Goal: Task Accomplishment & Management: Use online tool/utility

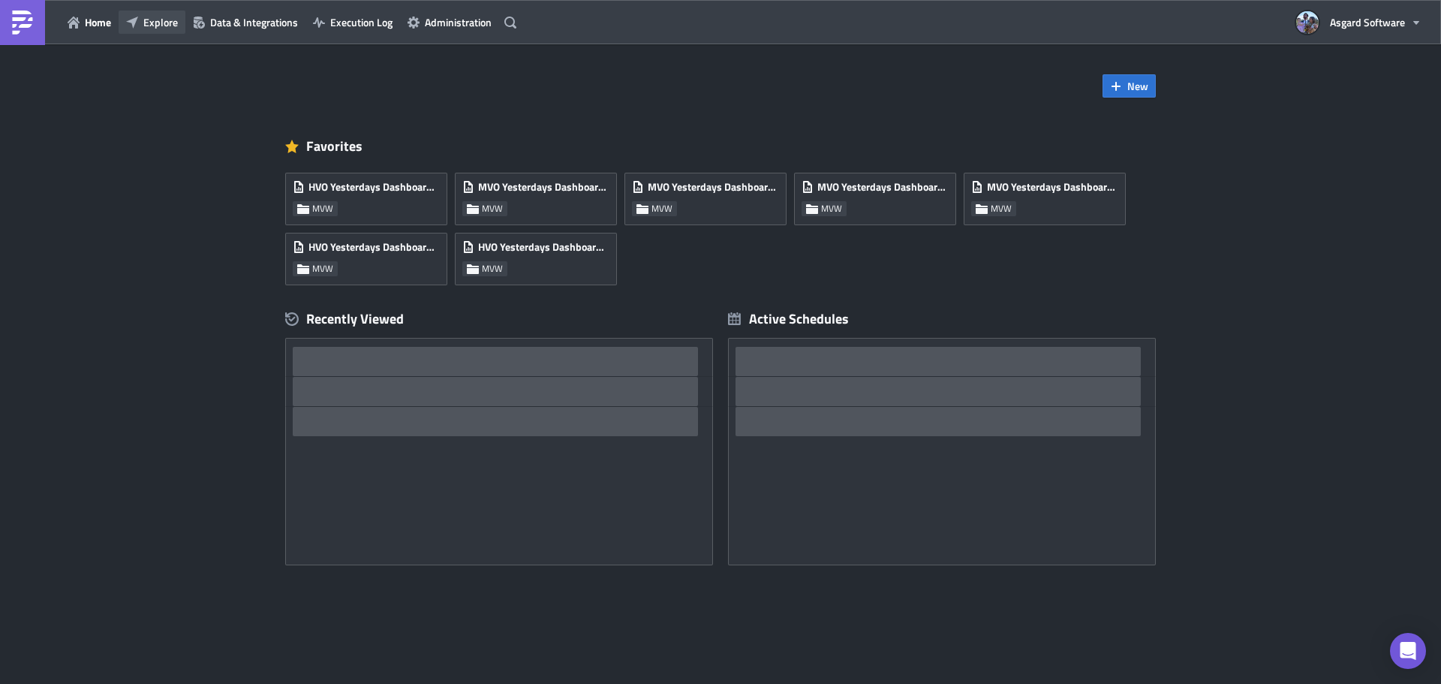
drag, startPoint x: 161, startPoint y: 23, endPoint x: 161, endPoint y: 32, distance: 9.0
click at [161, 25] on span "Explore" at bounding box center [160, 22] width 35 height 16
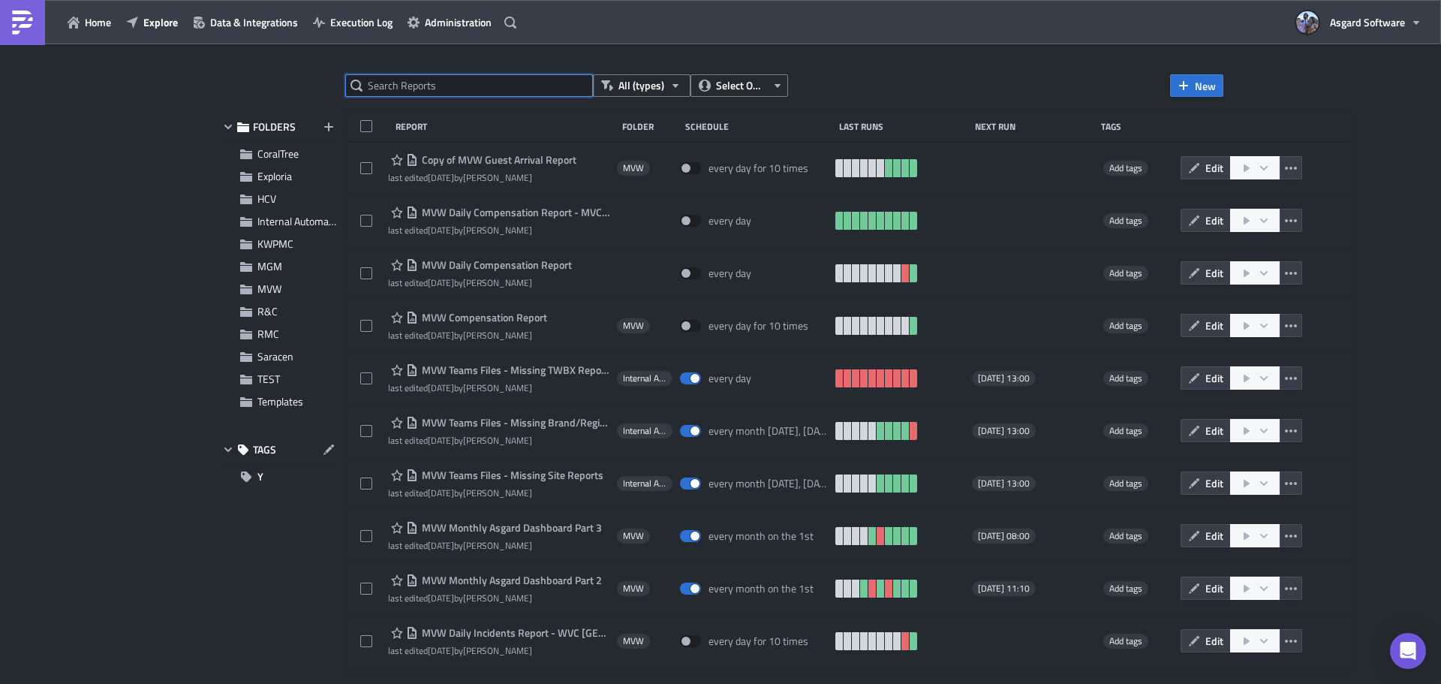
click at [445, 83] on input "text" at bounding box center [469, 85] width 248 height 23
type input "waikiki"
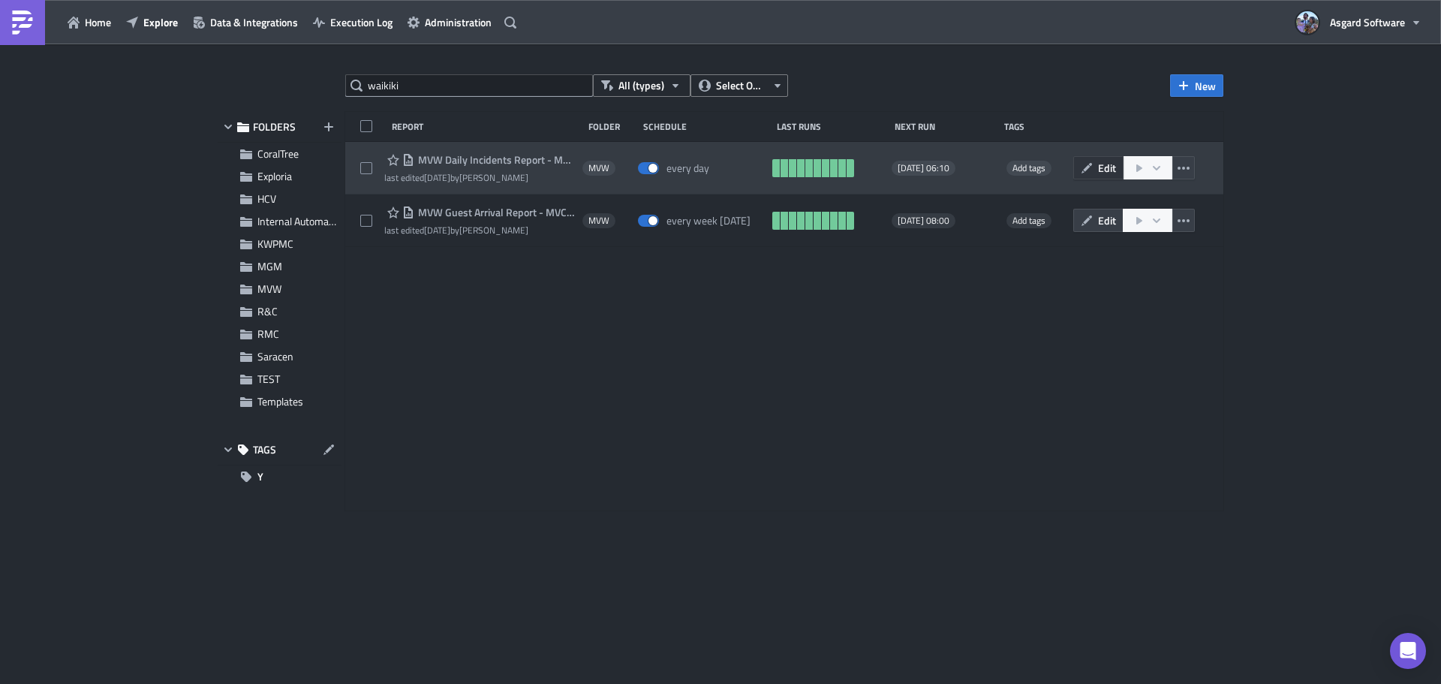
click at [1109, 164] on span "Edit" at bounding box center [1107, 168] width 18 height 16
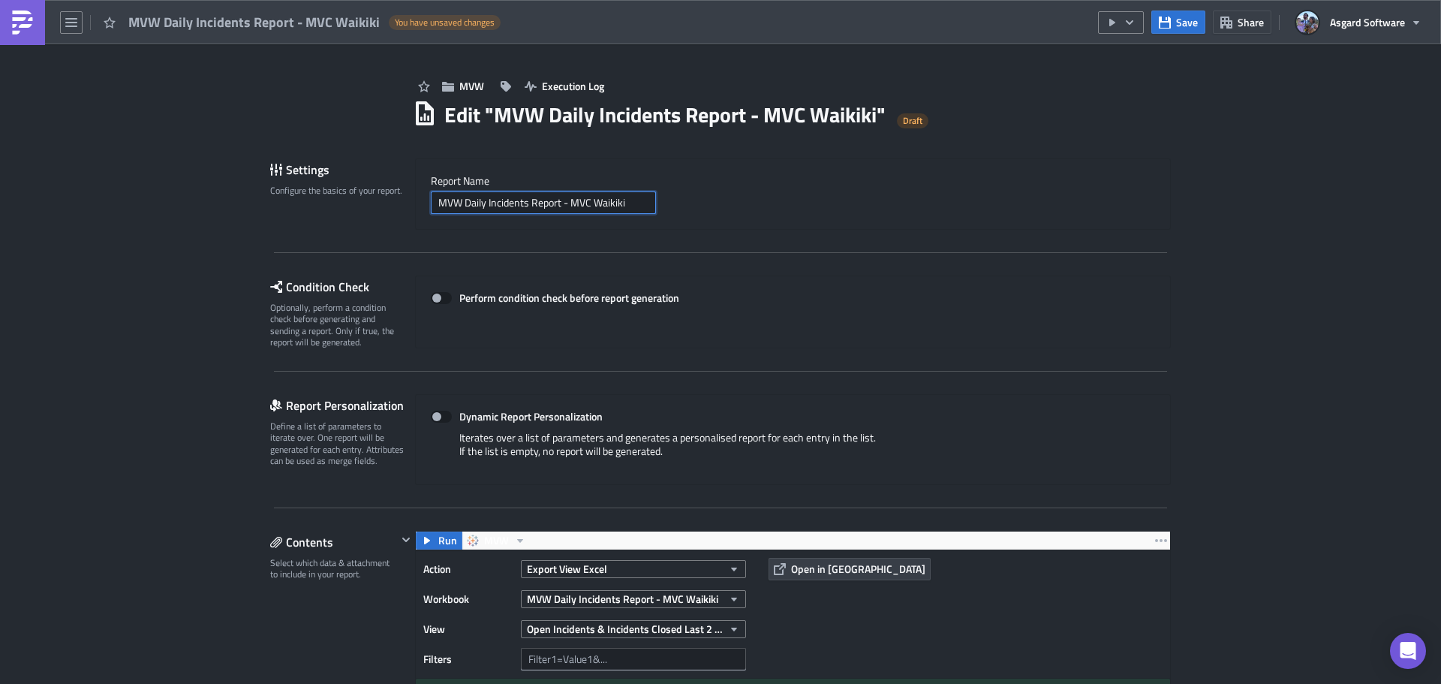
drag, startPoint x: 566, startPoint y: 202, endPoint x: 616, endPoint y: 205, distance: 50.4
click at [616, 205] on input "MVW Daily Incidents Report - MVC Waikiki" at bounding box center [543, 202] width 225 height 23
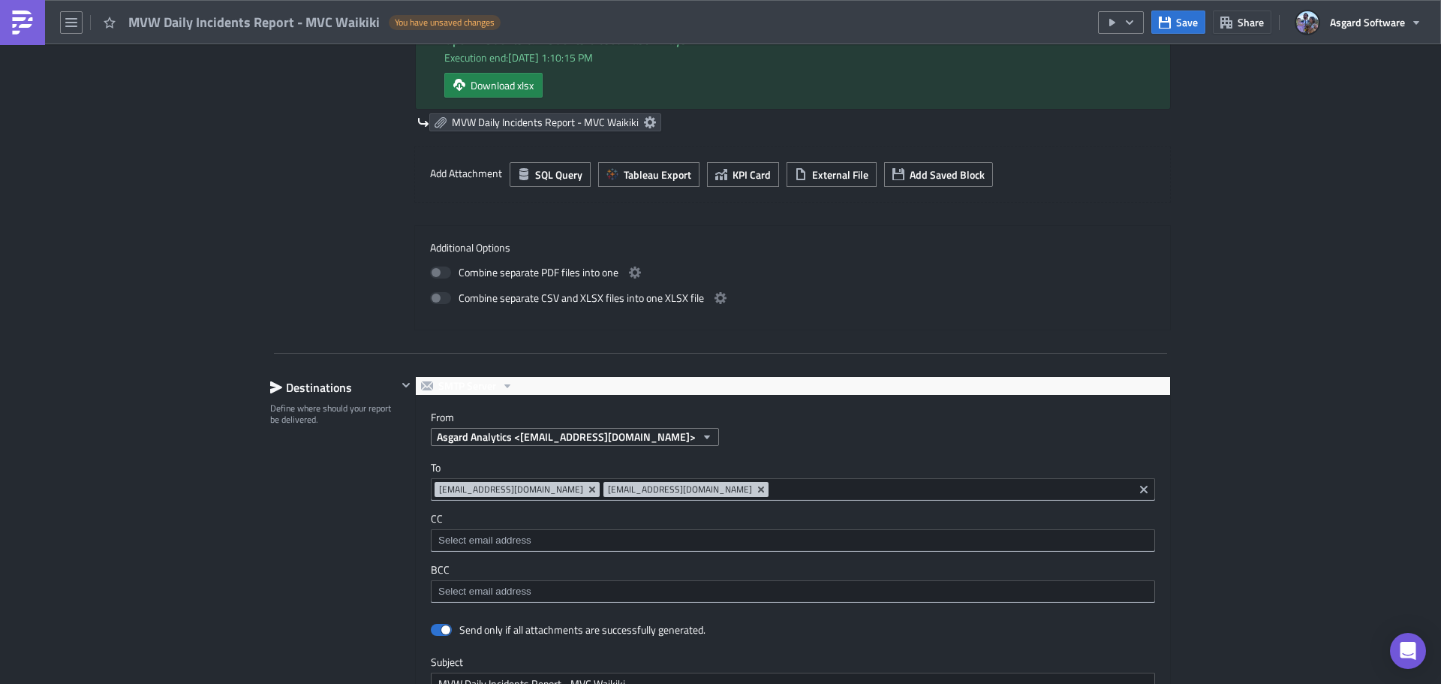
scroll to position [826, 0]
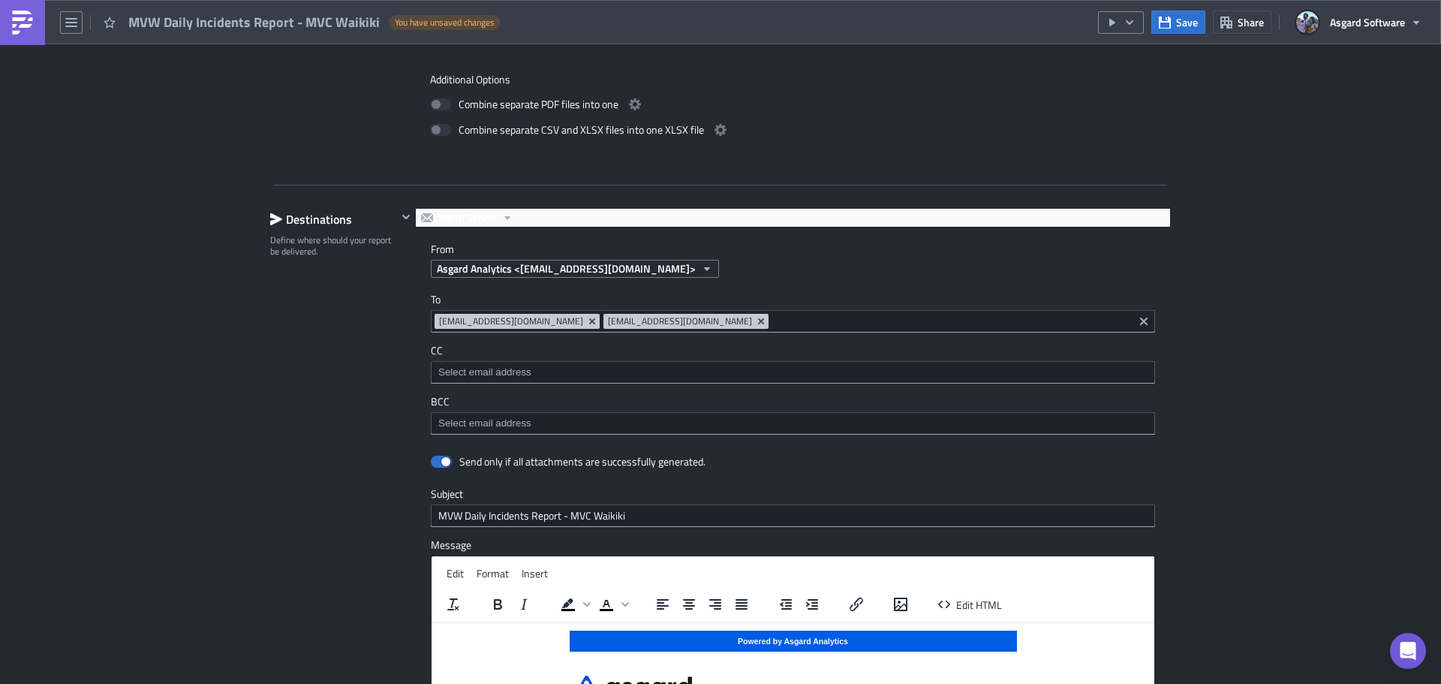
drag, startPoint x: 601, startPoint y: 321, endPoint x: 429, endPoint y: 322, distance: 171.9
click at [435, 322] on span "waikikileaders@mvcionline.onmicrosoft.com" at bounding box center [517, 321] width 165 height 15
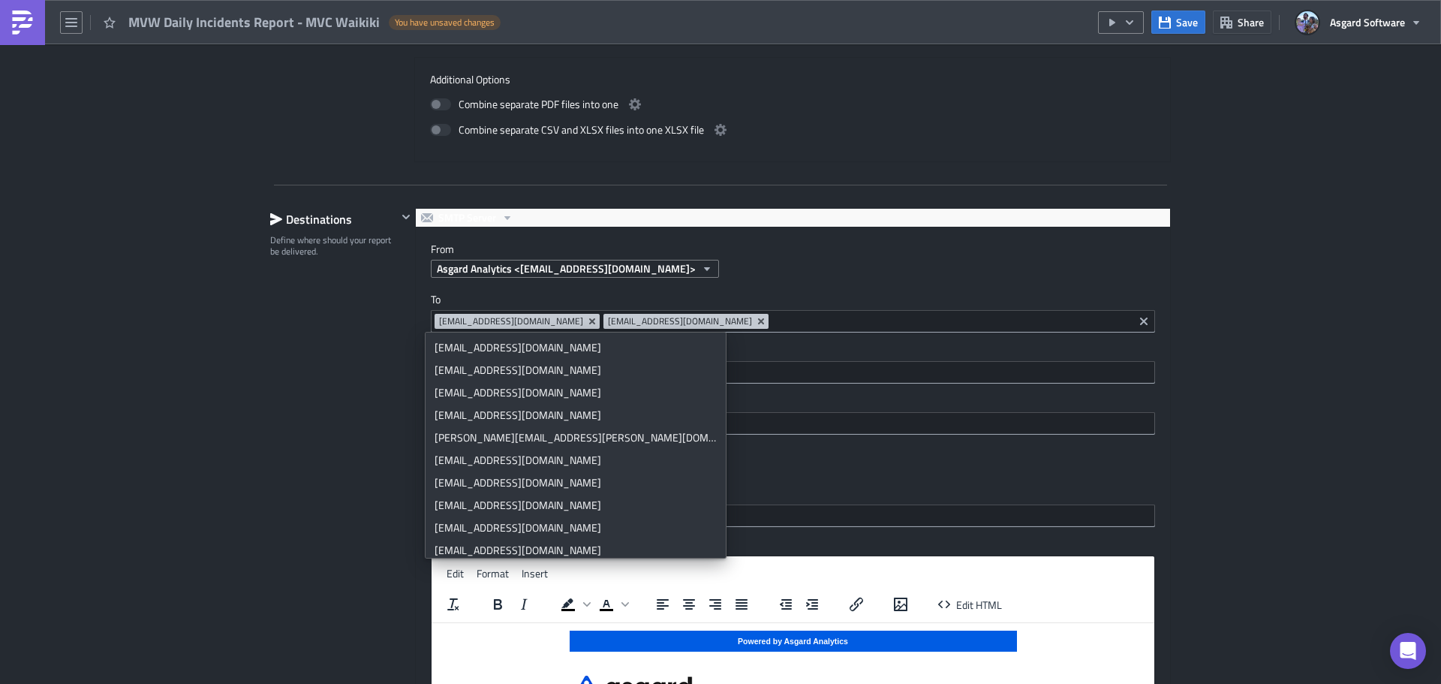
copy span "waikikileaders@mvcionline.onmicrosoft.com"
drag, startPoint x: 604, startPoint y: 320, endPoint x: 432, endPoint y: 327, distance: 171.3
click at [435, 327] on span "waikikileaders@mvcionline.onmicrosoft.com" at bounding box center [517, 321] width 165 height 15
copy span "MVC_Waikiki_Operations_Supervisors@MVCIonline.onmicrosoft.com"
drag, startPoint x: 891, startPoint y: 321, endPoint x: 630, endPoint y: 322, distance: 261.2
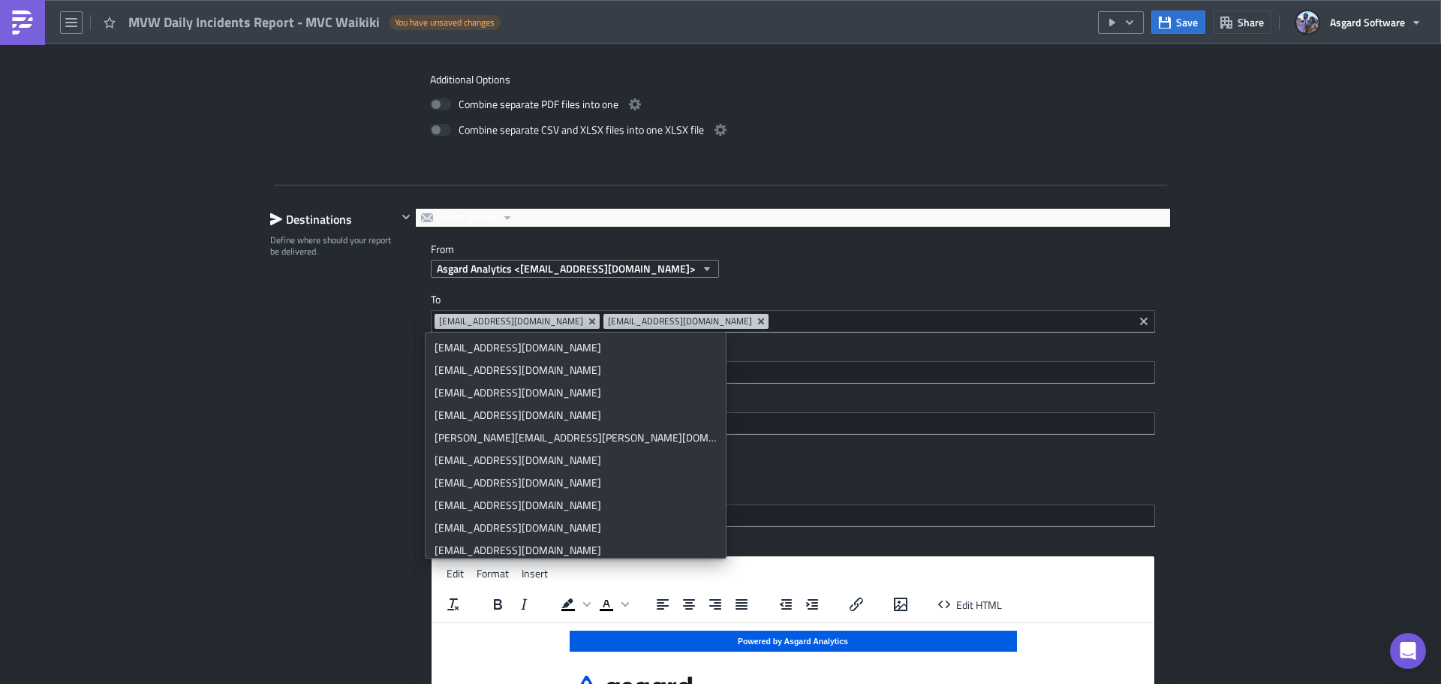
click at [630, 322] on span "MVC_Waikiki_Operations_Supervisors@MVCIonline.onmicrosoft.com" at bounding box center [680, 321] width 144 height 12
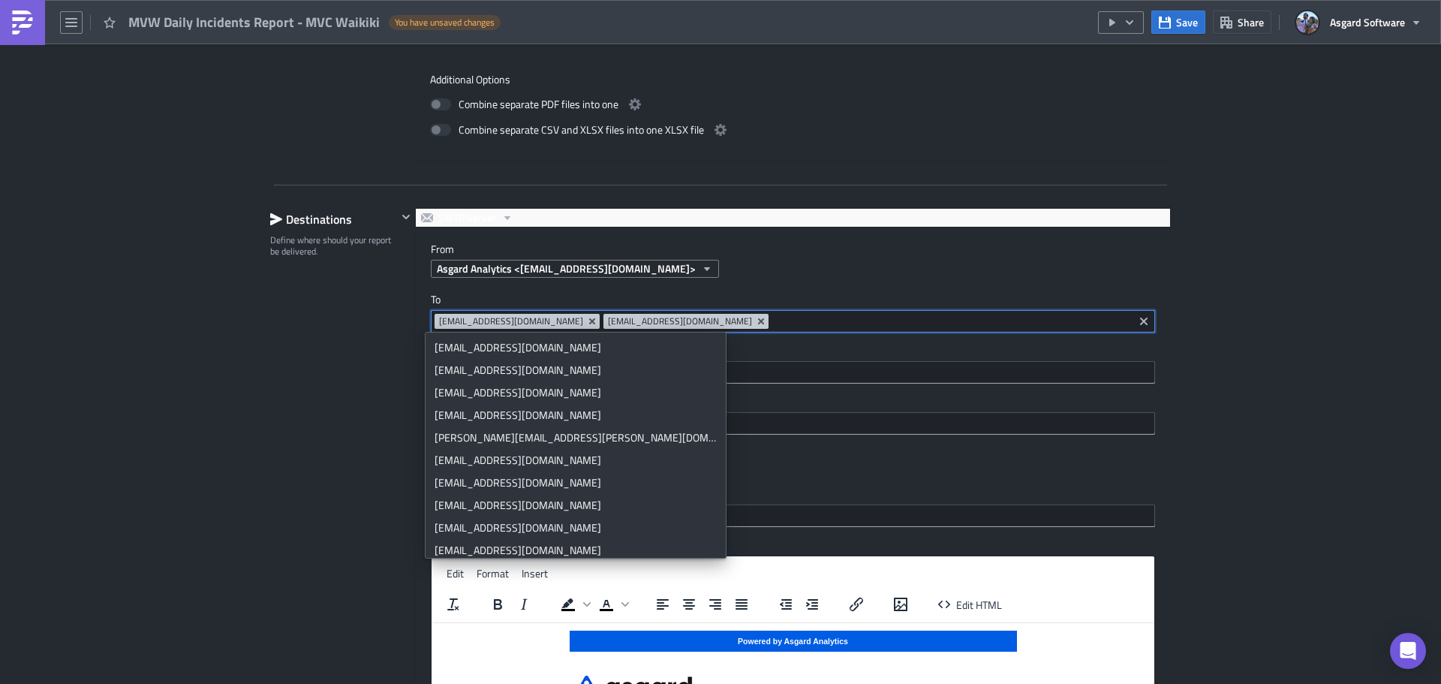
click at [40, 22] on link at bounding box center [22, 22] width 45 height 45
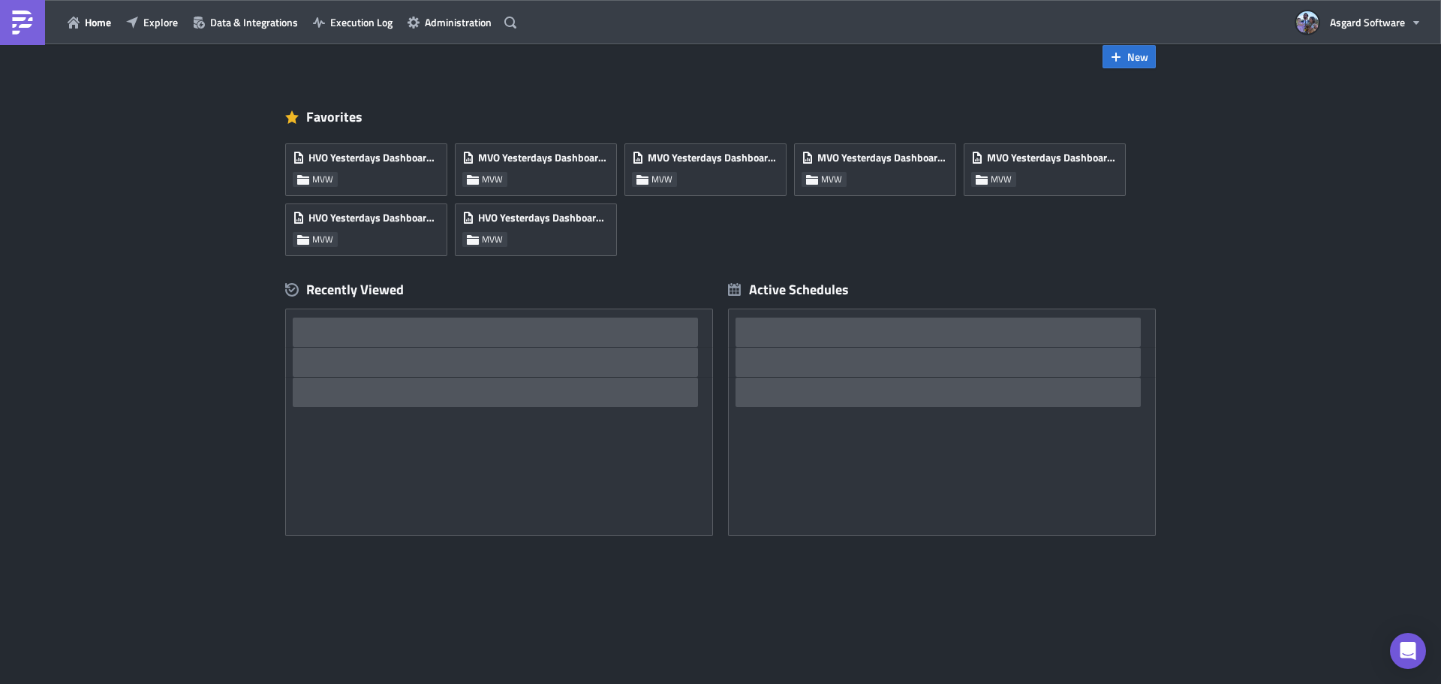
scroll to position [29, 0]
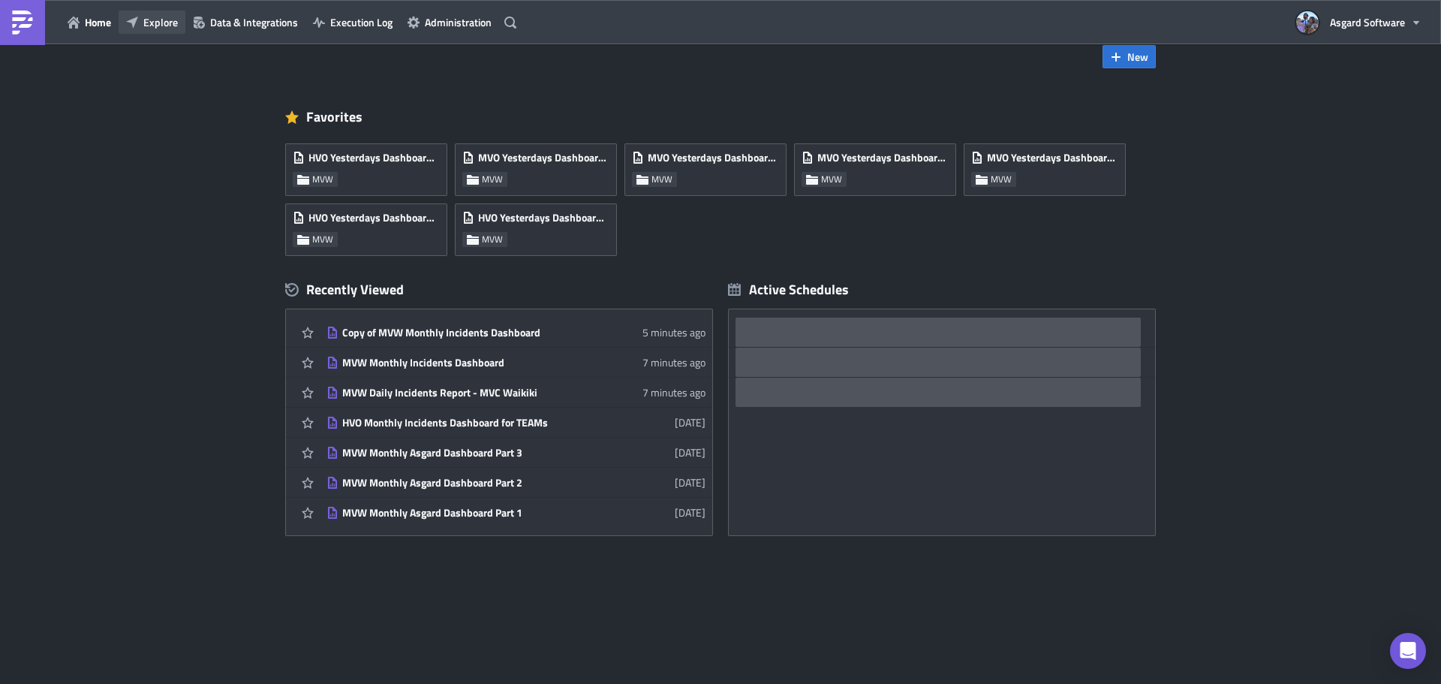
click at [171, 22] on span "Explore" at bounding box center [160, 22] width 35 height 16
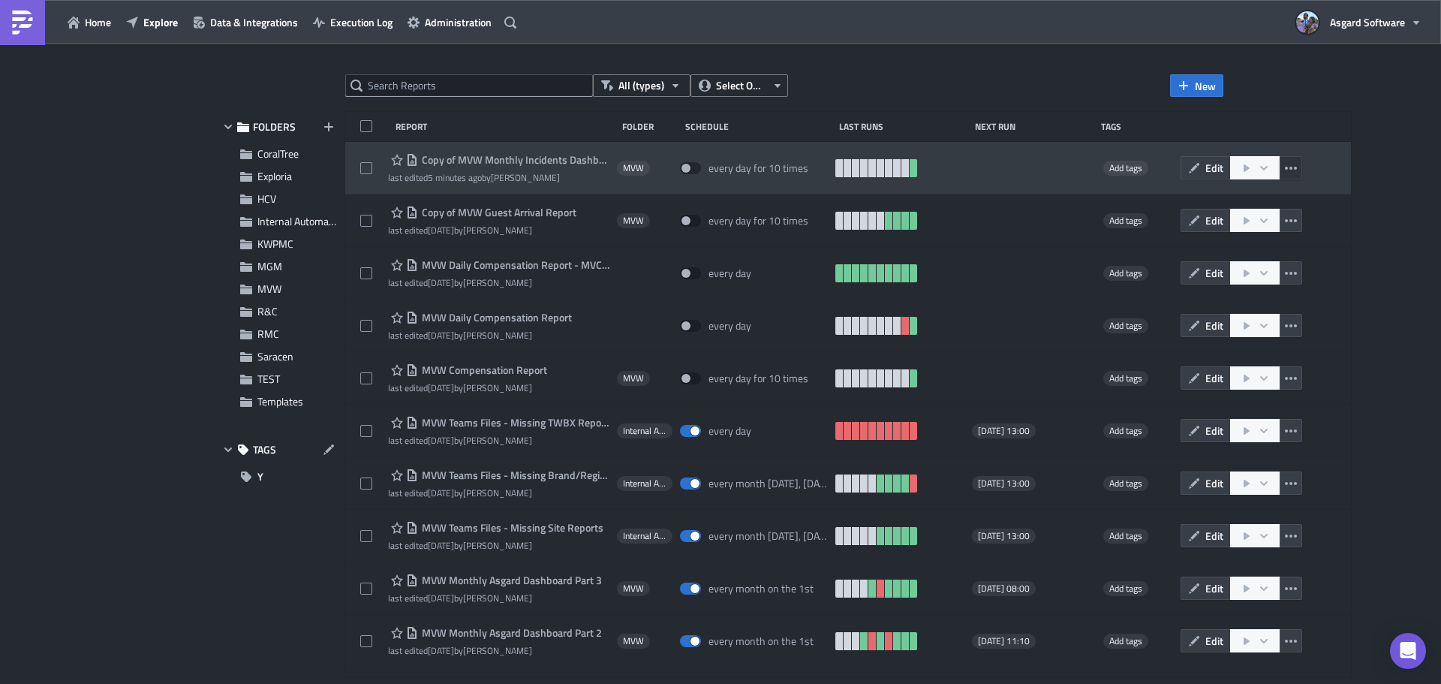
click at [1287, 170] on icon "button" at bounding box center [1291, 168] width 12 height 12
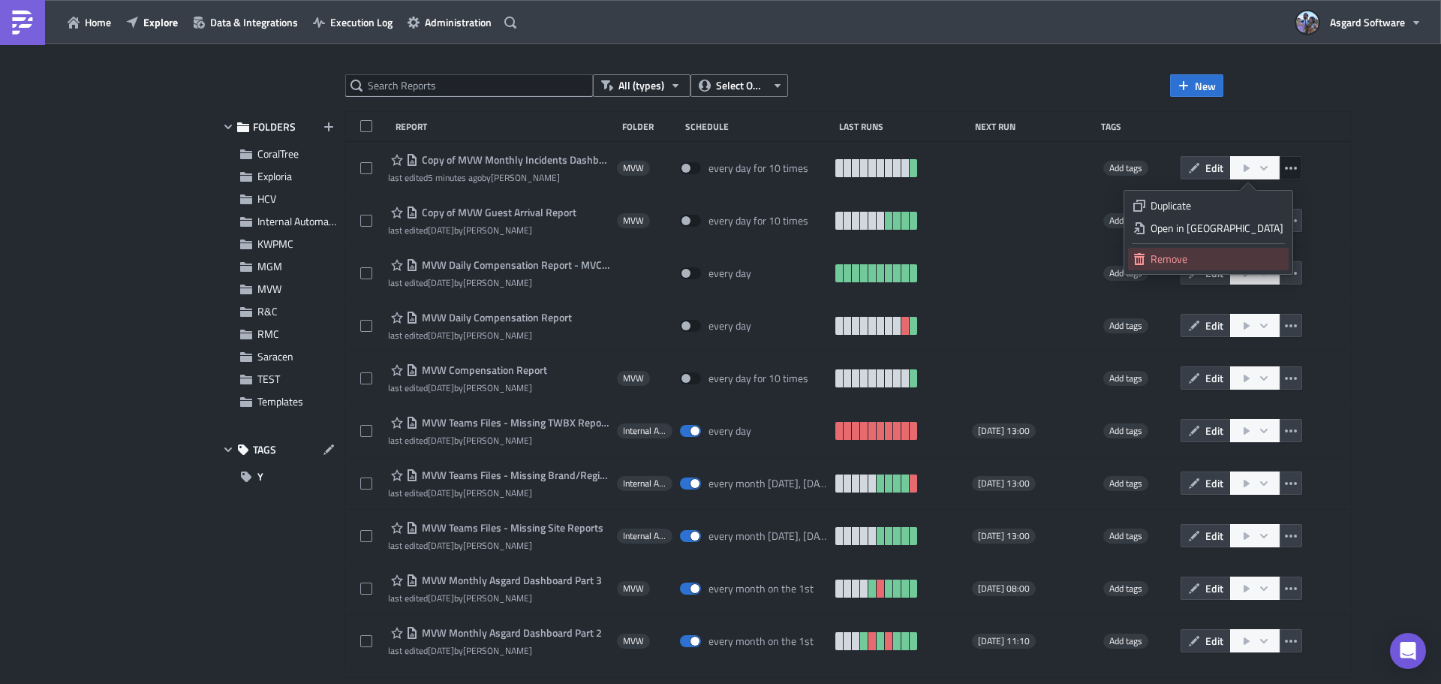
click at [1214, 258] on div "Remove" at bounding box center [1217, 258] width 133 height 15
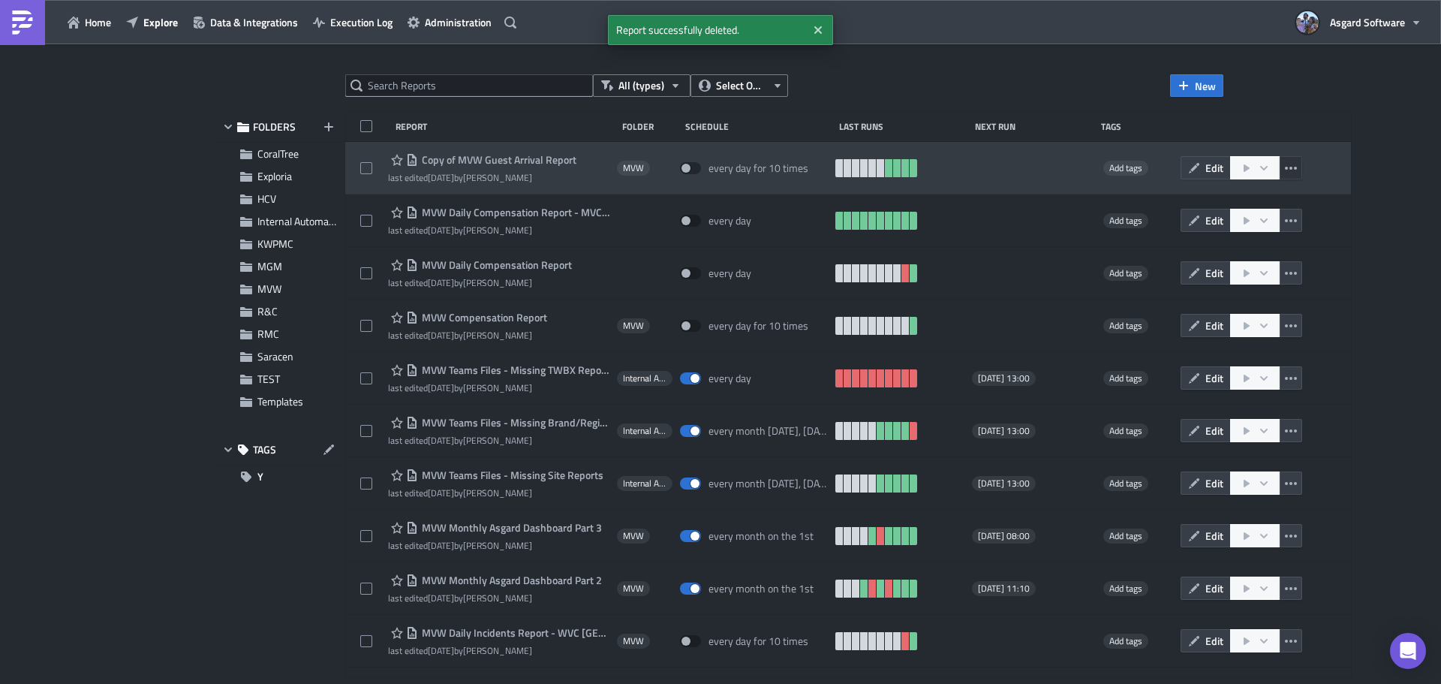
click at [1285, 164] on icon "button" at bounding box center [1291, 168] width 12 height 12
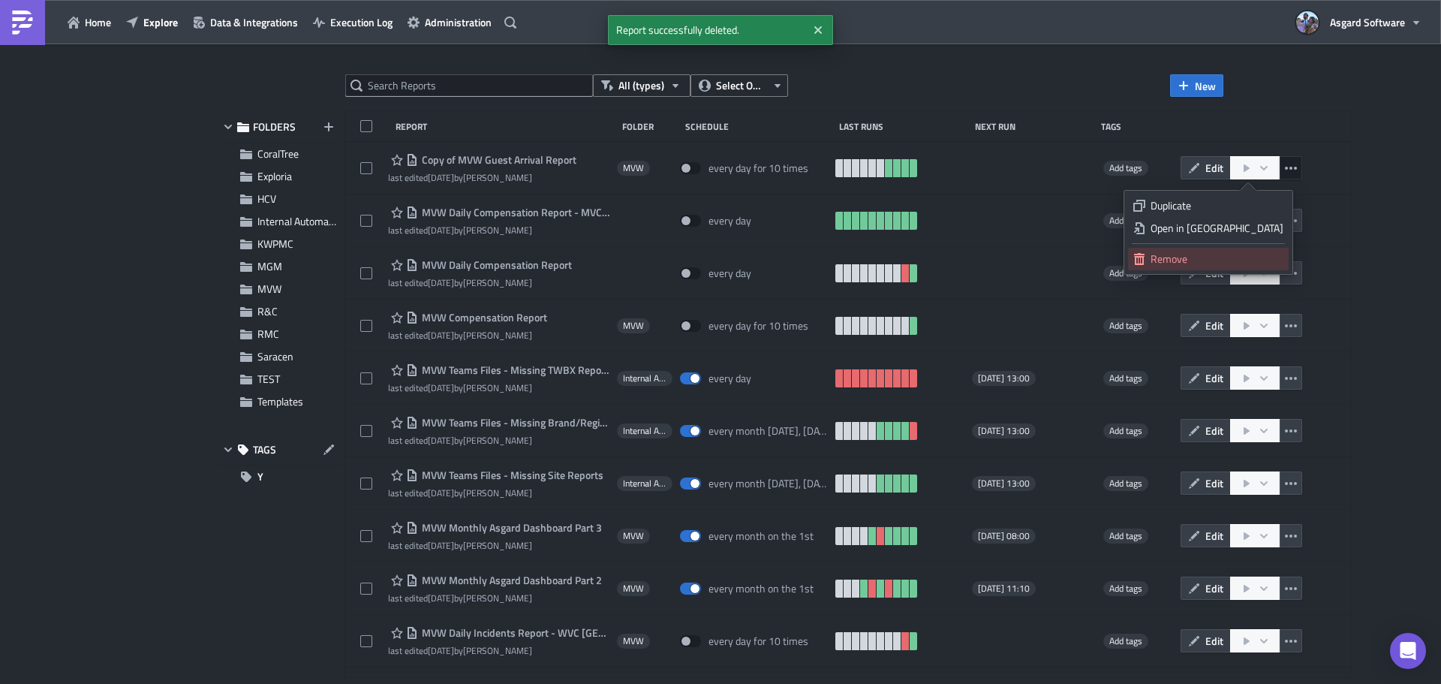
click at [1228, 258] on div "Remove" at bounding box center [1217, 258] width 133 height 15
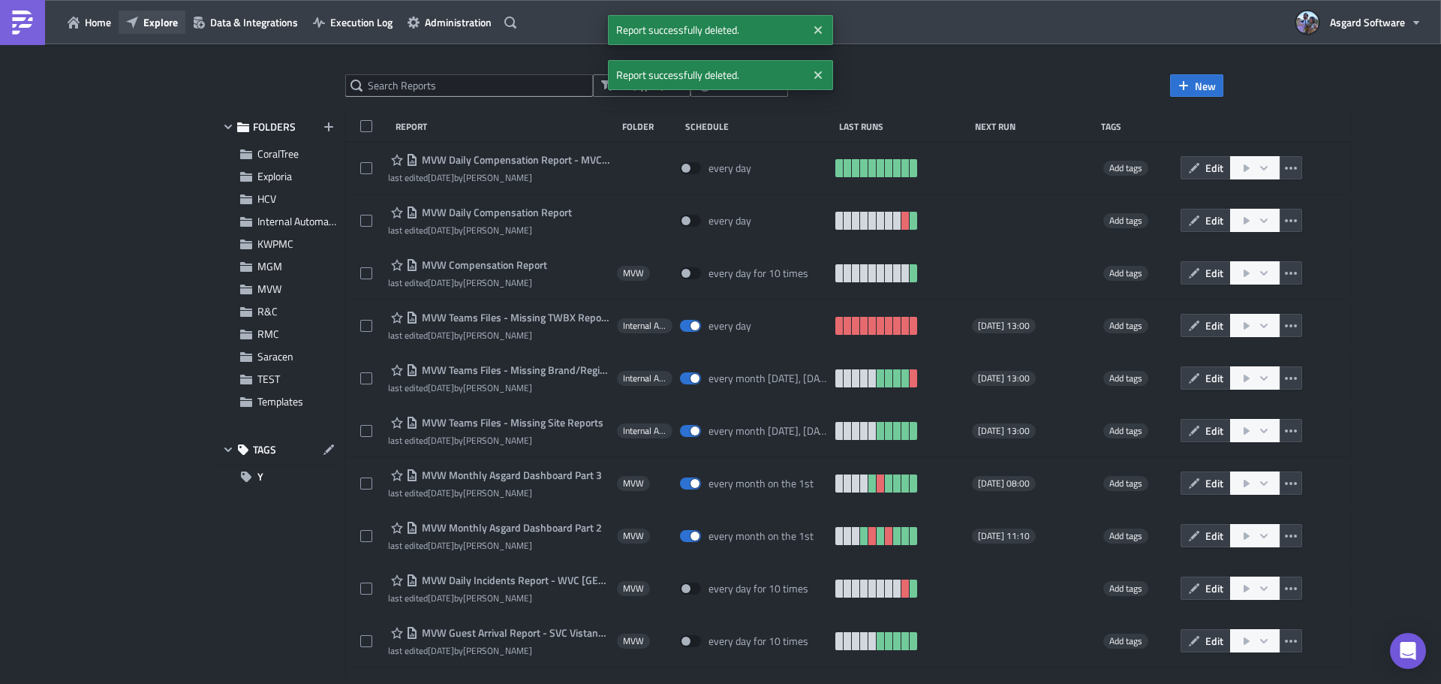
drag, startPoint x: 140, startPoint y: 23, endPoint x: 151, endPoint y: 31, distance: 12.9
click at [140, 23] on button "Explore" at bounding box center [152, 22] width 67 height 23
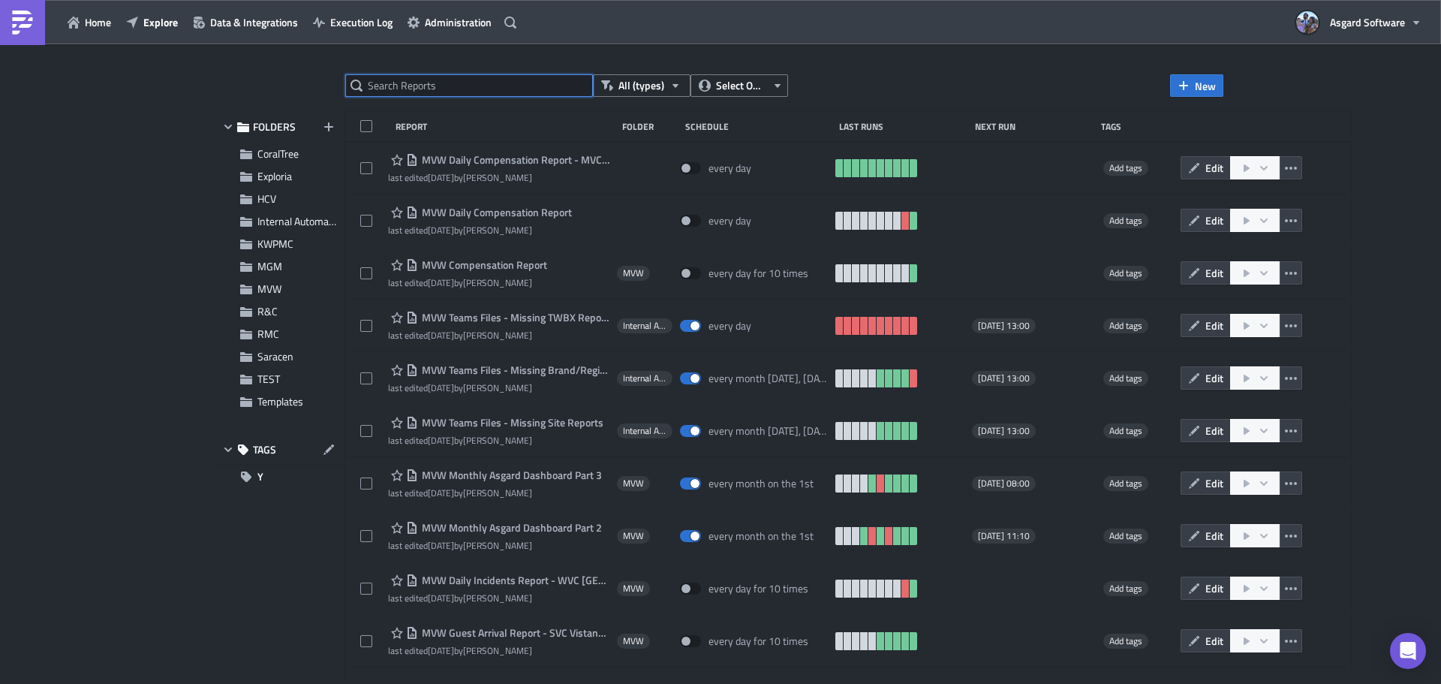
click at [462, 84] on input "text" at bounding box center [469, 85] width 248 height 23
paste input "MVW ENG Monthly PEAR MVC Maui Ocean Club"
type input "MVW ENG Monthly PEAR MVC Maui Ocean Club"
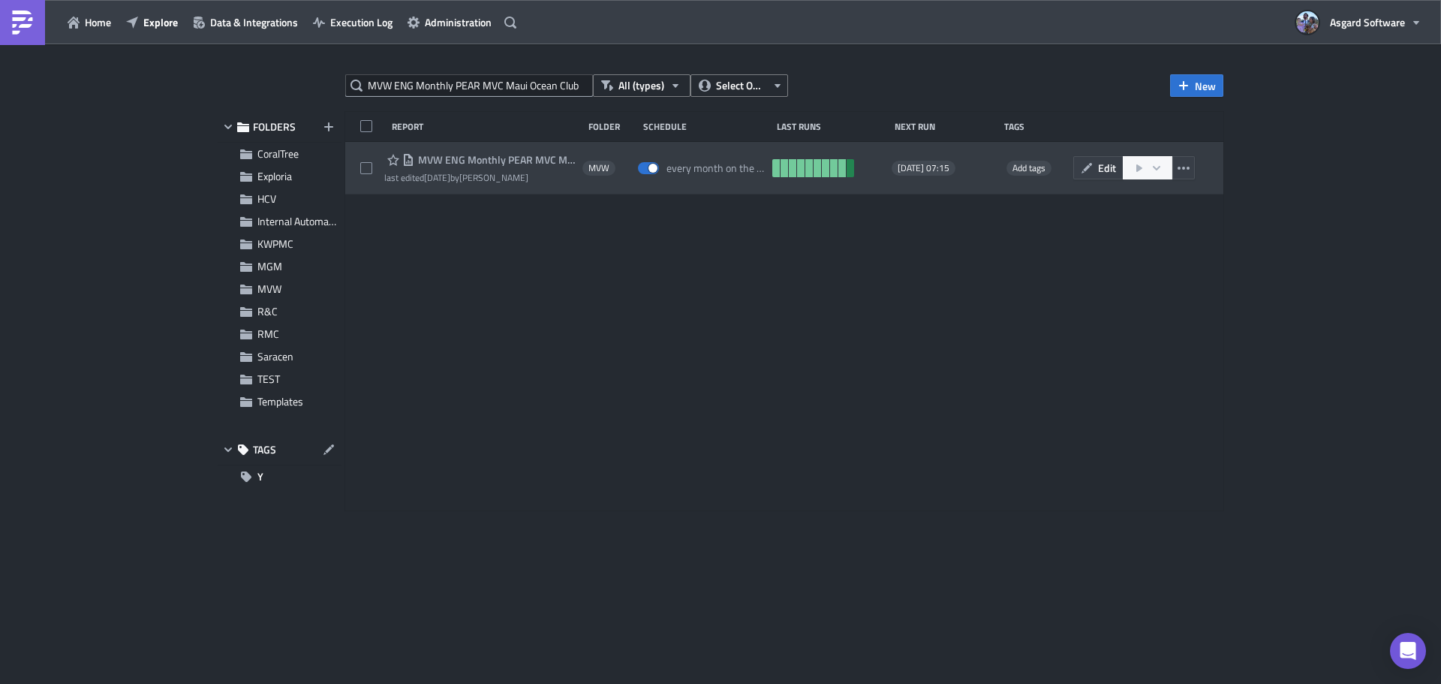
click at [852, 163] on link at bounding box center [851, 168] width 8 height 18
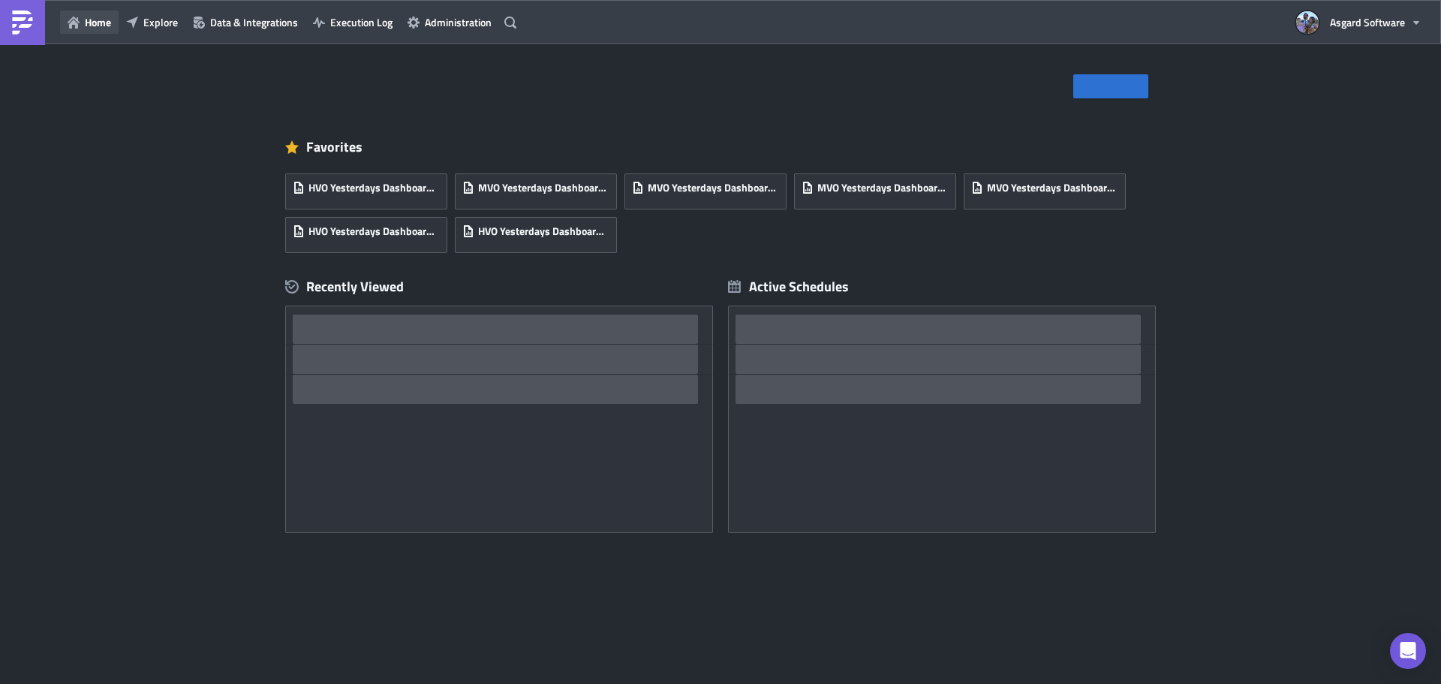
click at [105, 20] on span "Home" at bounding box center [98, 22] width 26 height 16
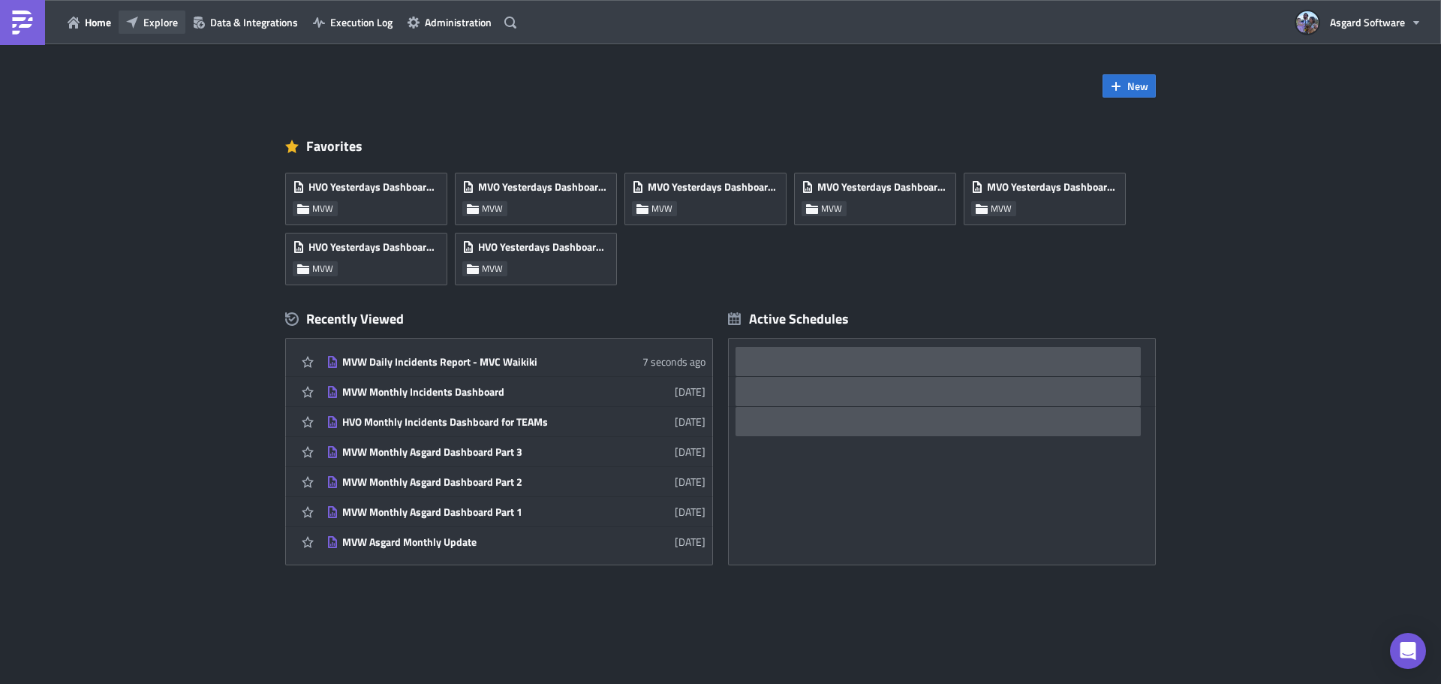
click at [147, 24] on span "Explore" at bounding box center [160, 22] width 35 height 16
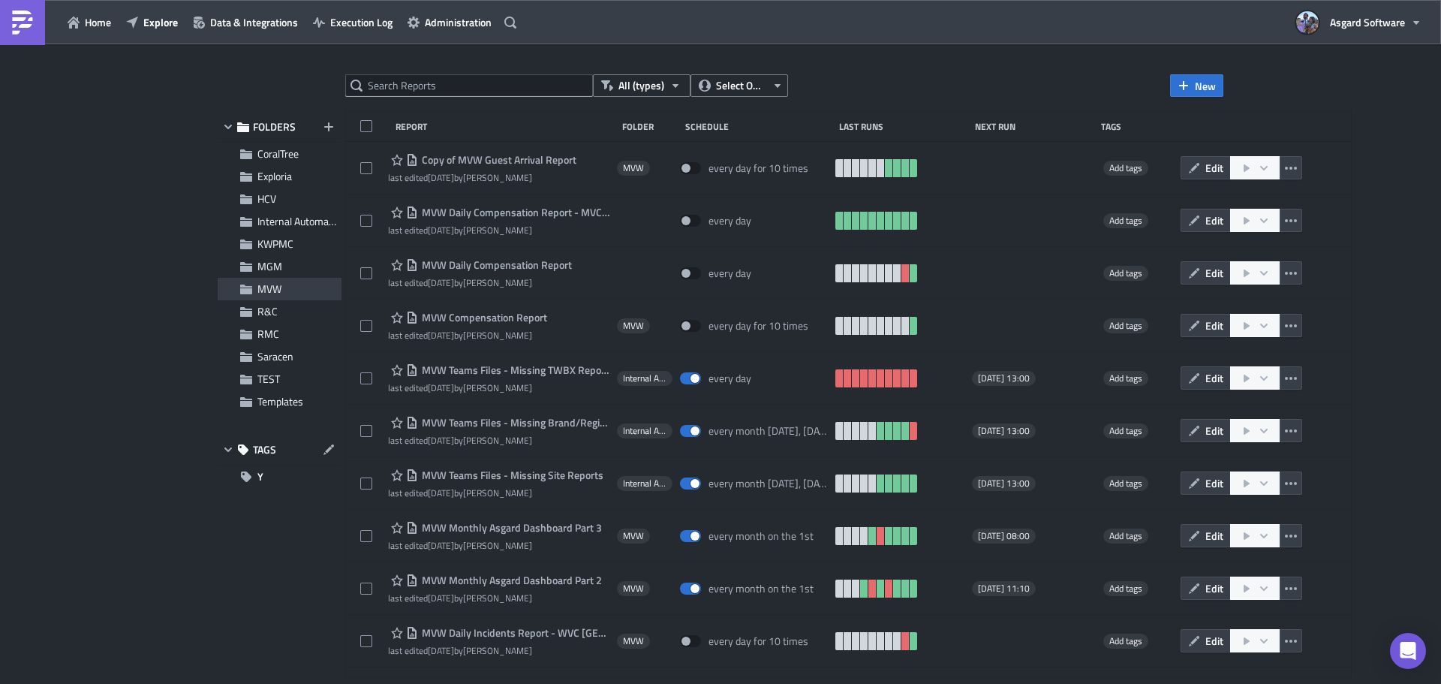
click at [279, 296] on div "MVW" at bounding box center [280, 289] width 124 height 23
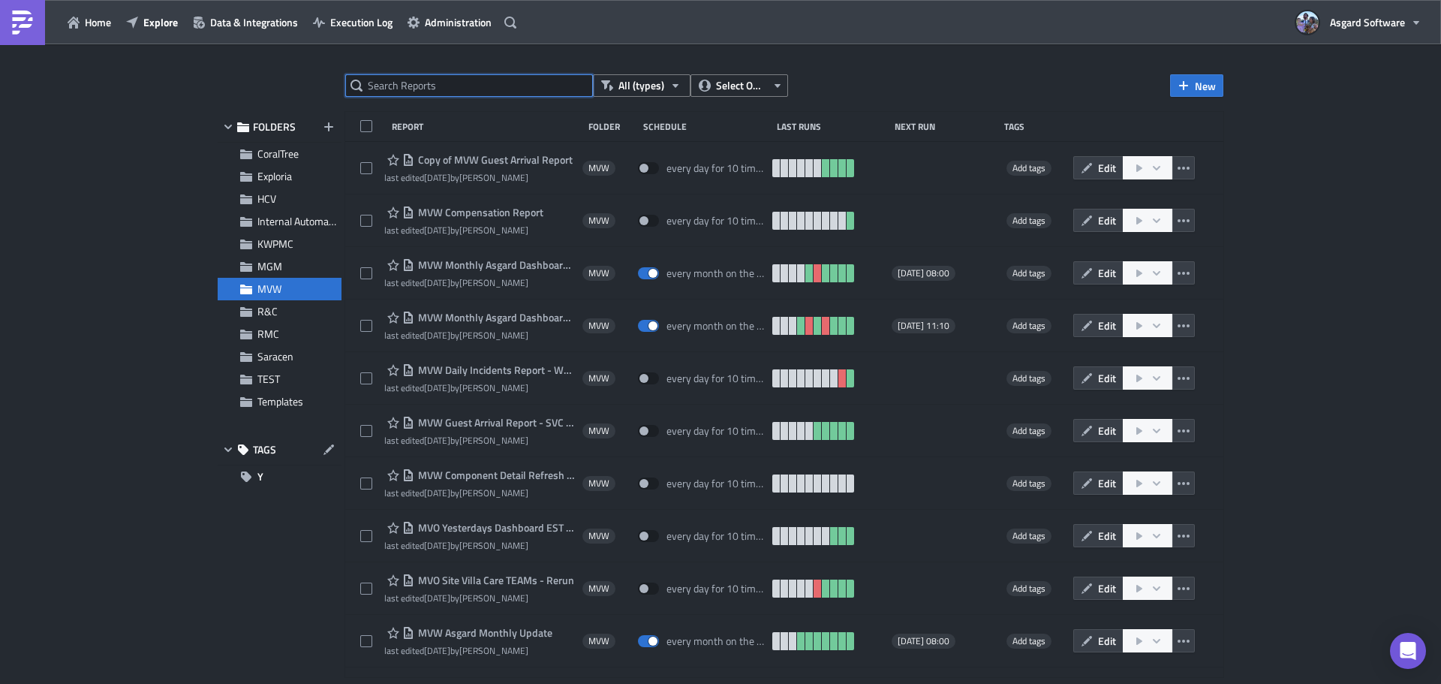
click at [489, 77] on input "text" at bounding box center [469, 85] width 248 height 23
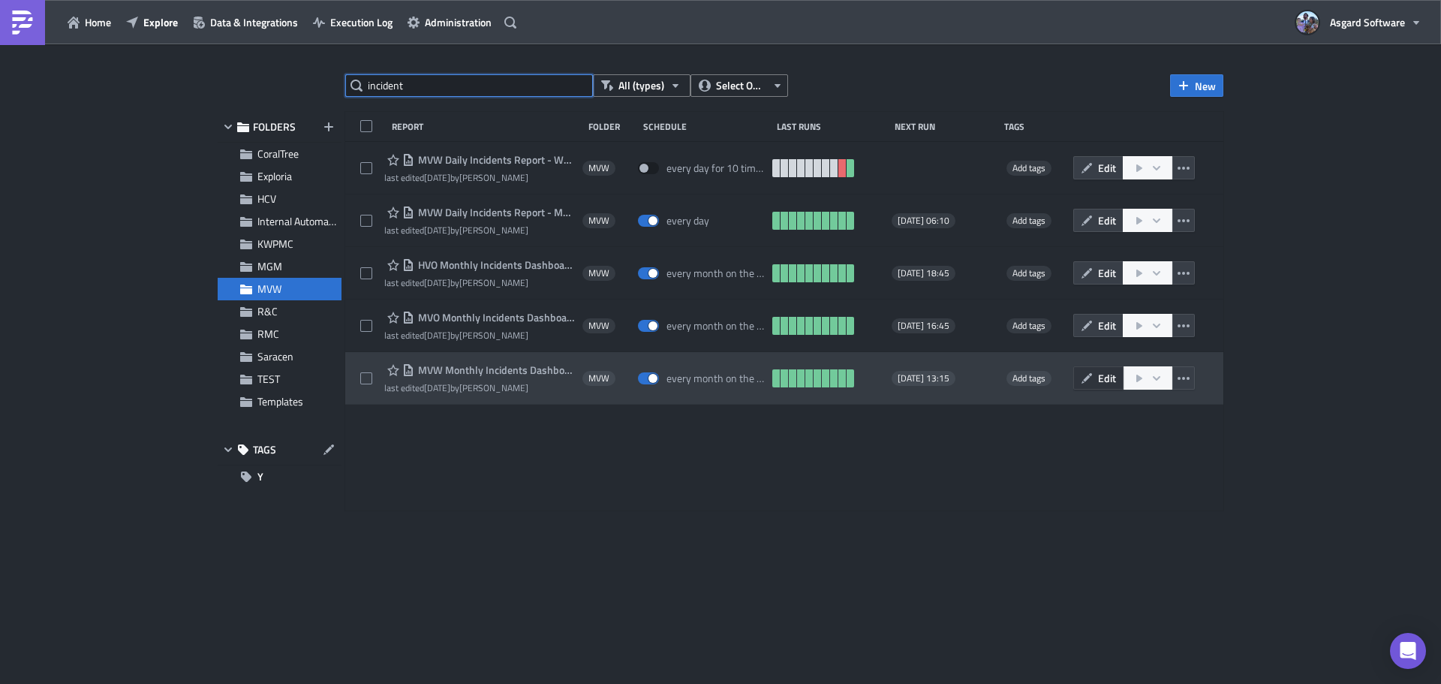
type input "incident"
click at [1082, 375] on icon "button" at bounding box center [1087, 378] width 12 height 12
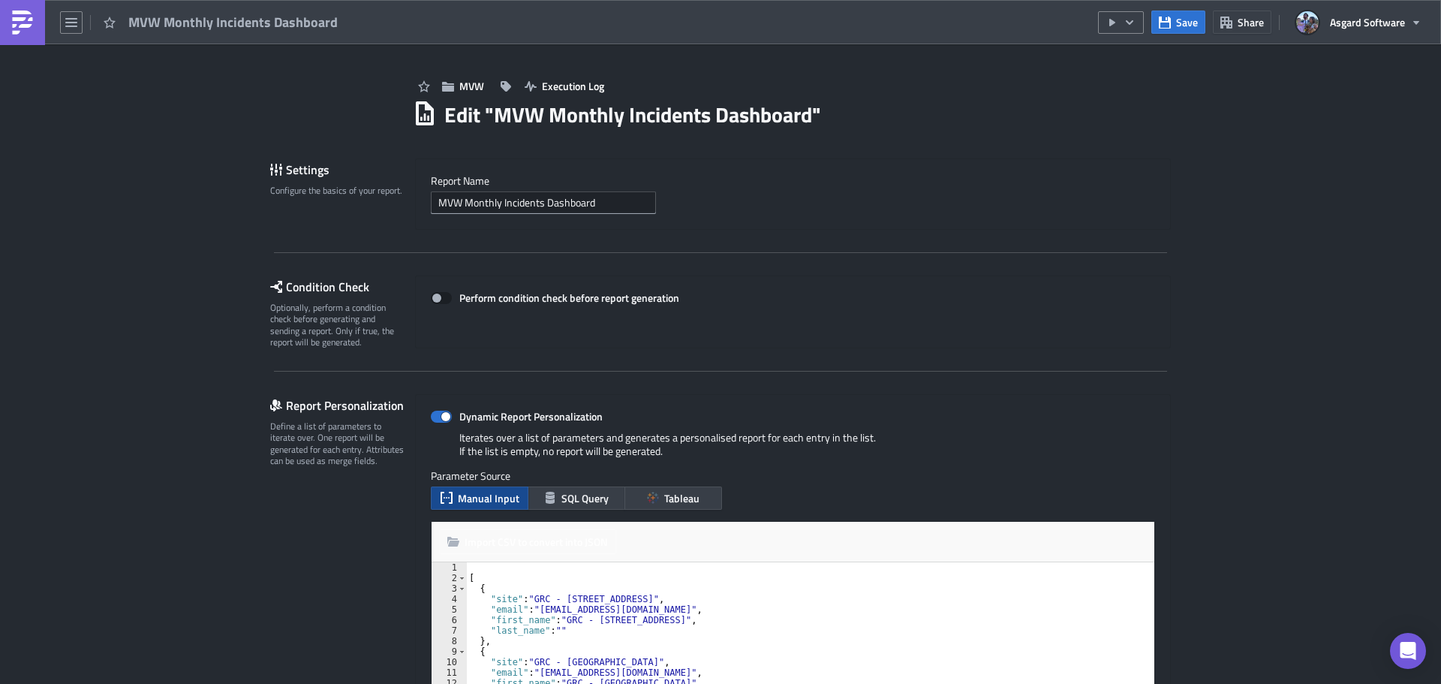
type textarea ""first_name": "GRC - 47 Park St.","
click at [909, 622] on div "[ { "site" : "GRC - 47 Park St." , "email" : "grc_47_park_st_leadership@47parks…" at bounding box center [1004, 651] width 1076 height 179
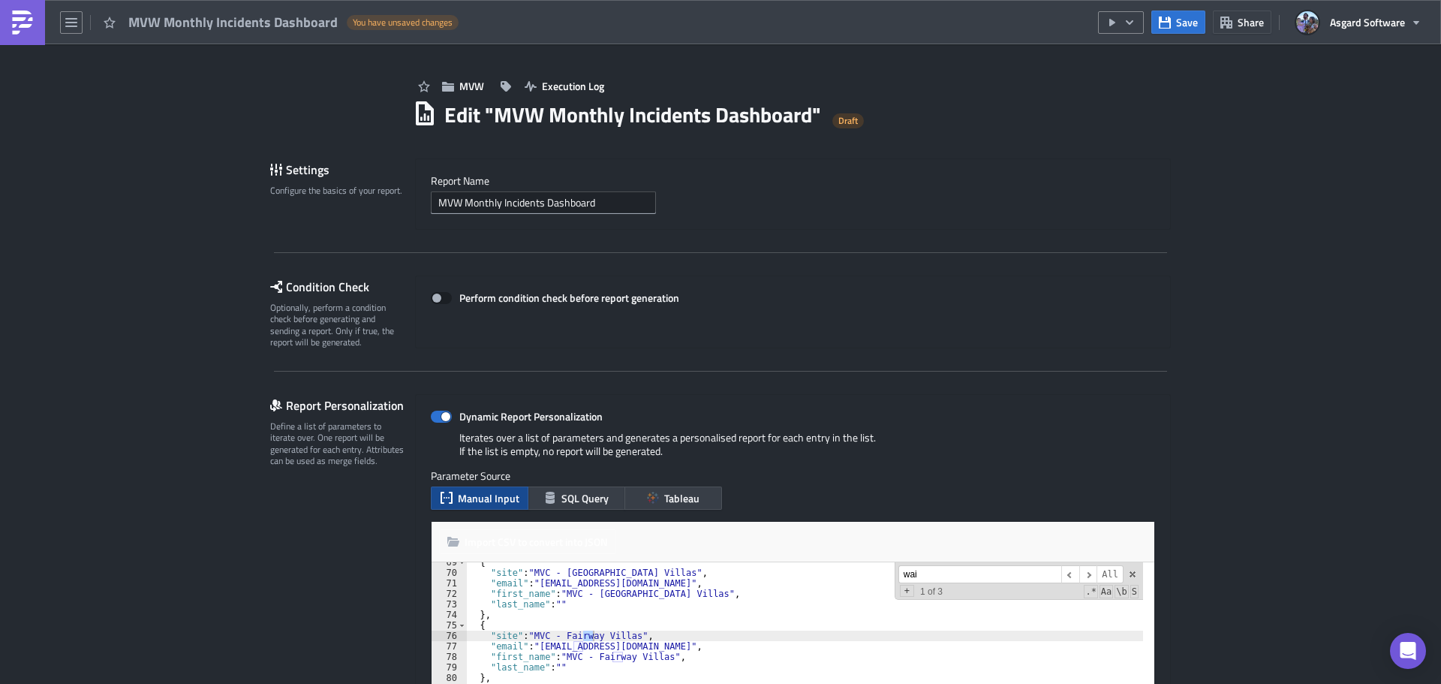
scroll to position [2927, 0]
click at [1083, 570] on span "​" at bounding box center [1088, 574] width 18 height 19
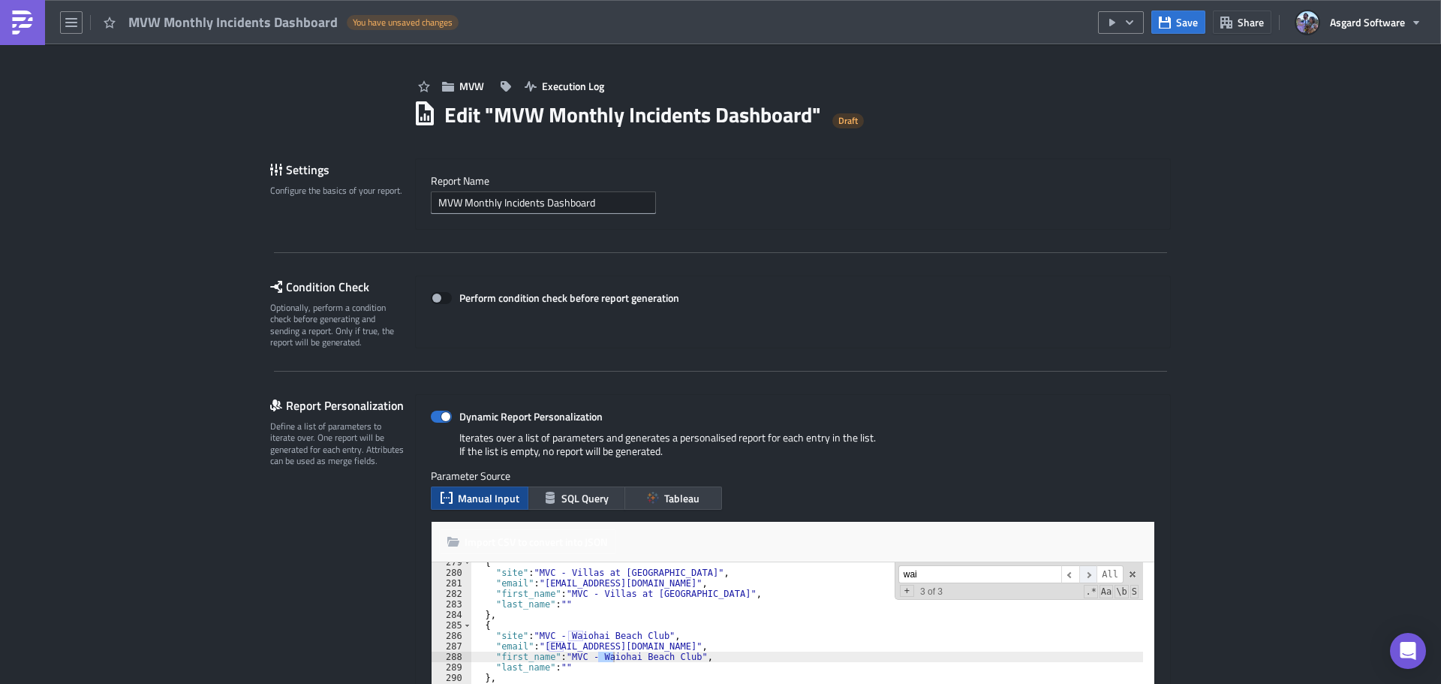
click at [1083, 570] on span "​" at bounding box center [1088, 574] width 18 height 19
drag, startPoint x: 966, startPoint y: 571, endPoint x: 844, endPoint y: 568, distance: 122.4
click at [844, 568] on div "{ "site" : "MVC - Villas at Doral" , "email" : "mvcvadman@vacationclub.com" , "…" at bounding box center [807, 646] width 672 height 169
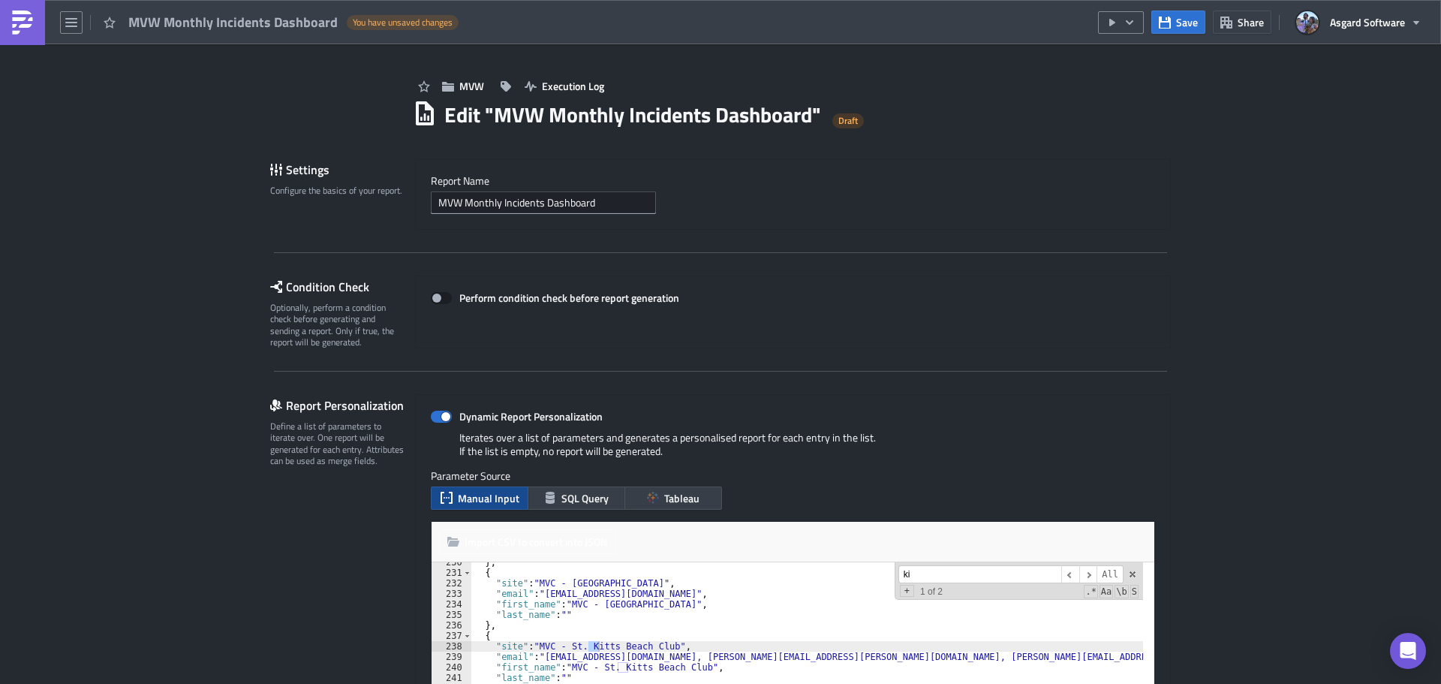
scroll to position [2412, 0]
type input "kiki"
click at [1130, 571] on span at bounding box center [1132, 574] width 11 height 11
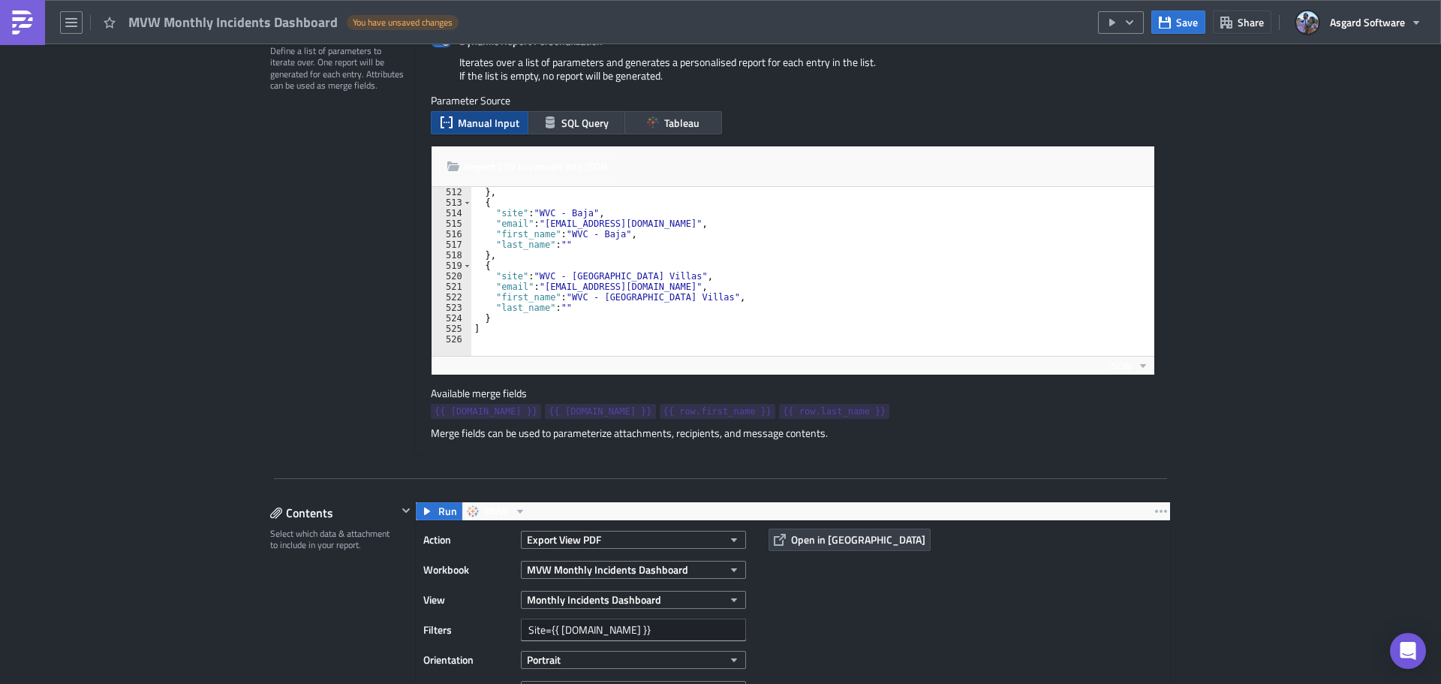
scroll to position [5370, 0]
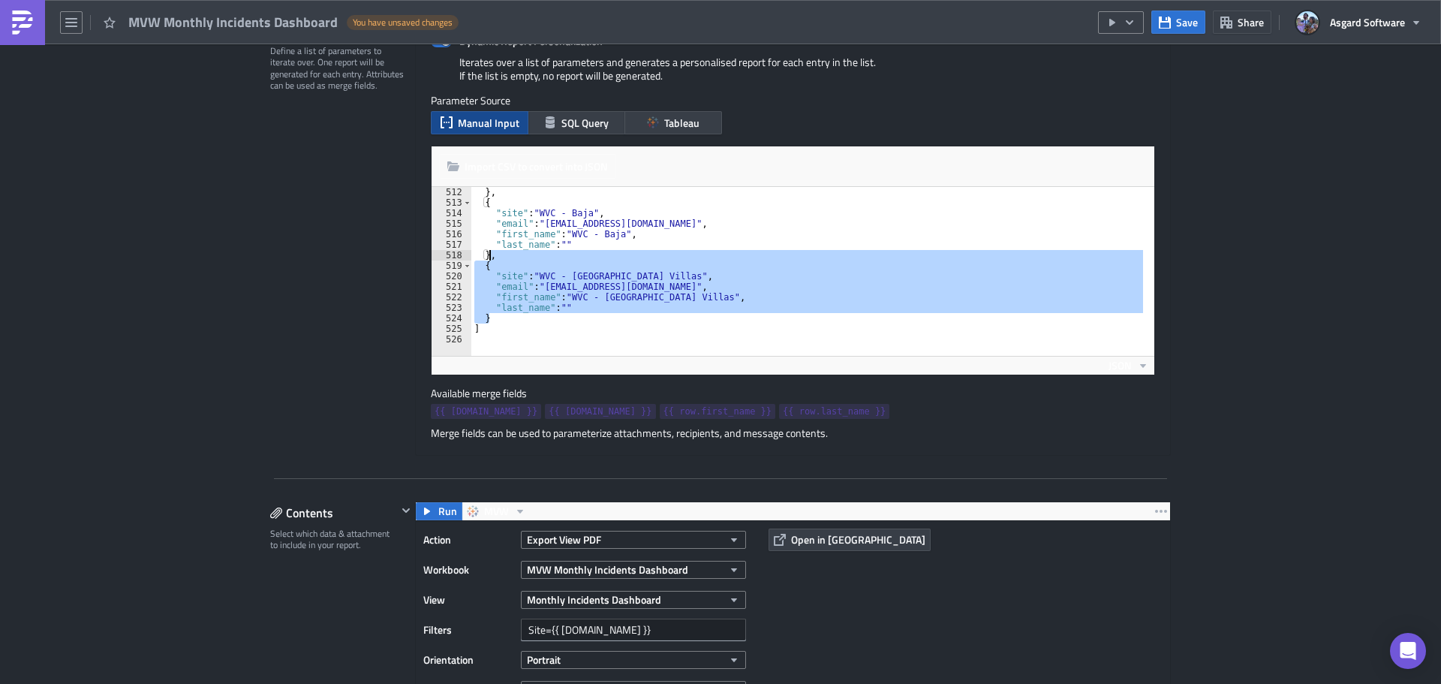
drag, startPoint x: 491, startPoint y: 317, endPoint x: 483, endPoint y: 258, distance: 59.1
click at [483, 258] on div "} , { "site" : "WVC - Baja" , "email" : "wvc_los_cabos_leadership@mvwc.com" , "…" at bounding box center [1009, 276] width 1076 height 179
click at [501, 321] on div "} , { "site" : "WVC - Baja" , "email" : "wvc_los_cabos_leadership@mvwc.com" , "…" at bounding box center [807, 271] width 672 height 169
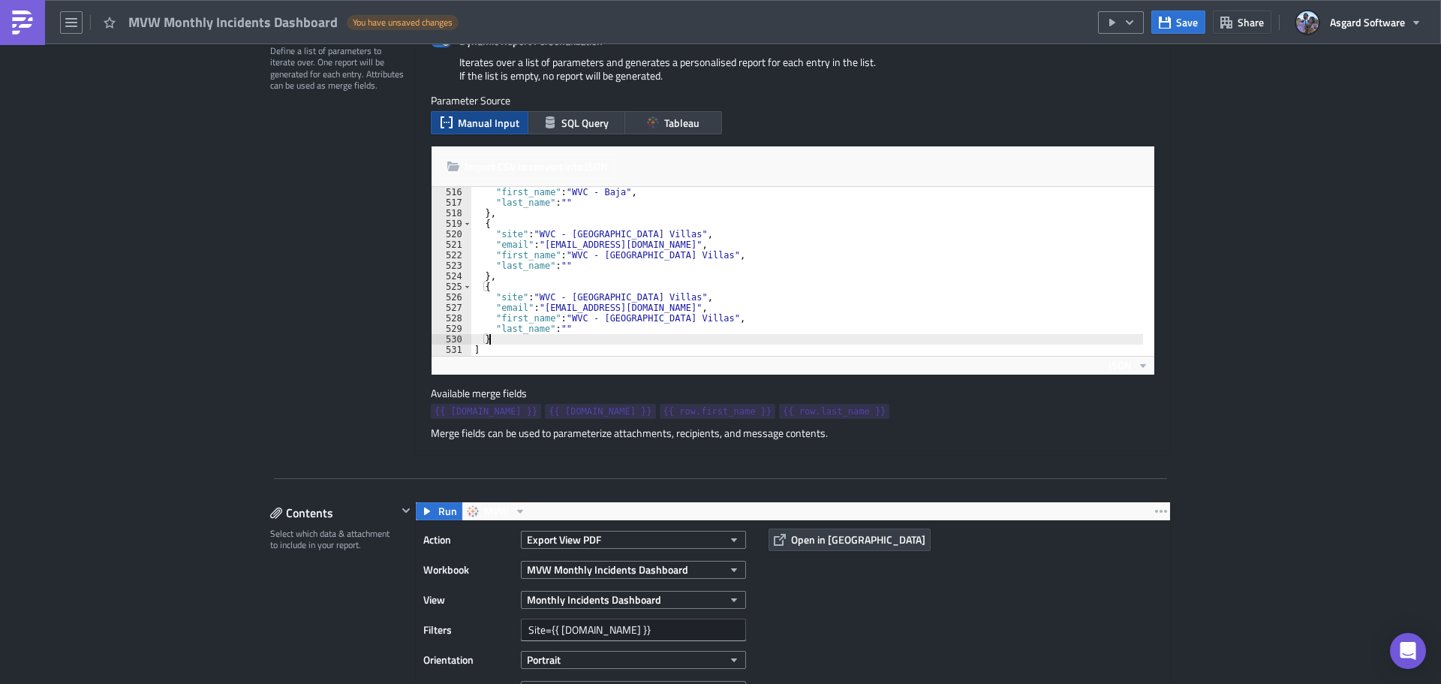
scroll to position [5433, 0]
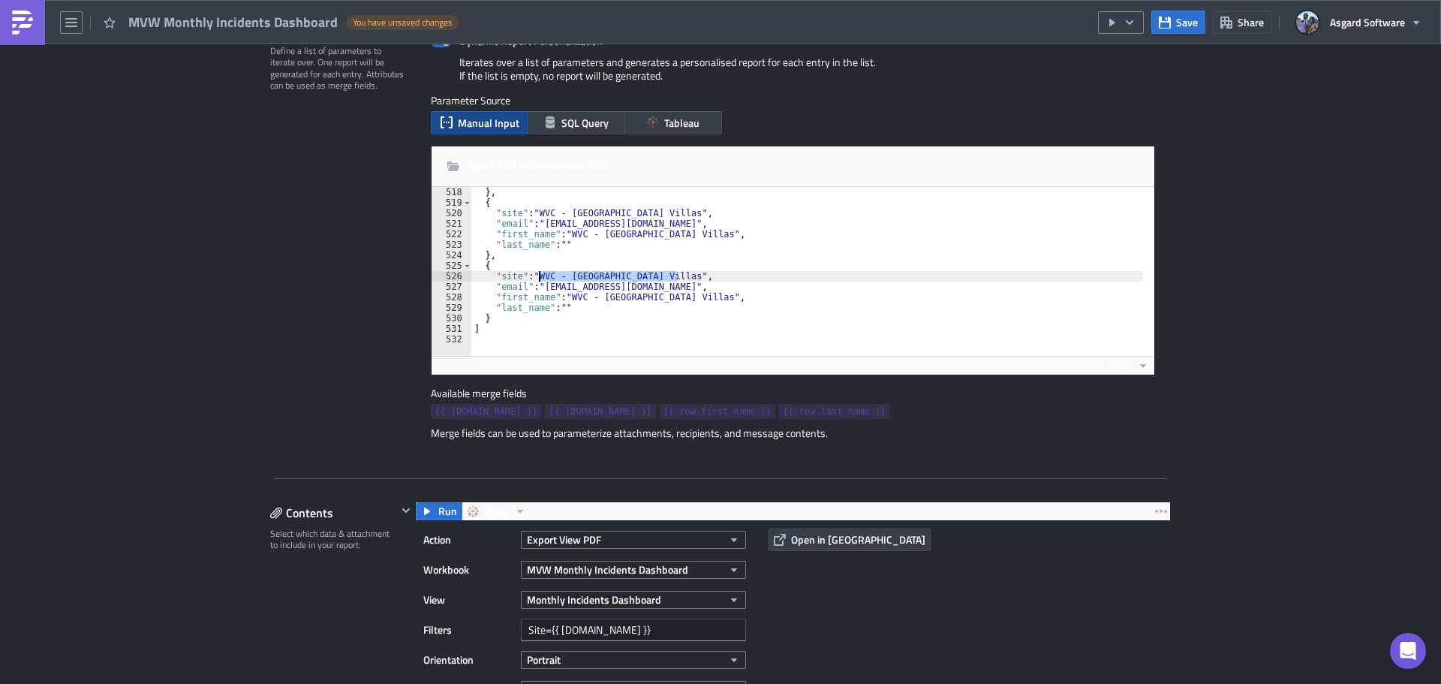
drag, startPoint x: 674, startPoint y: 273, endPoint x: 534, endPoint y: 275, distance: 140.4
click at [534, 275] on div "} , { "site" : "WVC - Los Cabos Resort Villas" , "email" : "wvc_los_cabos_leade…" at bounding box center [1009, 276] width 1076 height 179
drag, startPoint x: 700, startPoint y: 285, endPoint x: 537, endPoint y: 284, distance: 162.9
click at [537, 284] on div "} , { "site" : "WVC - Los Cabos Resort Villas" , "email" : "wvc_los_cabos_leade…" at bounding box center [1009, 276] width 1076 height 179
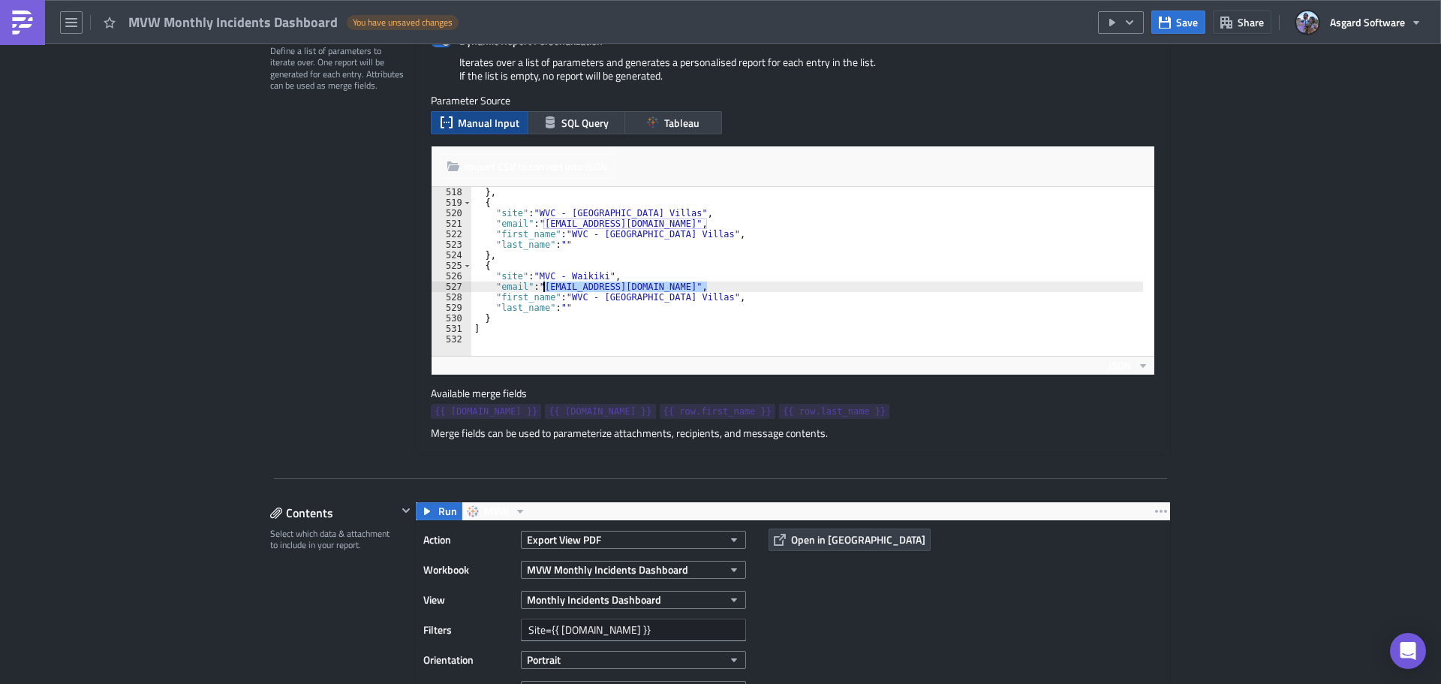
paste textarea "}"
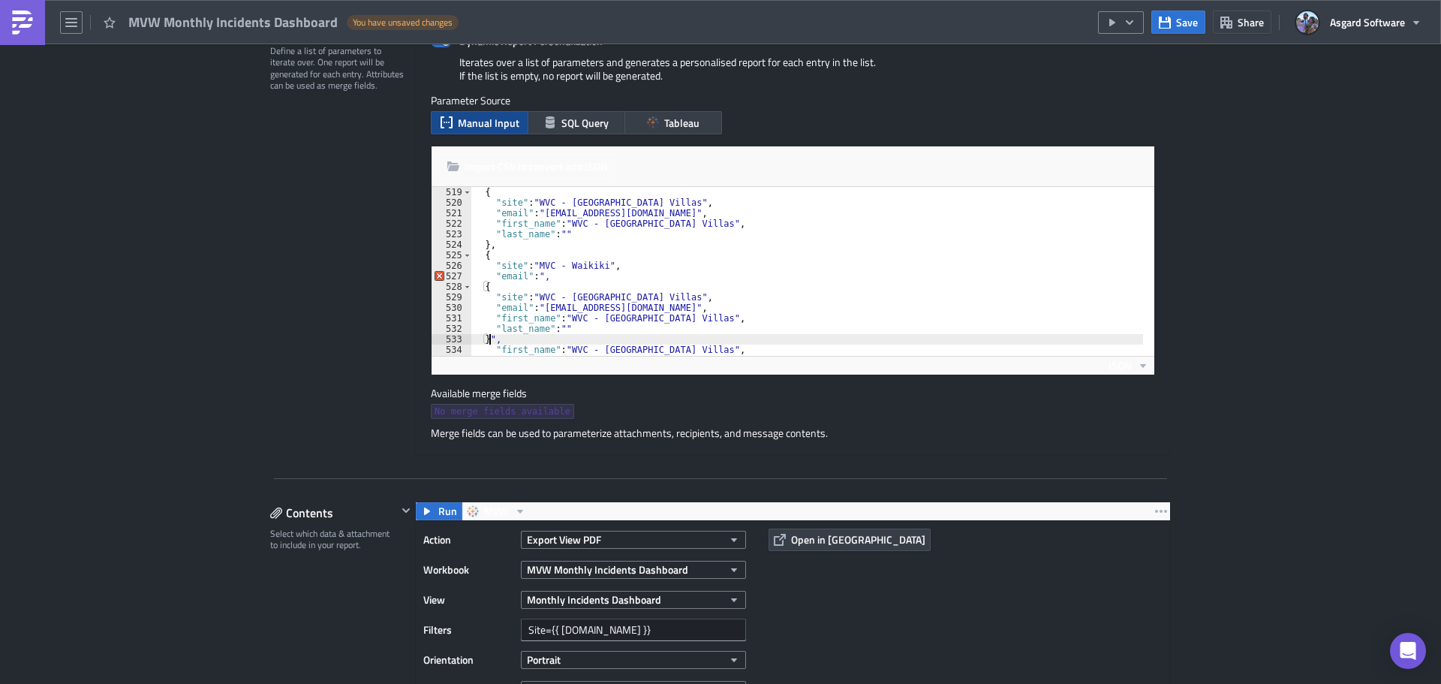
scroll to position [5433, 0]
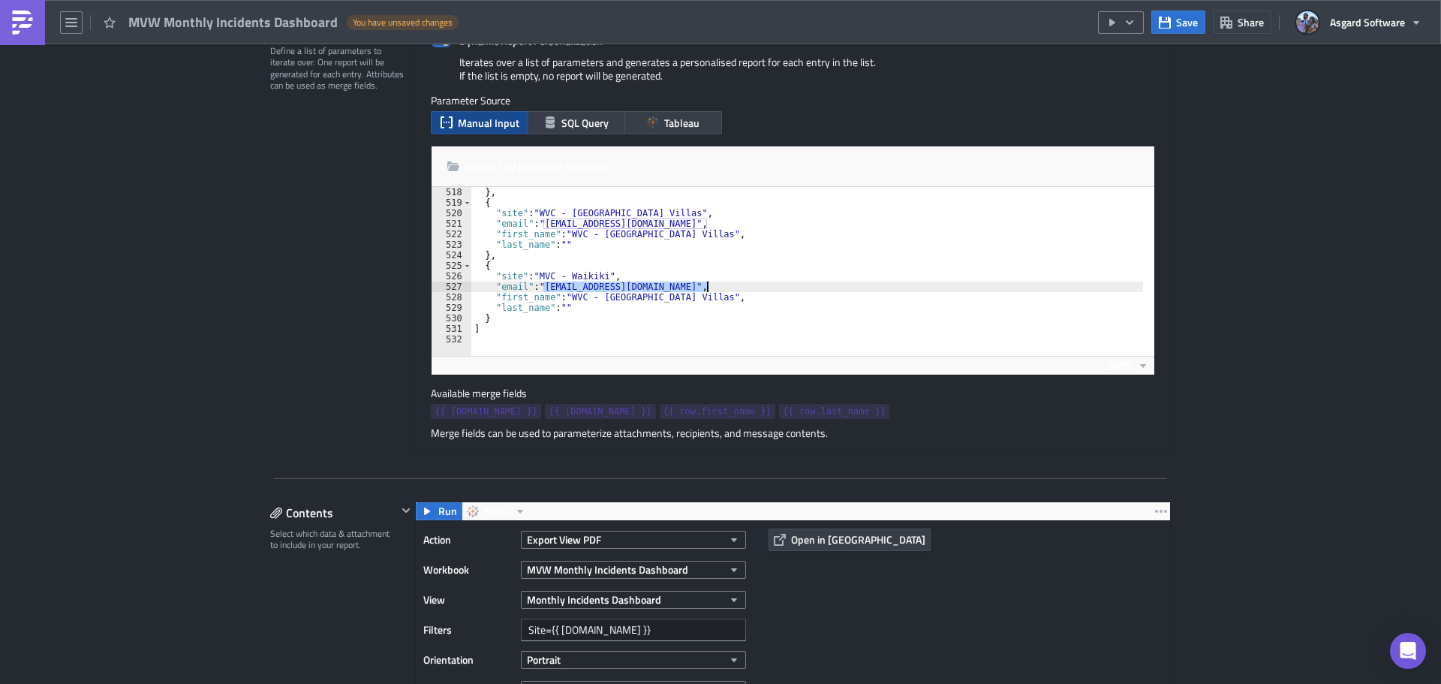
paste textarea "aikikileaders@mvcionline.onmicrosoft"
paste textarea "MVC_Waikiki_Operations_Supervisors@MVCIonline.onmicrosoft.com"
drag, startPoint x: 598, startPoint y: 274, endPoint x: 533, endPoint y: 272, distance: 65.3
click at [533, 272] on div "} , { "site" : "WVC - Los Cabos Resort Villas" , "email" : "wvc_los_cabos_leade…" at bounding box center [1009, 276] width 1076 height 179
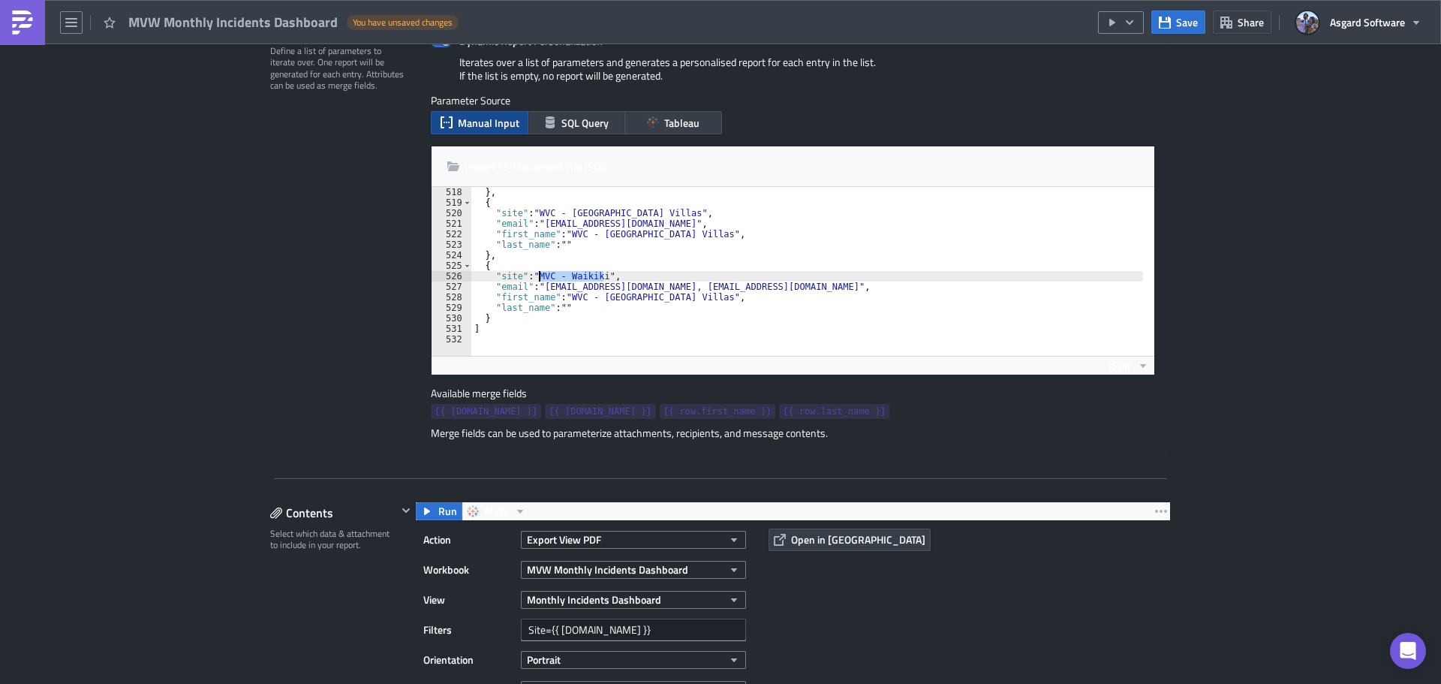
scroll to position [0, 11]
drag, startPoint x: 703, startPoint y: 297, endPoint x: 670, endPoint y: 299, distance: 32.4
click at [670, 299] on div "} , { "site" : "WVC - Los Cabos Resort Villas" , "email" : "wvc_los_cabos_leade…" at bounding box center [1009, 276] width 1076 height 179
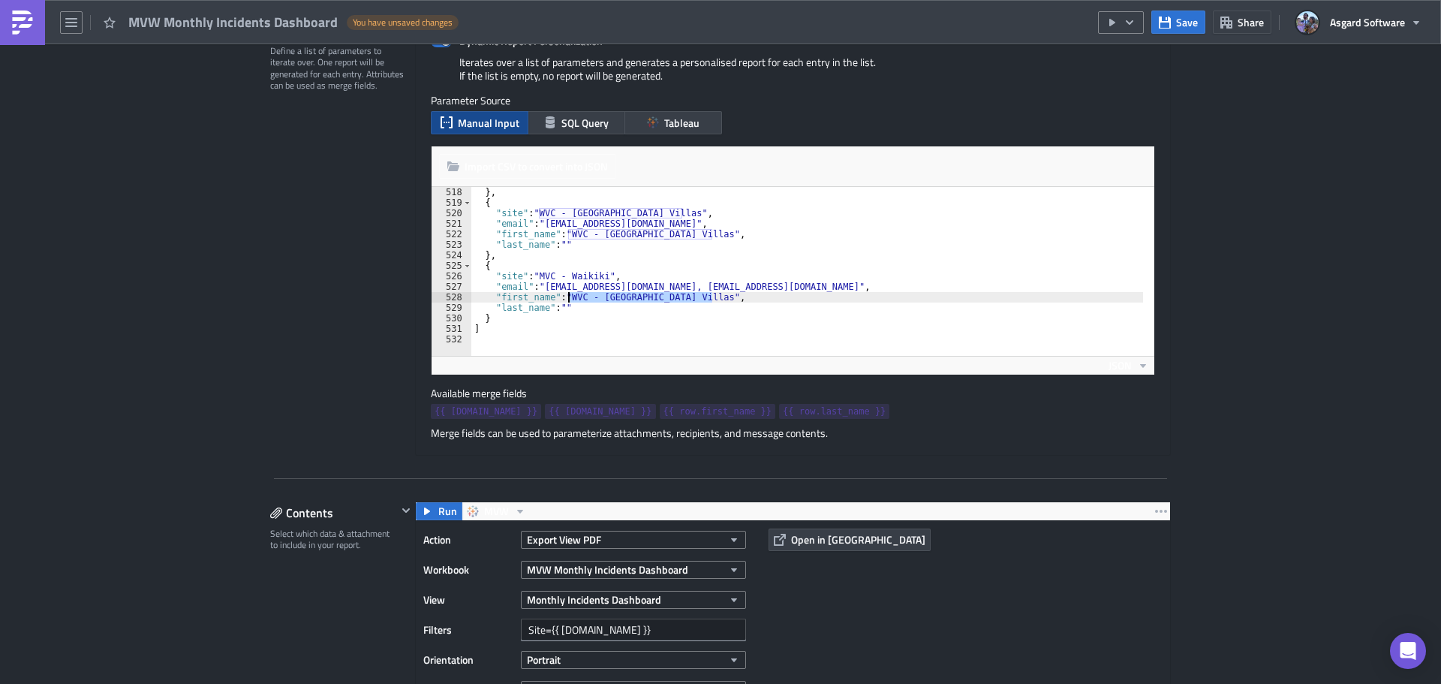
drag, startPoint x: 704, startPoint y: 296, endPoint x: 562, endPoint y: 294, distance: 141.9
click at [562, 294] on div "} , { "site" : "WVC - Los Cabos Resort Villas" , "email" : "wvc_los_cabos_leade…" at bounding box center [1009, 276] width 1076 height 179
paste textarea "MVC - Waikiki"
click at [663, 329] on div "} , { "site" : "WVC - Los Cabos Resort Villas" , "email" : "wvc_los_cabos_leade…" at bounding box center [1009, 276] width 1076 height 179
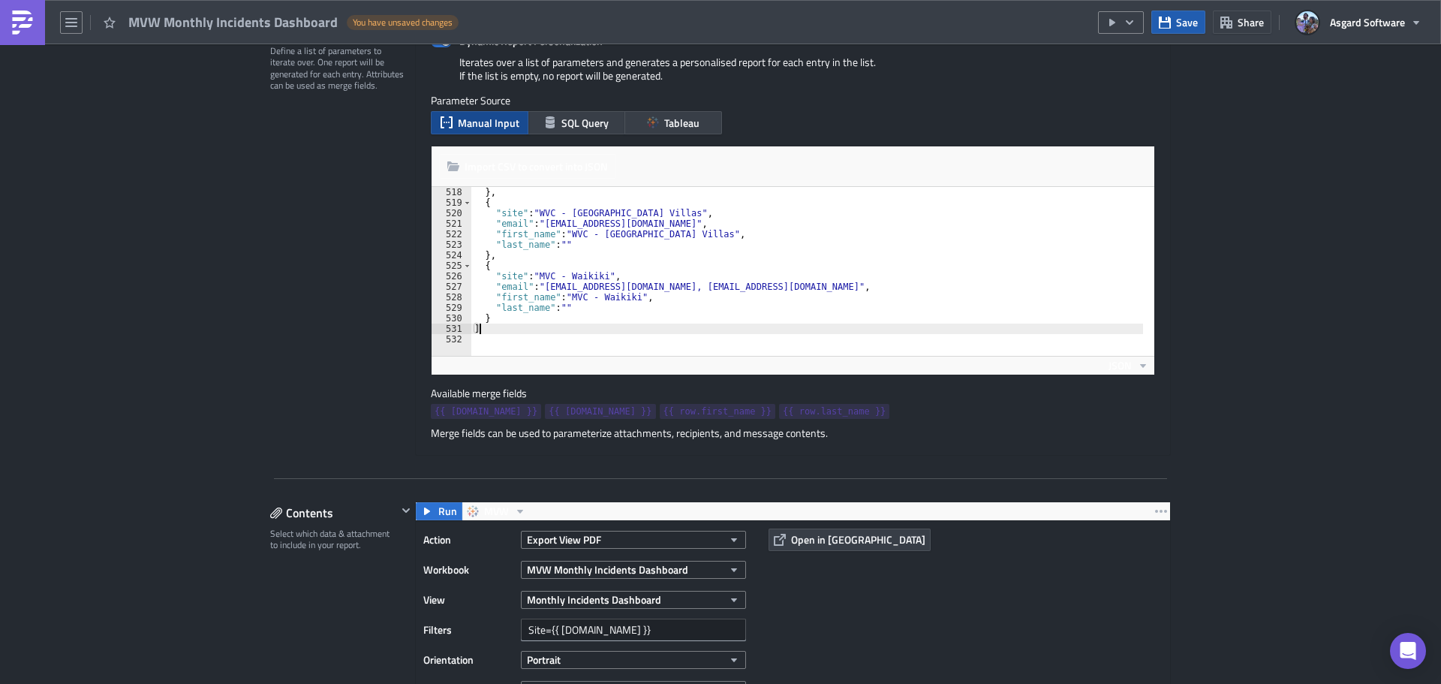
type textarea "]"
click at [1168, 21] on icon "button" at bounding box center [1165, 22] width 12 height 12
click at [1129, 23] on icon "button" at bounding box center [1130, 23] width 12 height 12
click at [1020, 104] on label "Parameter Source" at bounding box center [793, 101] width 724 height 14
click at [24, 23] on img at bounding box center [23, 23] width 24 height 24
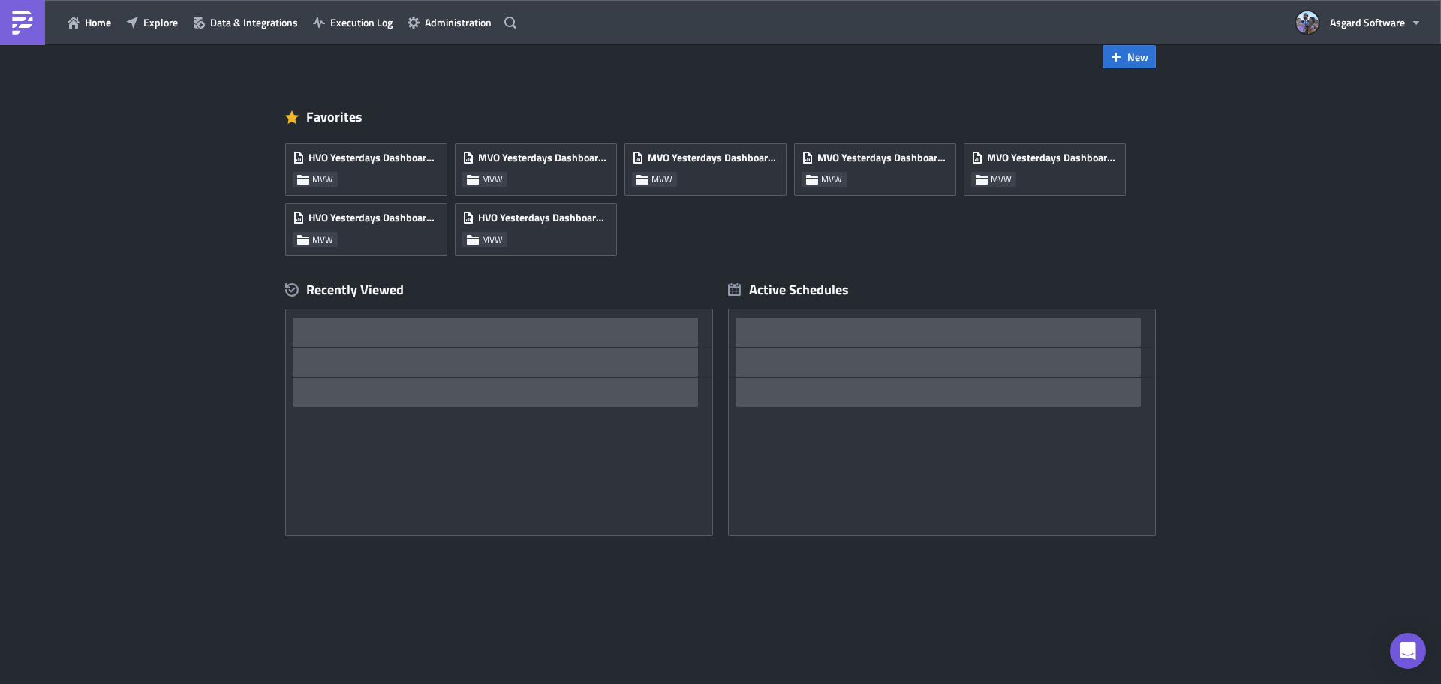
scroll to position [29, 0]
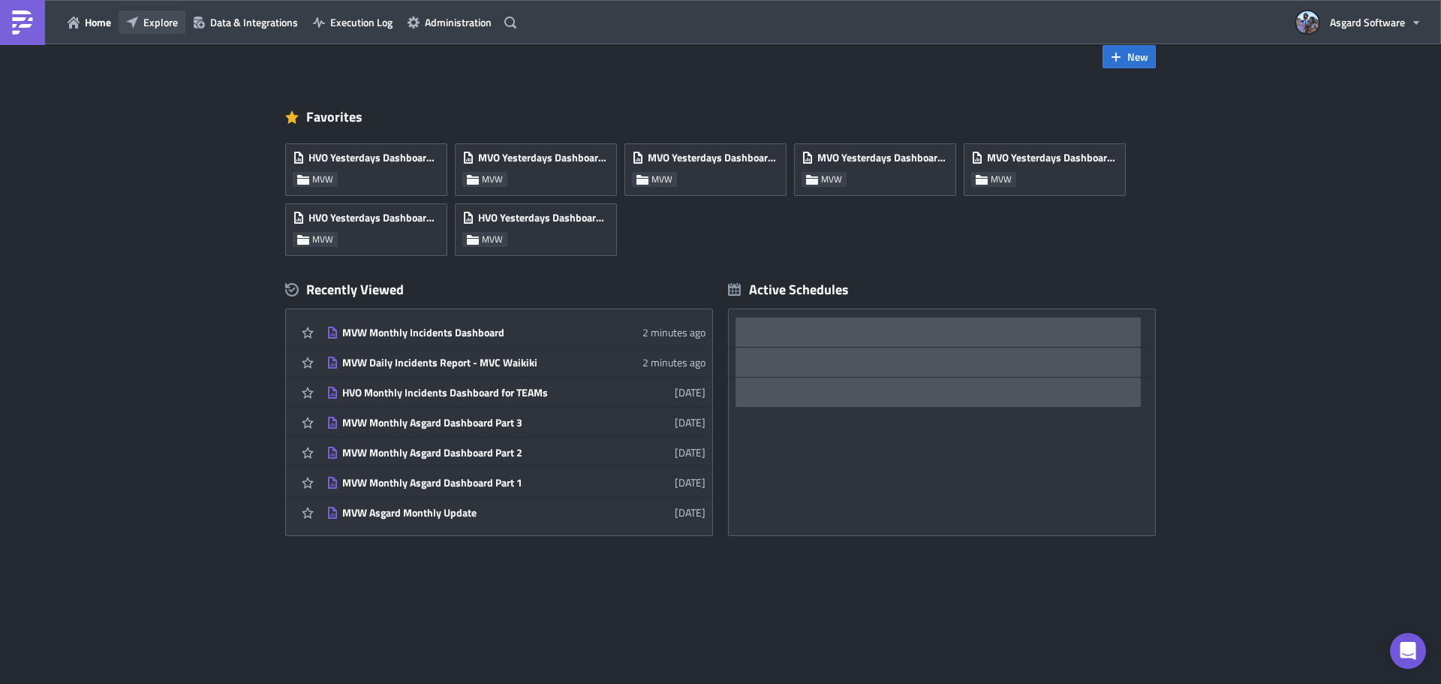
click at [140, 20] on button "Explore" at bounding box center [152, 22] width 67 height 23
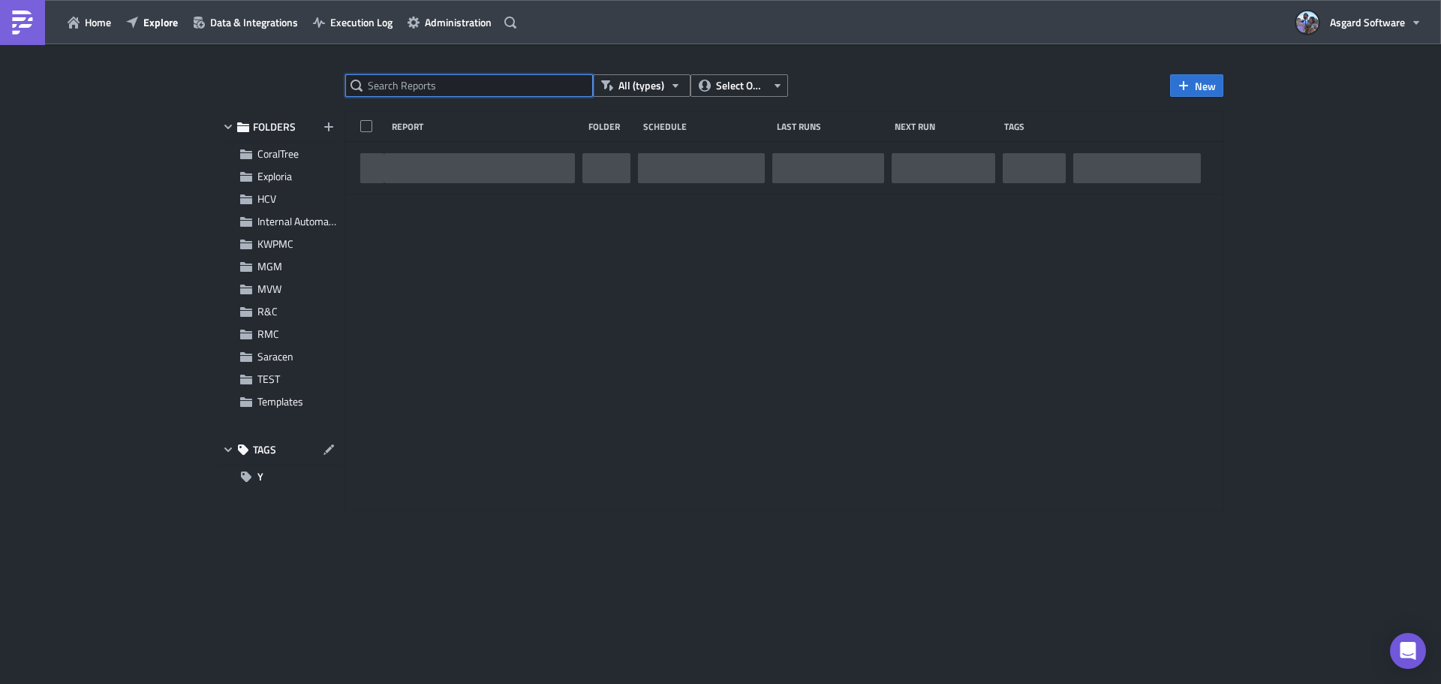
click at [552, 83] on input "text" at bounding box center [469, 85] width 248 height 23
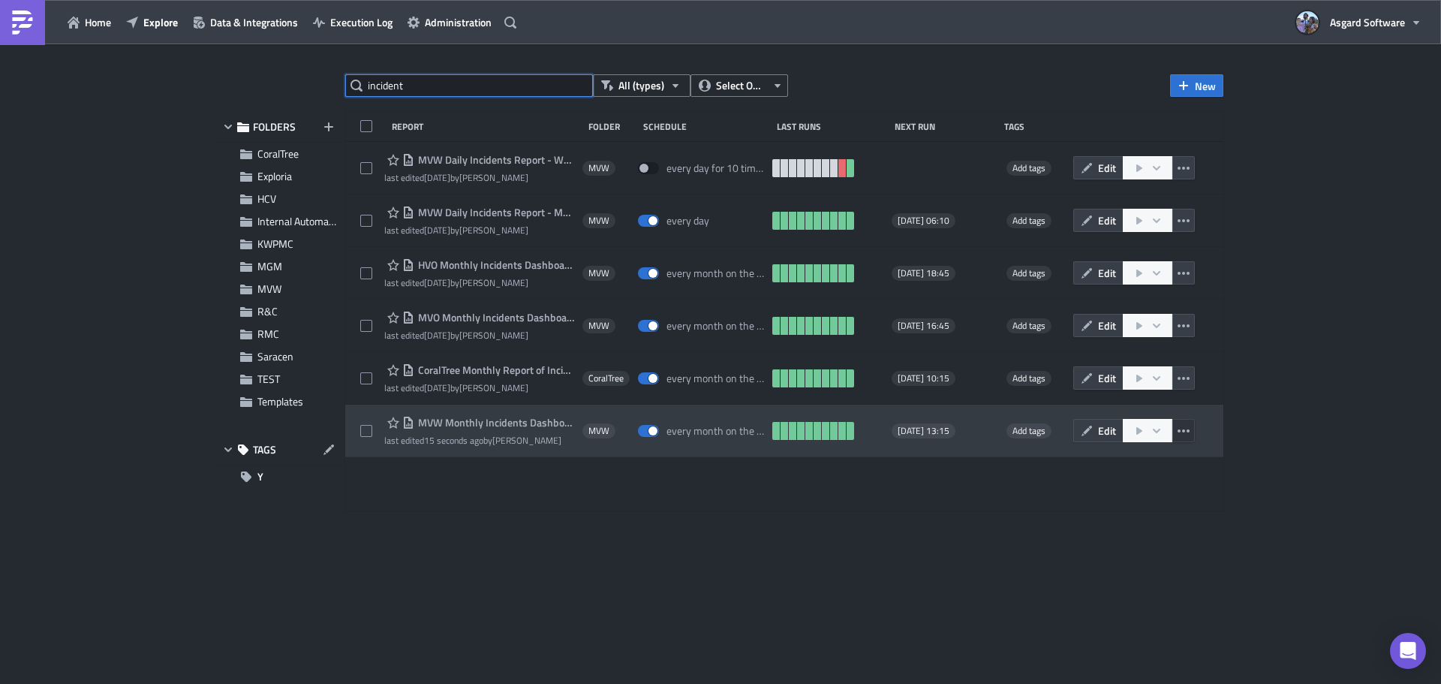
type input "incident"
click at [1189, 432] on icon "button" at bounding box center [1184, 430] width 12 height 3
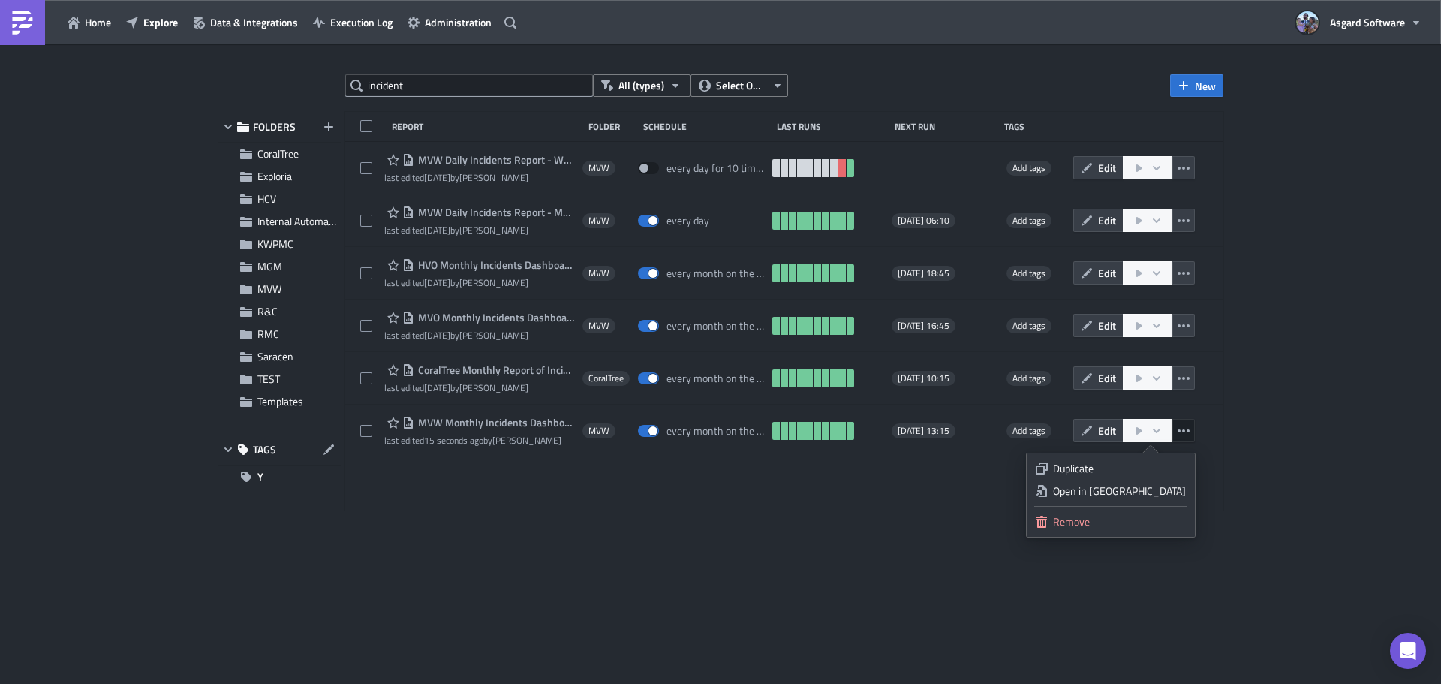
click at [1133, 455] on ul "Duplicate Open in New Tab Remove" at bounding box center [1111, 494] width 168 height 83
click at [1134, 468] on div "Duplicate" at bounding box center [1119, 468] width 133 height 15
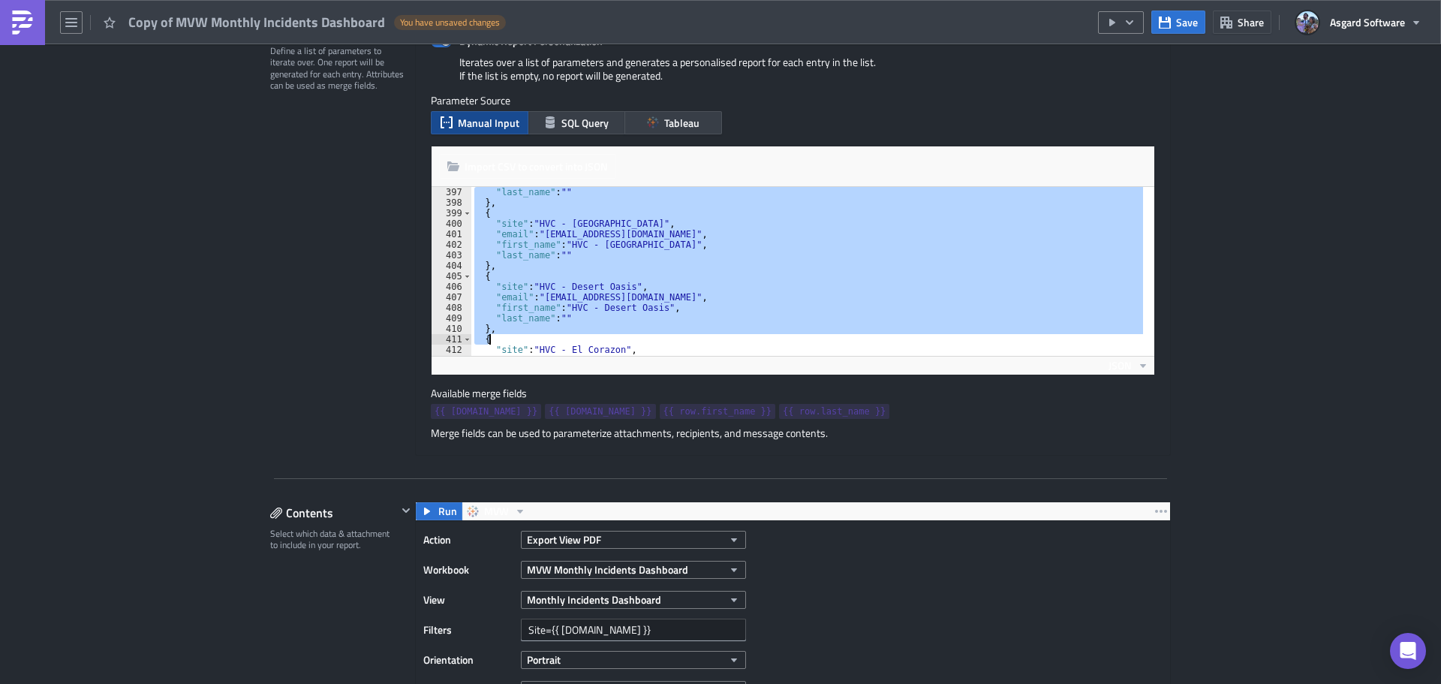
scroll to position [5433, 0]
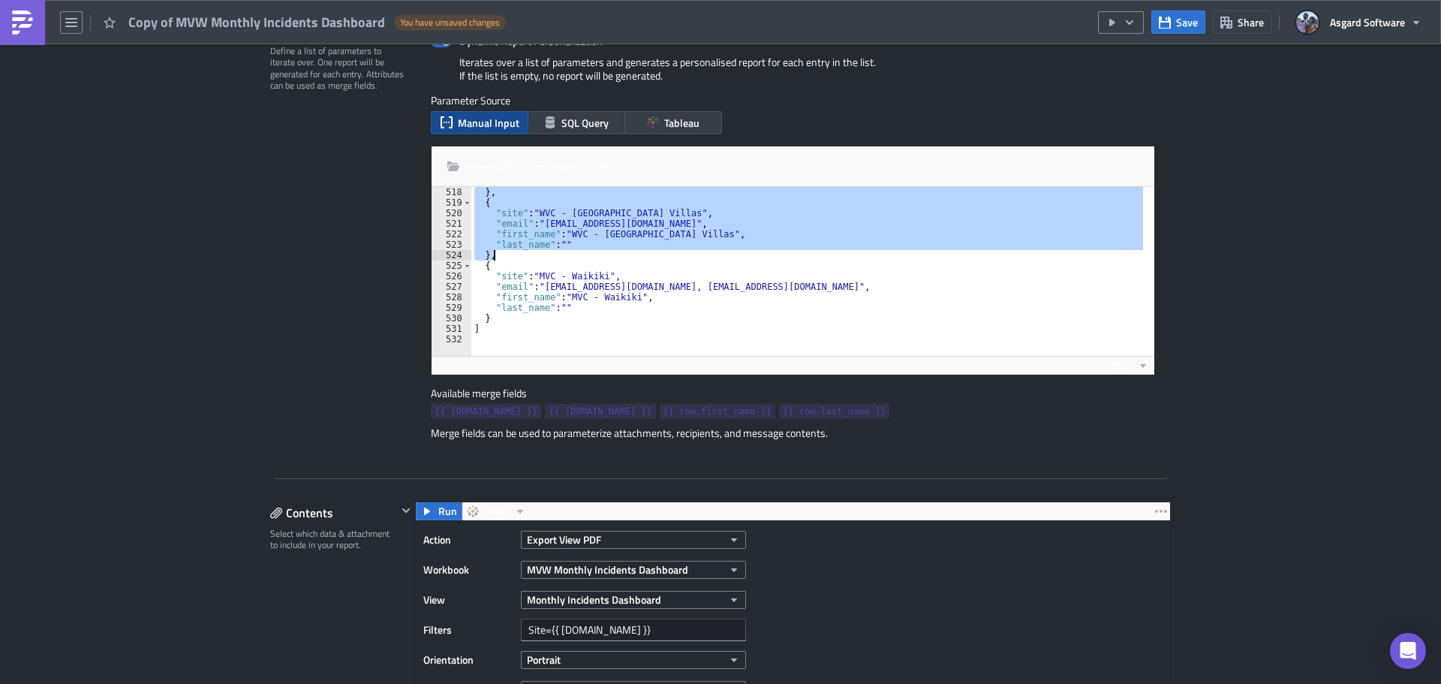
drag, startPoint x: 474, startPoint y: 210, endPoint x: 489, endPoint y: 255, distance: 47.7
click at [489, 255] on div "} , { "site" : "WVC - Los Cabos Resort Villas" , "email" : "wvc_los_cabos_leade…" at bounding box center [1009, 276] width 1076 height 179
type textarea ""last_name": "" },"
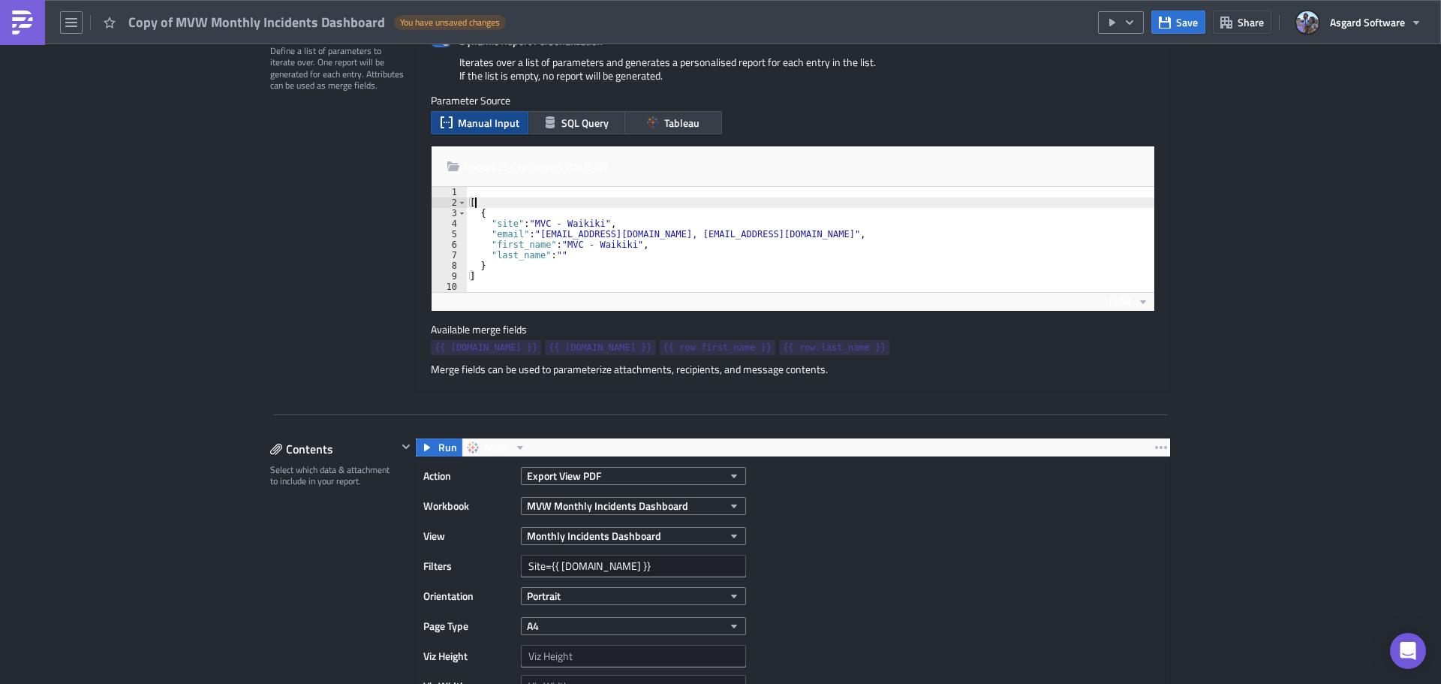
click at [1076, 369] on div "Merge fields can be used to parameterize attachments, recipients, and message c…" at bounding box center [793, 370] width 724 height 14
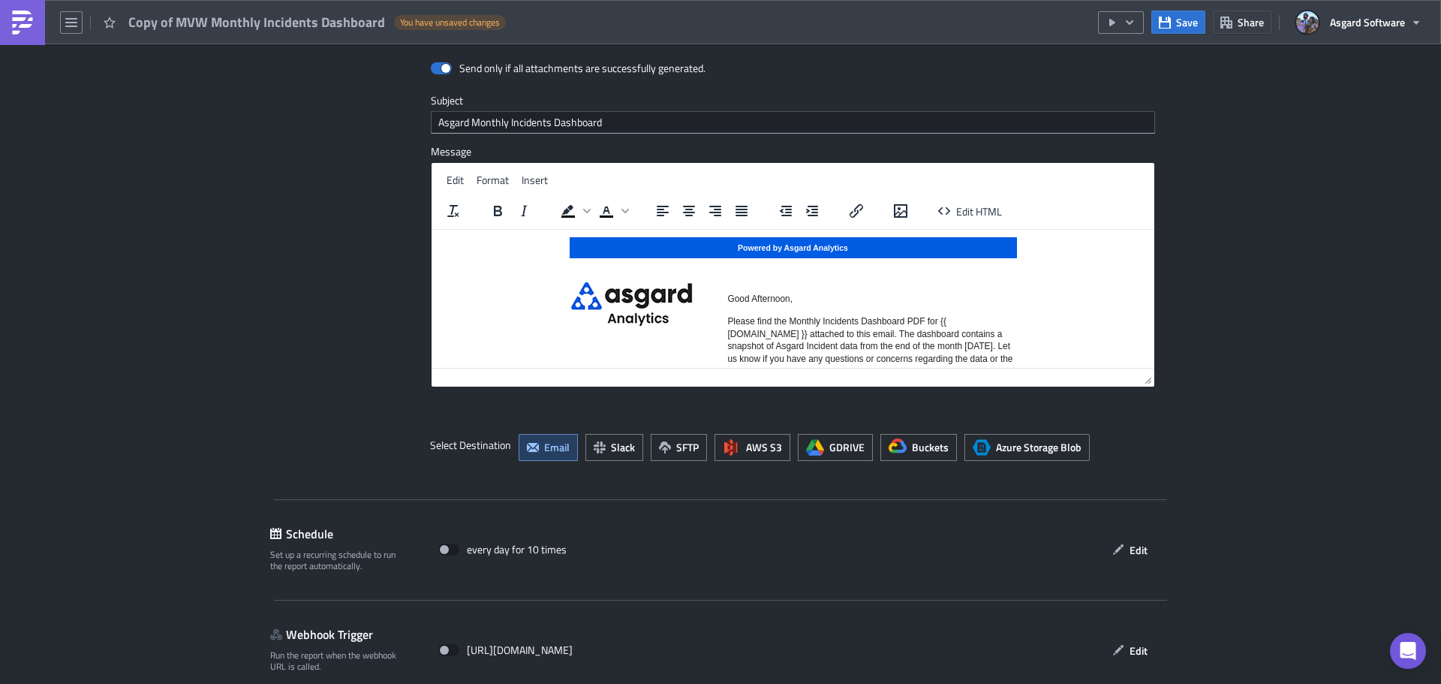
scroll to position [2819, 0]
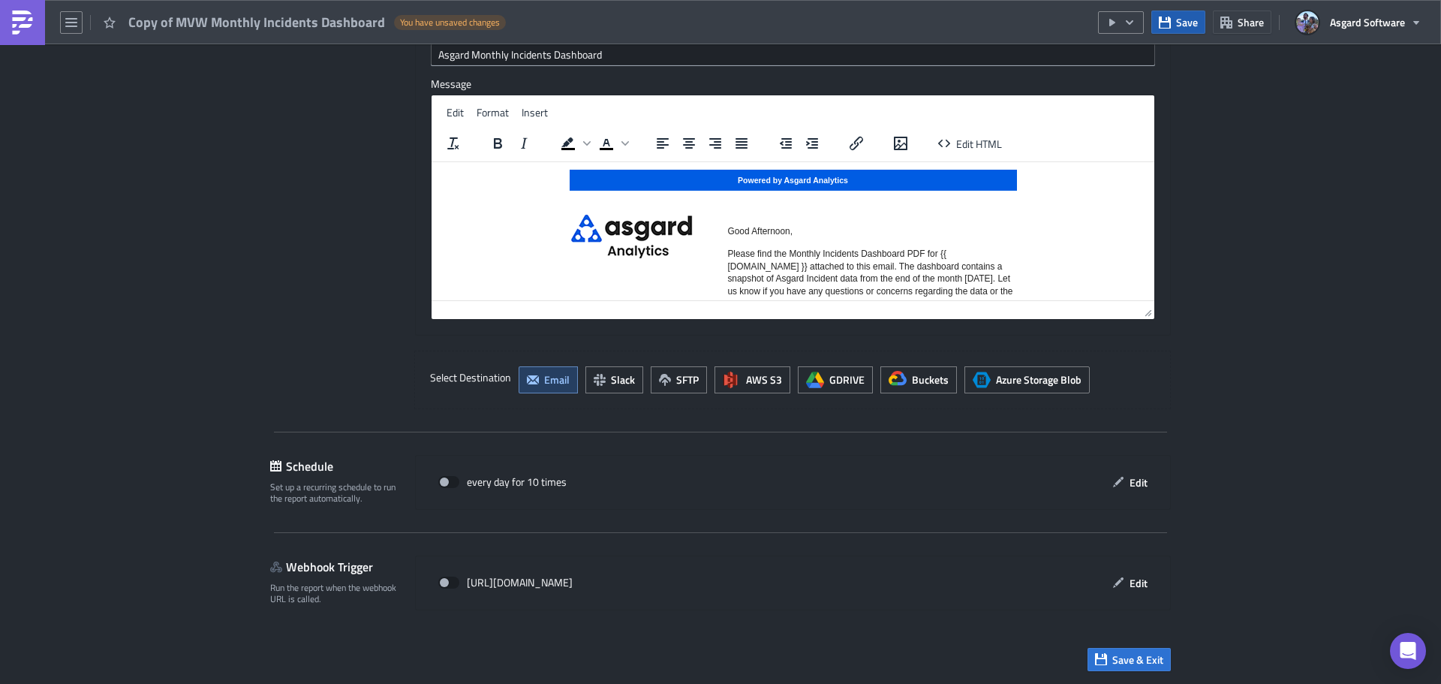
click at [1175, 18] on button "Save" at bounding box center [1179, 22] width 54 height 23
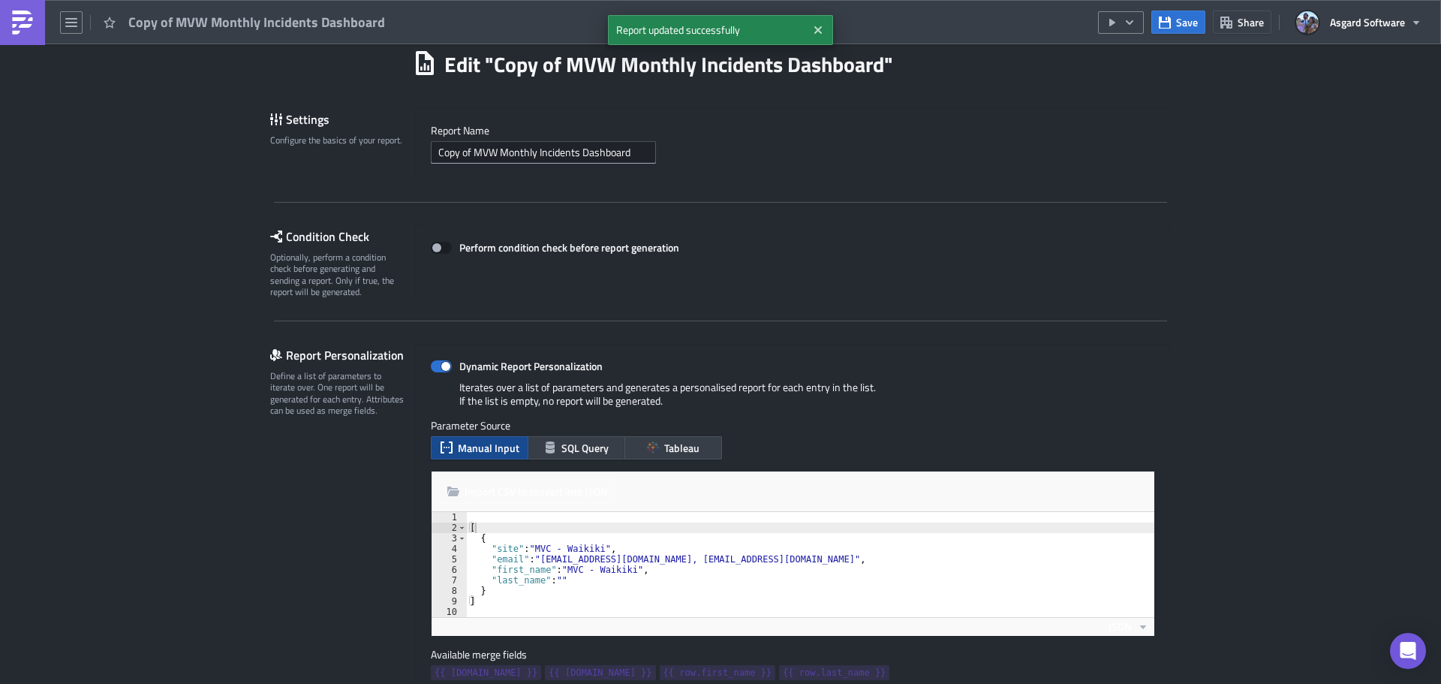
scroll to position [0, 0]
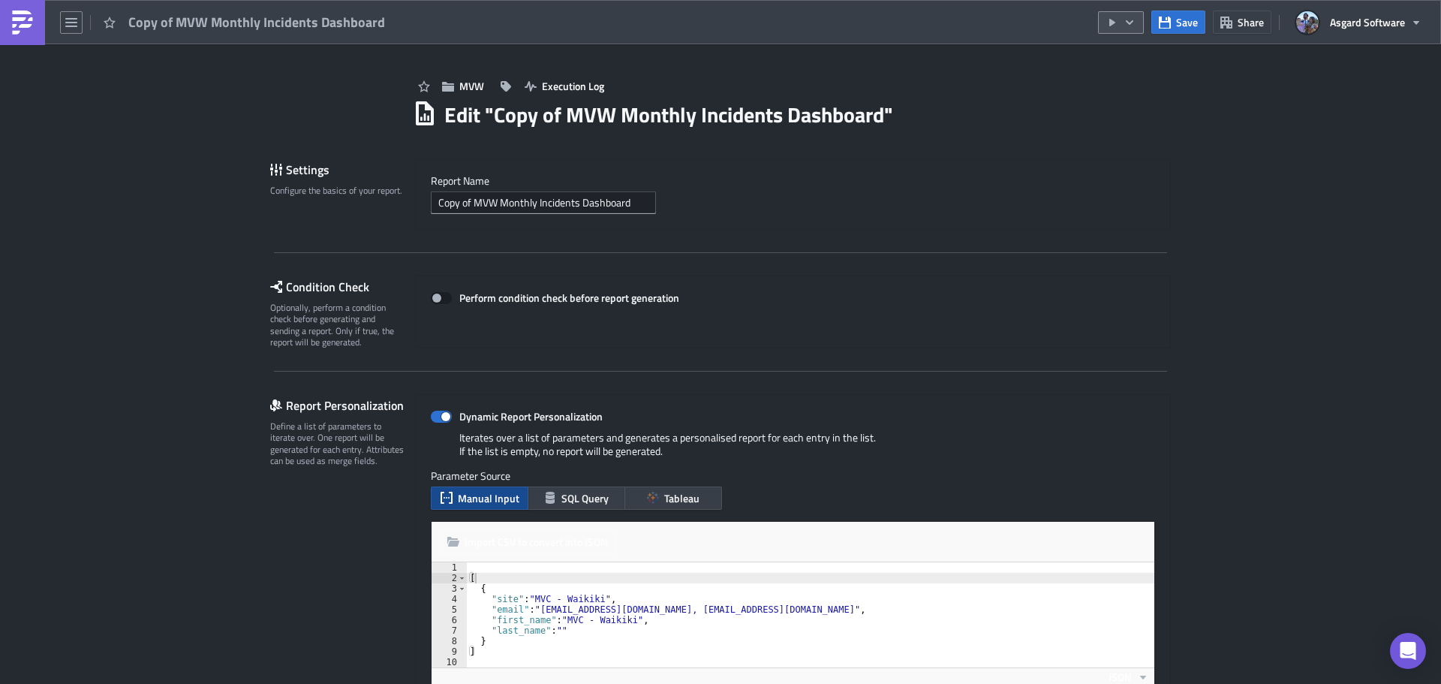
click at [1128, 23] on icon "button" at bounding box center [1130, 23] width 12 height 12
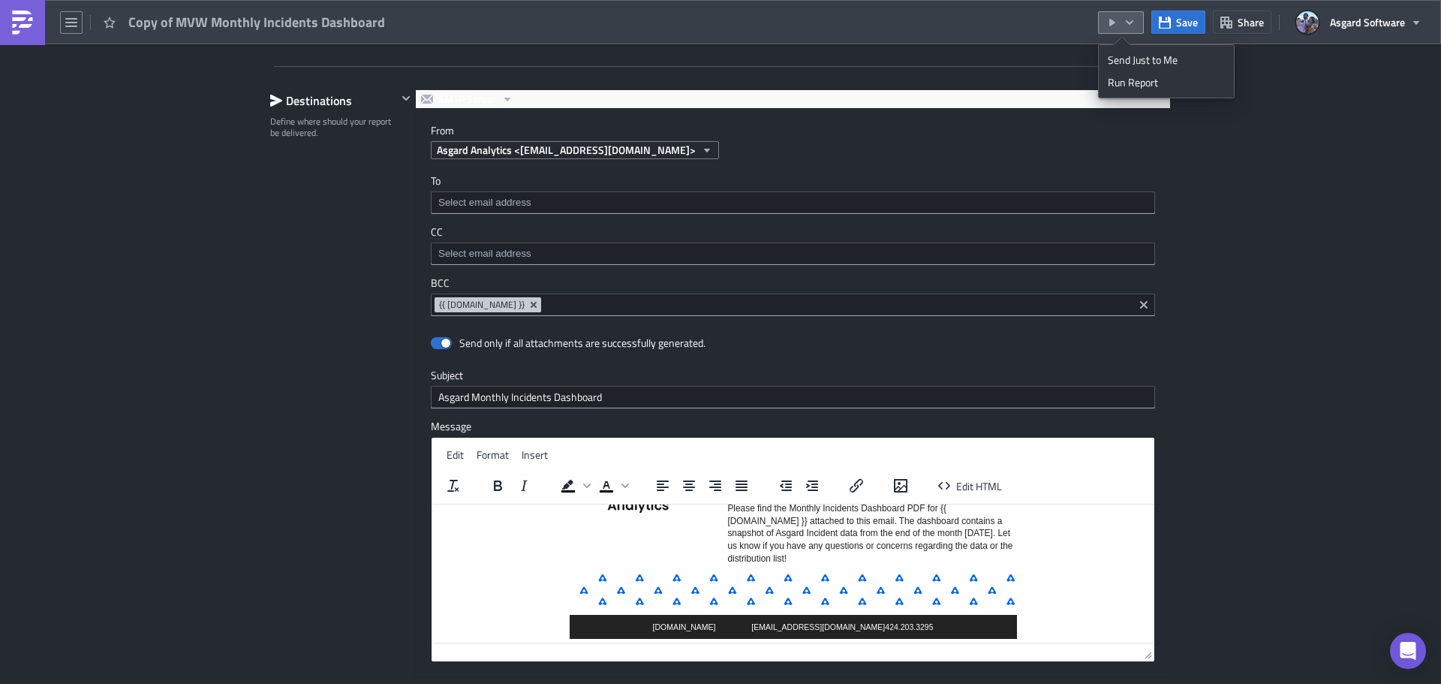
scroll to position [92, 0]
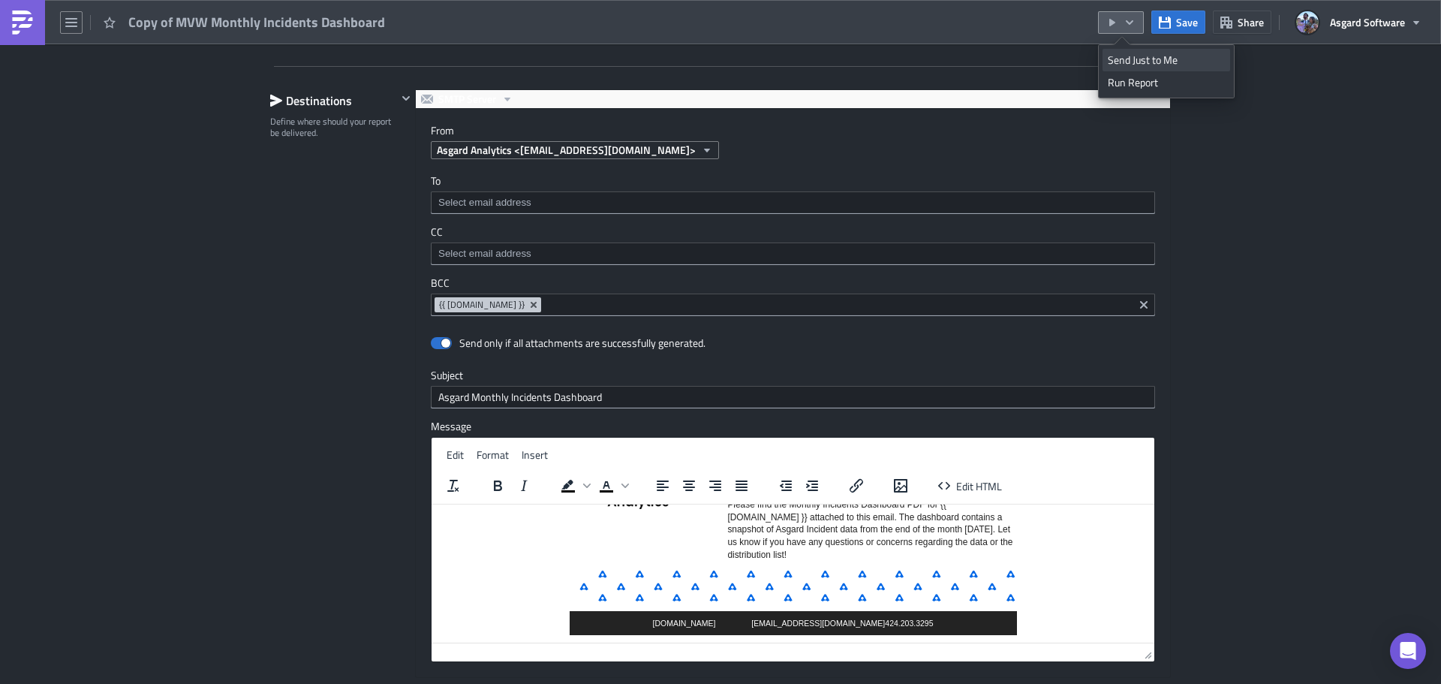
click at [1152, 59] on div "Send Just to Me" at bounding box center [1166, 60] width 117 height 15
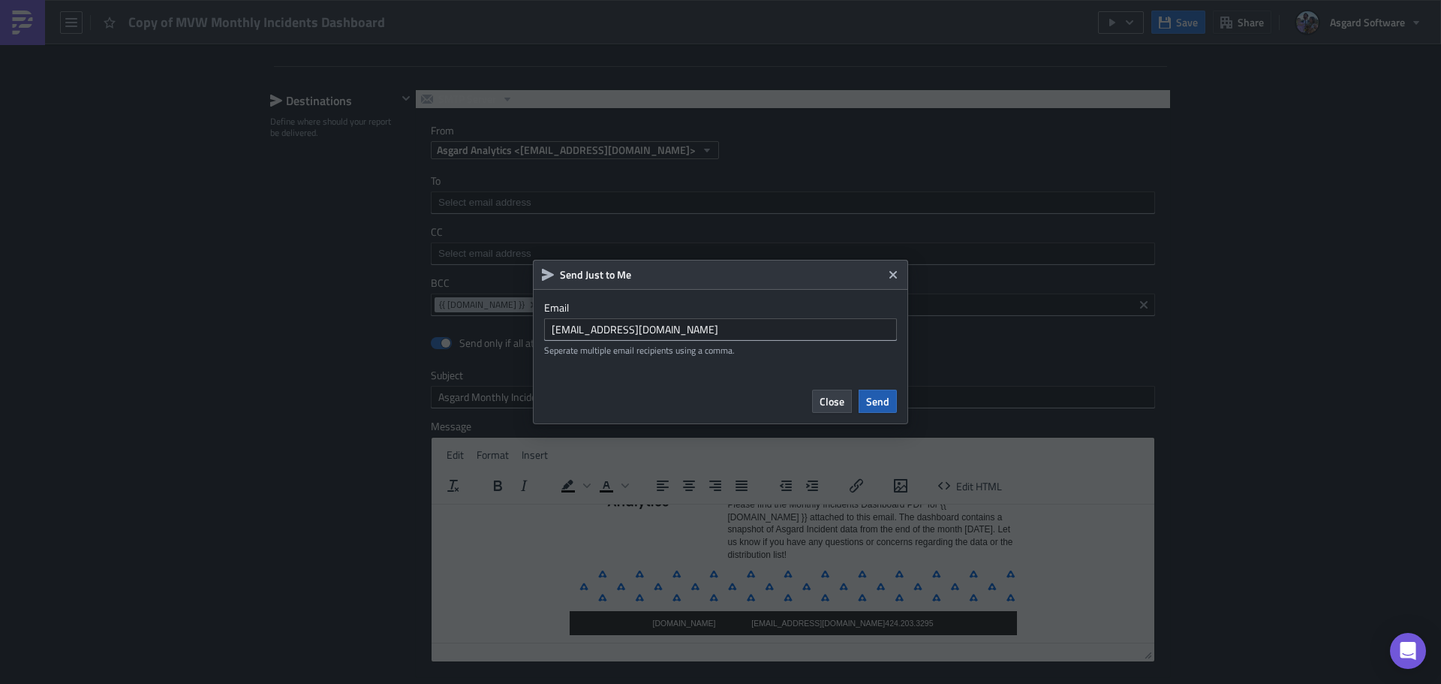
click at [886, 398] on span "Send" at bounding box center [877, 401] width 23 height 16
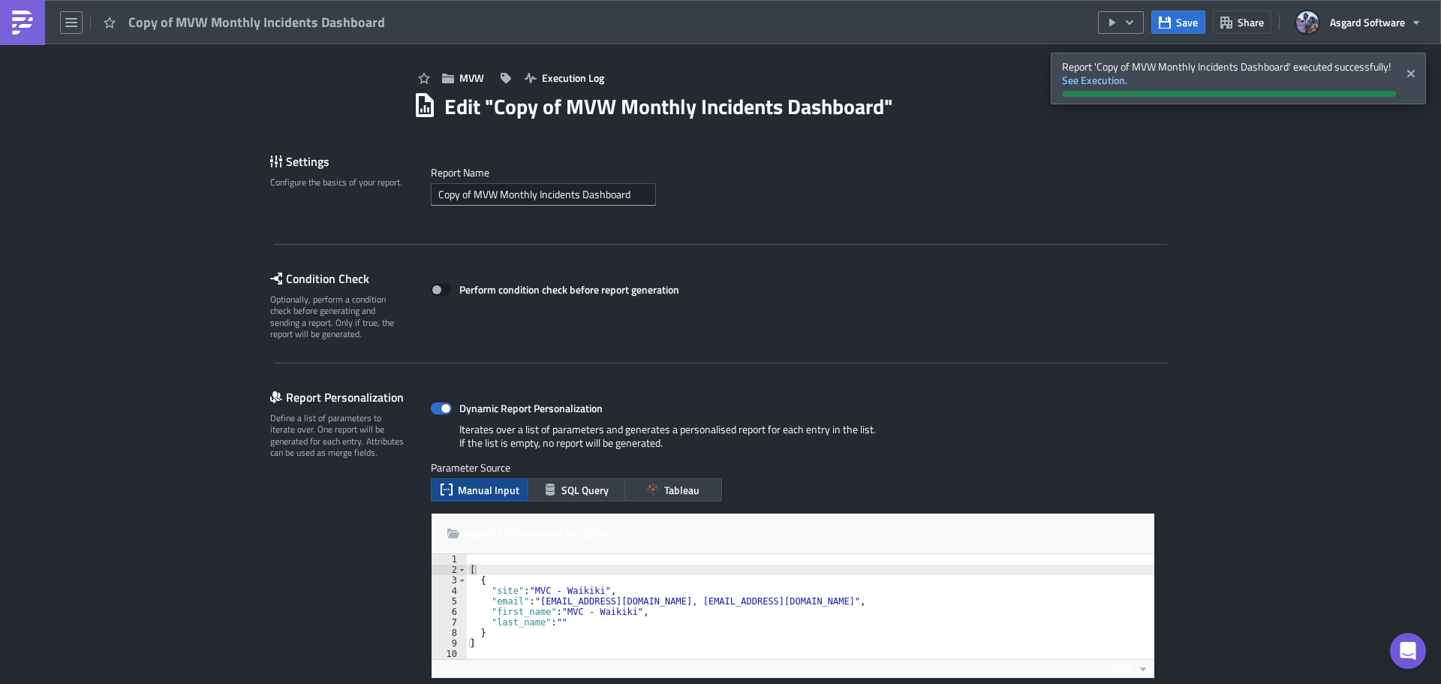
scroll to position [0, 0]
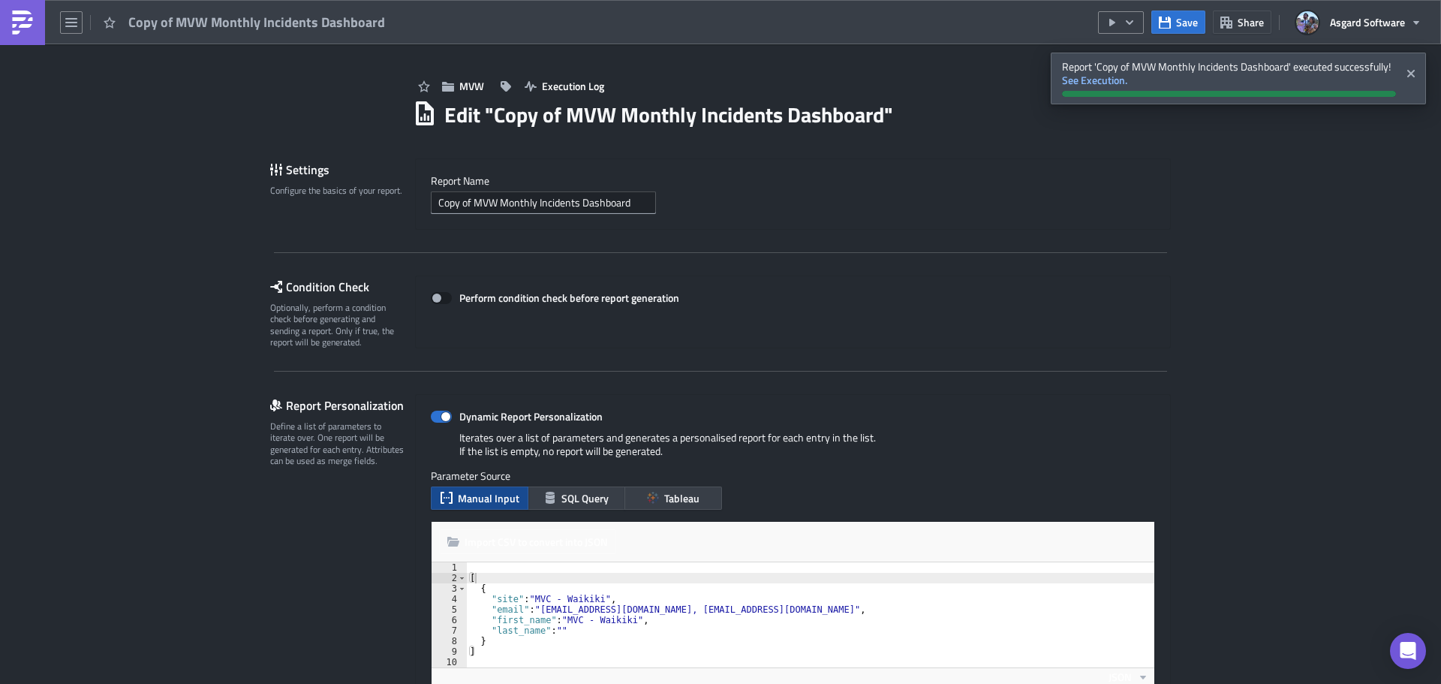
type textarea ""email": "waikikileaders@mvcionline.onmicrosoft.com, MVC_Waikiki_Operations_Sup…"
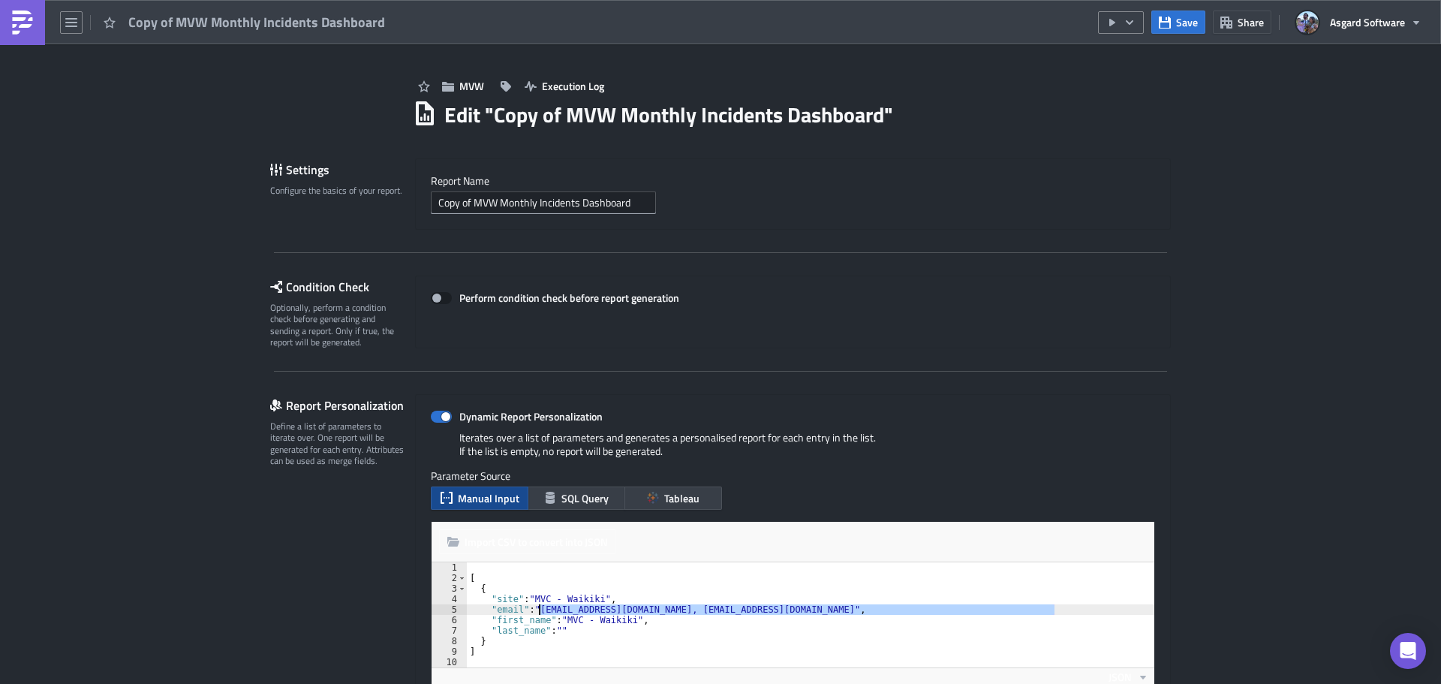
drag, startPoint x: 1049, startPoint y: 611, endPoint x: 540, endPoint y: 610, distance: 509.0
click at [534, 610] on div "[ { "site" : "MVC - Waikiki" , "email" : "waikikileaders@mvcionline.onmicrosoft…" at bounding box center [811, 625] width 688 height 126
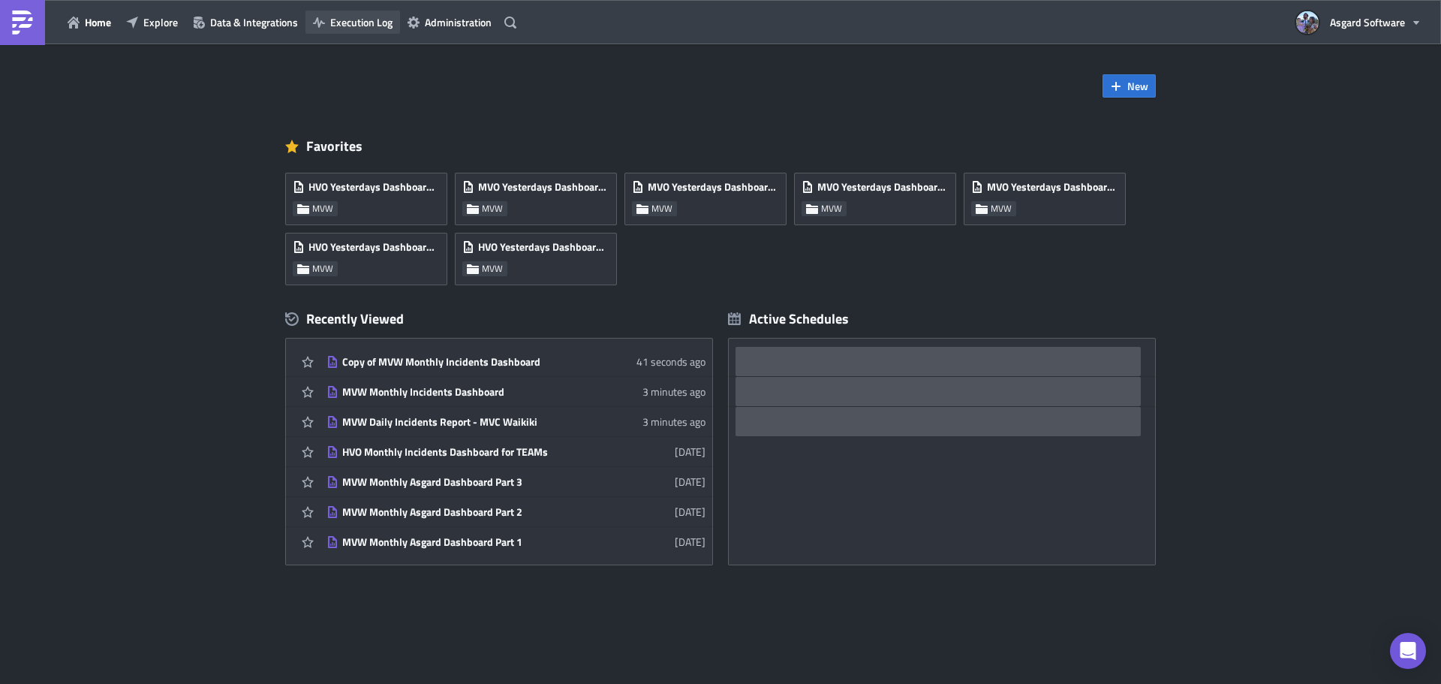
click at [369, 26] on span "Execution Log" at bounding box center [361, 22] width 62 height 16
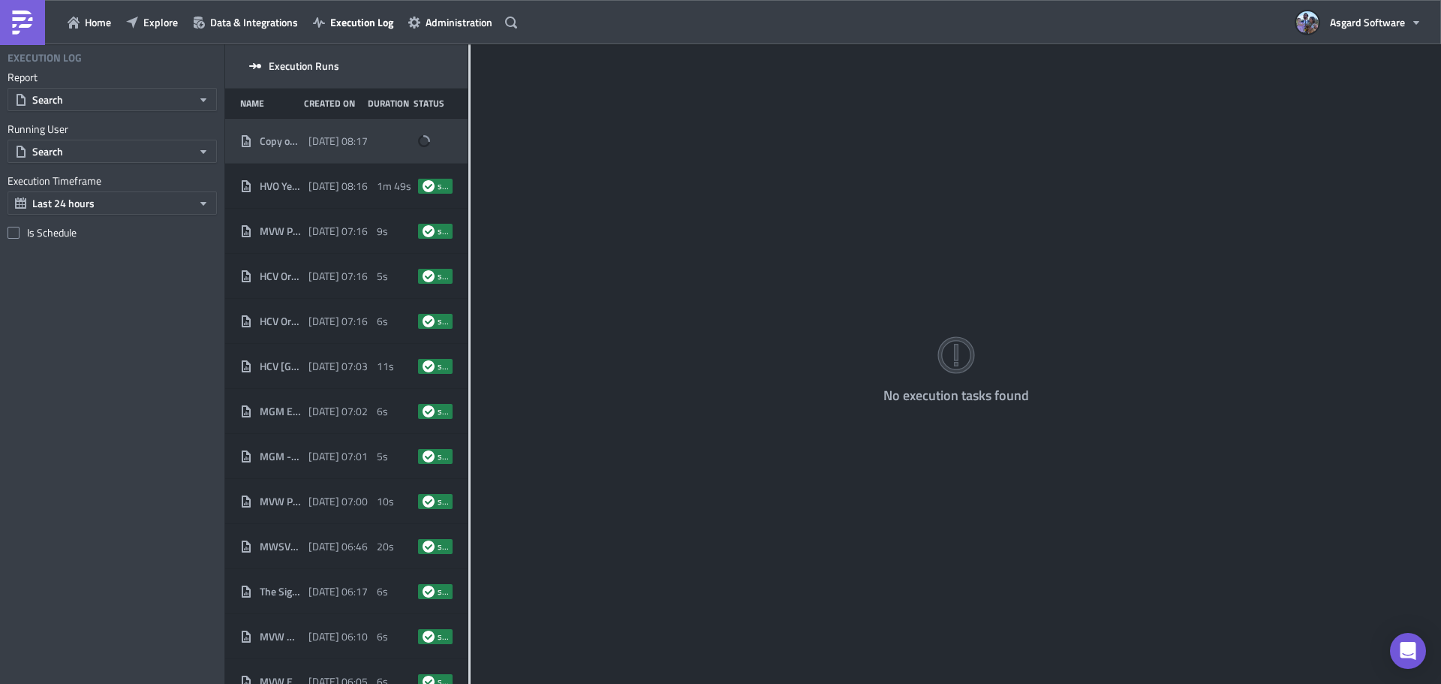
click at [358, 150] on div "2025-09-02 08:17" at bounding box center [339, 141] width 61 height 27
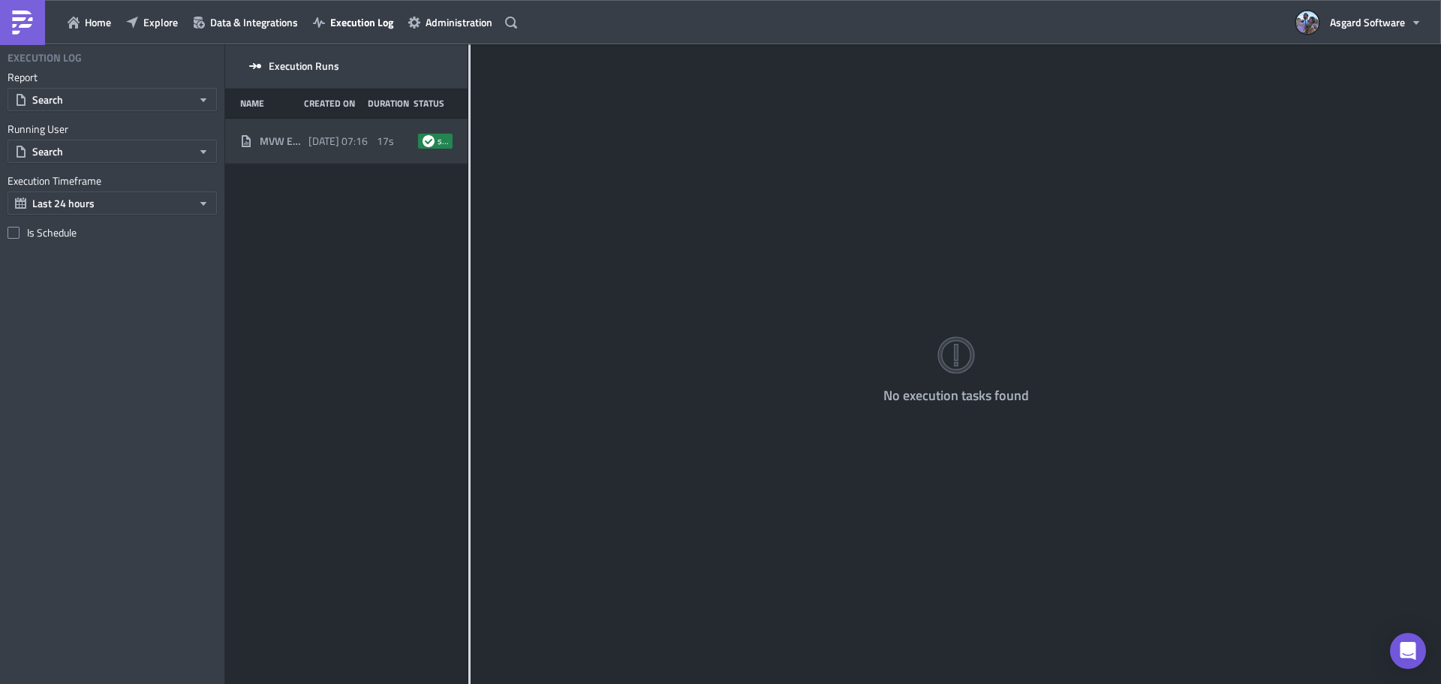
click at [277, 155] on div "MVW ENG Monthly PEAR MVC Maui Ocean Club [DATE] 07:16 17s success" at bounding box center [346, 141] width 242 height 45
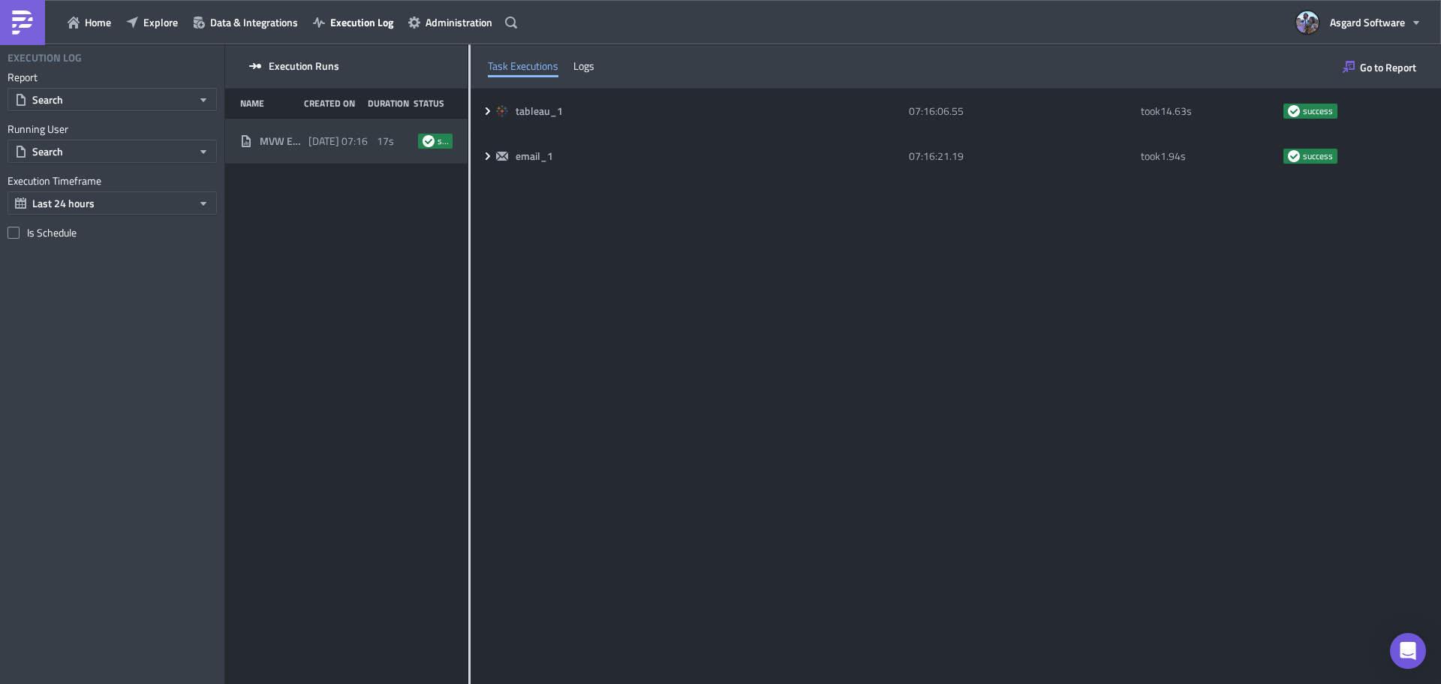
click at [597, 60] on div "Task Executions Logs" at bounding box center [956, 66] width 971 height 44
click at [586, 65] on div "Logs" at bounding box center [584, 66] width 21 height 23
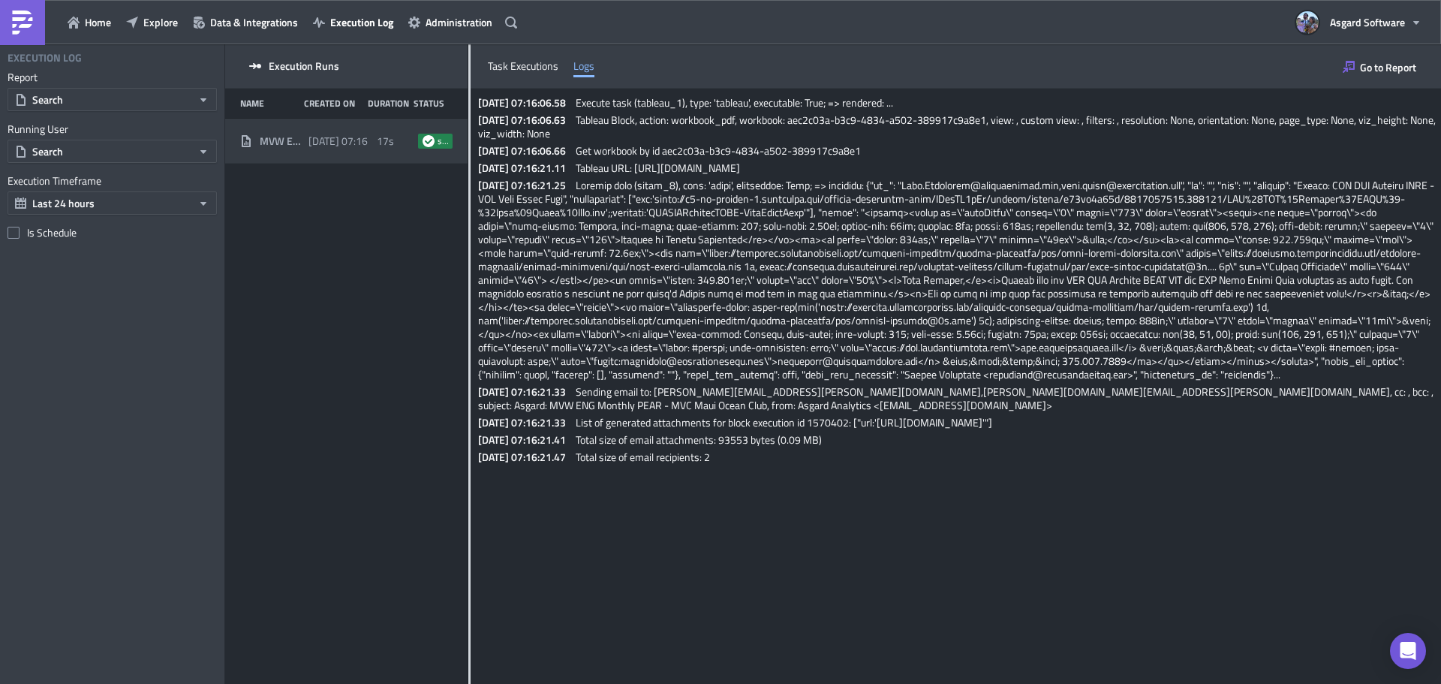
click at [350, 134] on span "2025-08-01 07:16" at bounding box center [338, 141] width 59 height 14
click at [360, 153] on div "2025-08-01 07:16" at bounding box center [339, 141] width 61 height 27
drag, startPoint x: 518, startPoint y: 63, endPoint x: 375, endPoint y: 46, distance: 143.7
click at [519, 63] on div "Task Executions" at bounding box center [523, 66] width 71 height 23
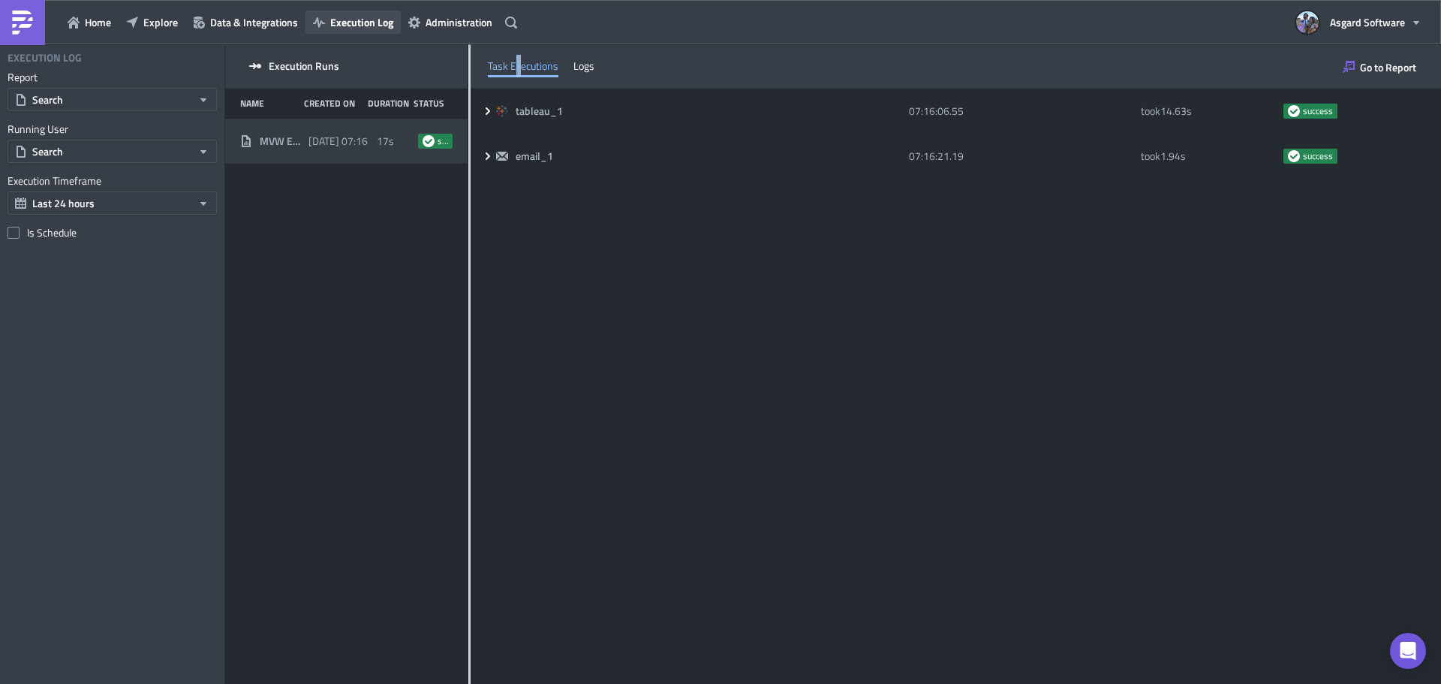
click at [352, 23] on span "Execution Log" at bounding box center [361, 22] width 63 height 16
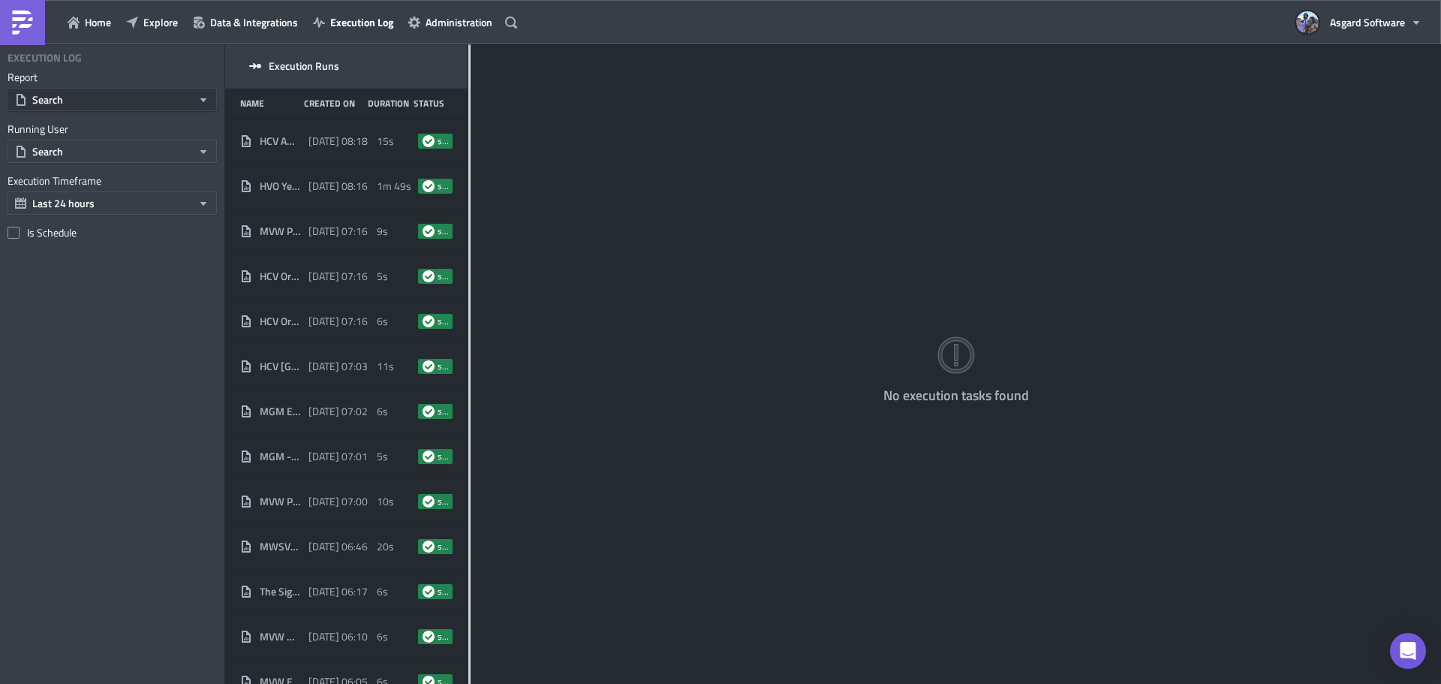
click at [112, 104] on button "Search" at bounding box center [112, 99] width 209 height 23
click at [101, 124] on input "text" at bounding box center [82, 126] width 143 height 23
paste input "MVW ENG Monthly PEAR MVC Maui Ocean Club"
type input "MVW ENG Monthly PEAR MVC Maui Ocean Club"
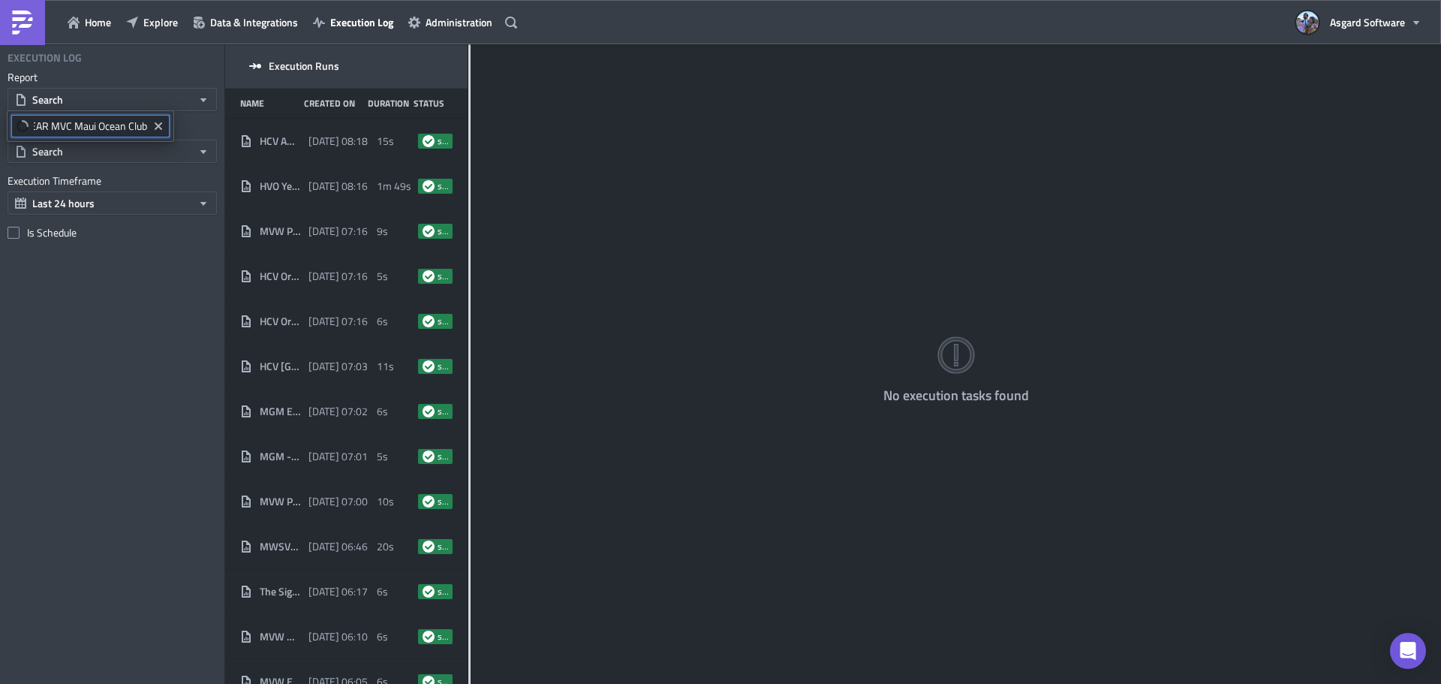
scroll to position [0, 17]
click at [182, 151] on div "MVW ENG Monthly PEAR MVC Maui Ocean Club" at bounding box center [139, 152] width 211 height 15
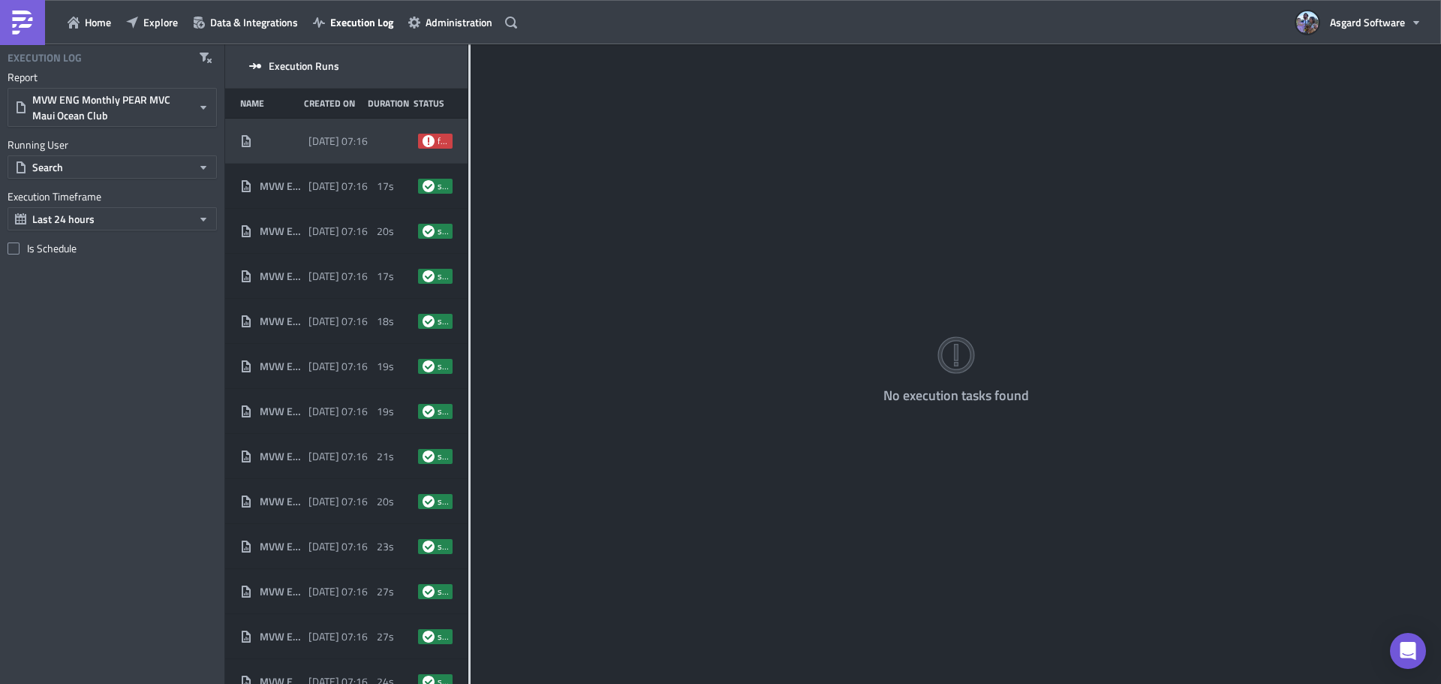
click at [388, 150] on div at bounding box center [394, 141] width 35 height 27
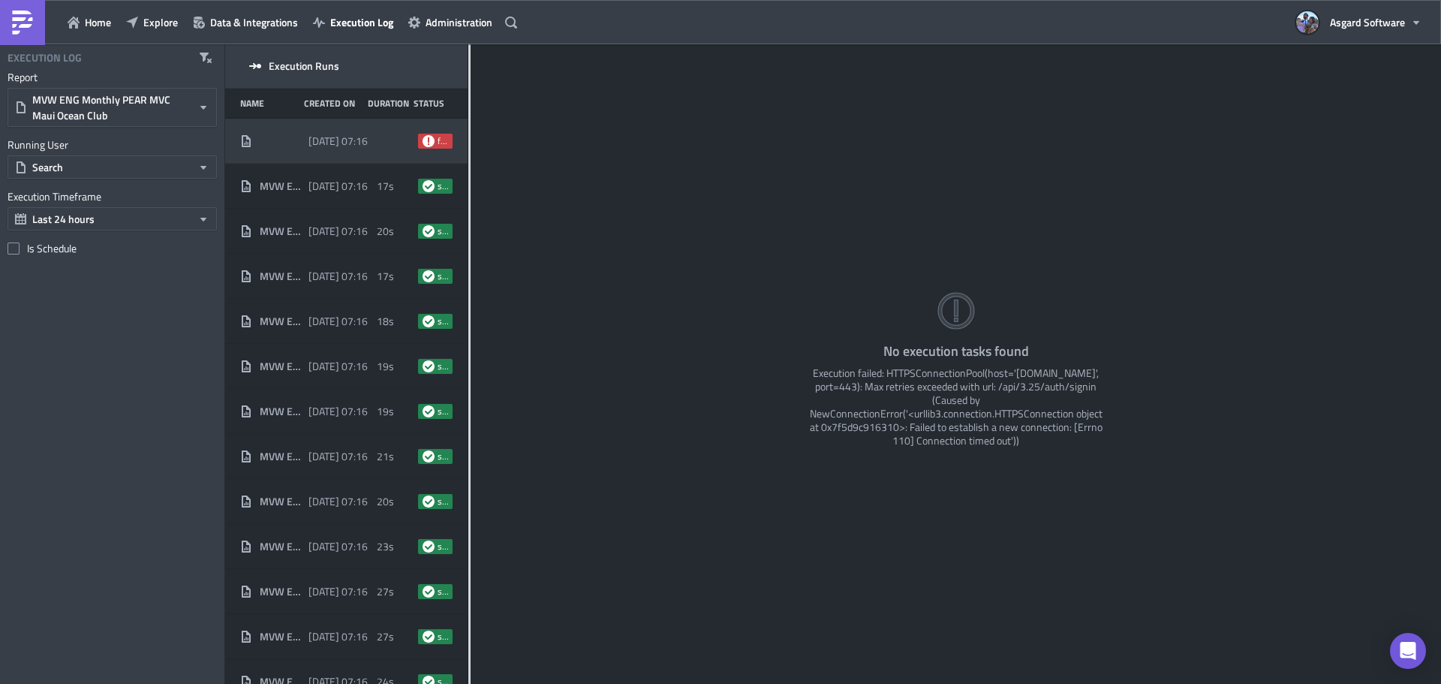
click at [170, 2] on div "Home Explore Data & Integrations Execution Log Administration" at bounding box center [261, 22] width 522 height 44
click at [161, 26] on span "Explore" at bounding box center [160, 22] width 35 height 16
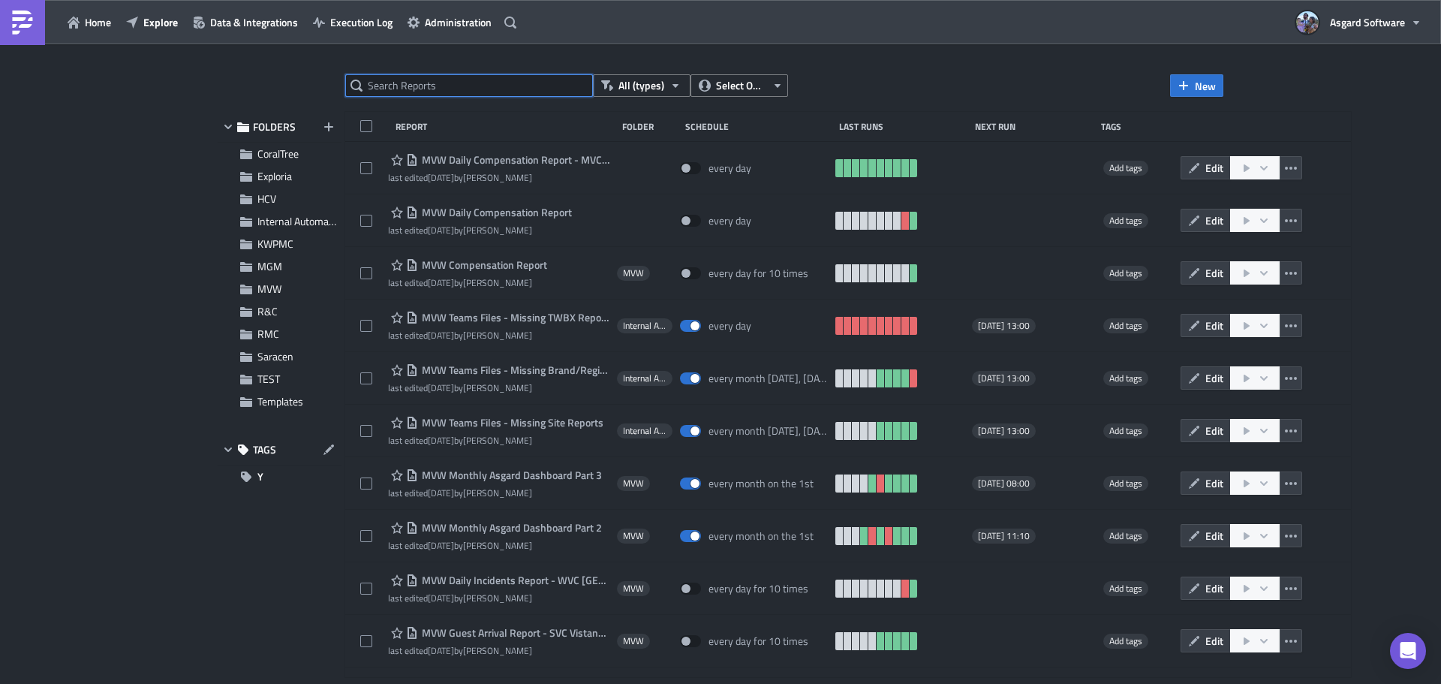
click at [428, 82] on input "text" at bounding box center [469, 85] width 248 height 23
paste input "MVW ENG Monthly PEAR MVC Maui Ocean Club"
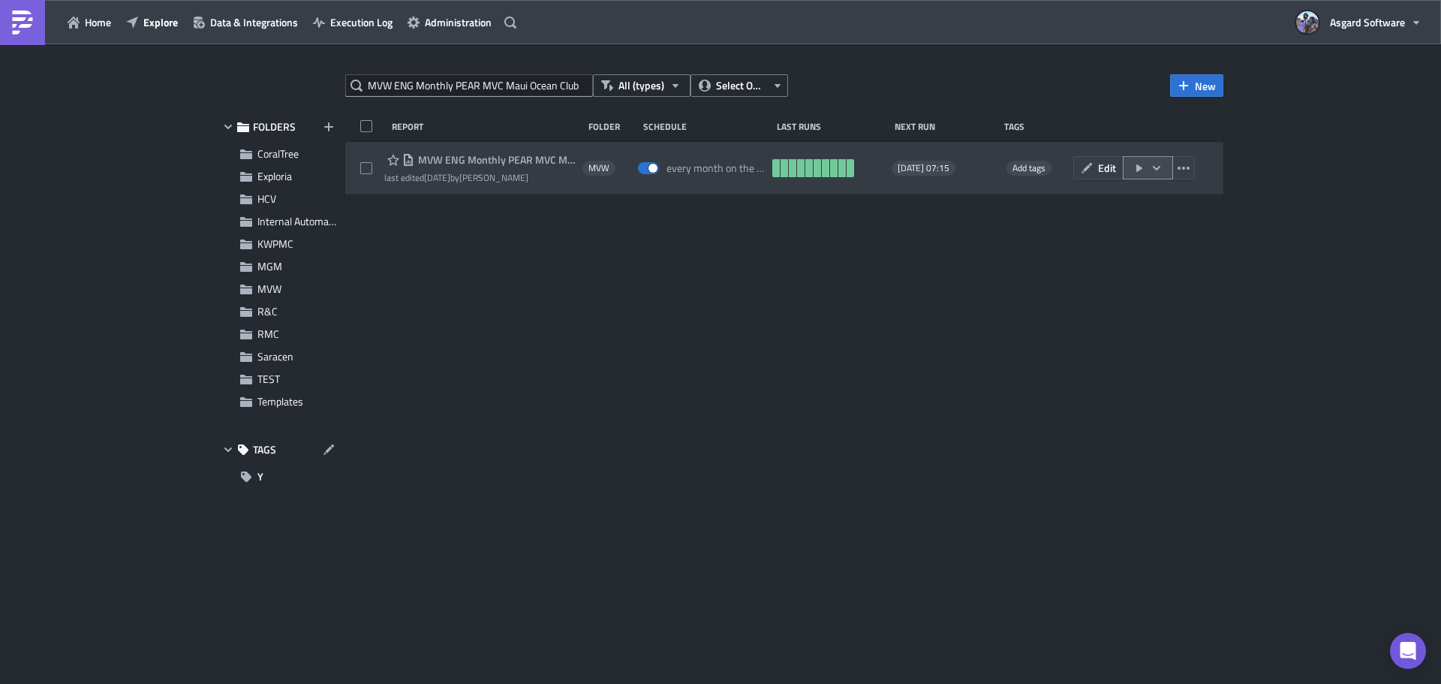
click at [1154, 170] on icon "button" at bounding box center [1157, 168] width 12 height 12
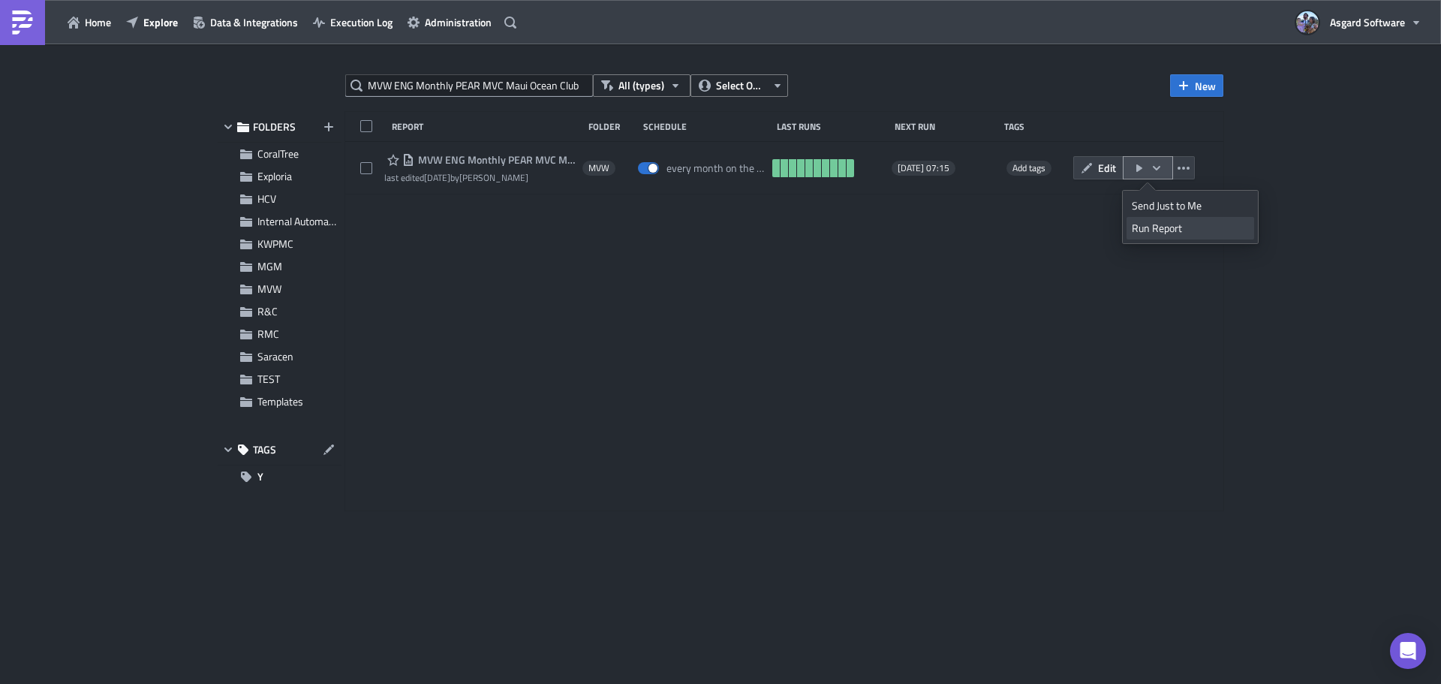
click at [1174, 230] on div "Run Report" at bounding box center [1190, 228] width 117 height 15
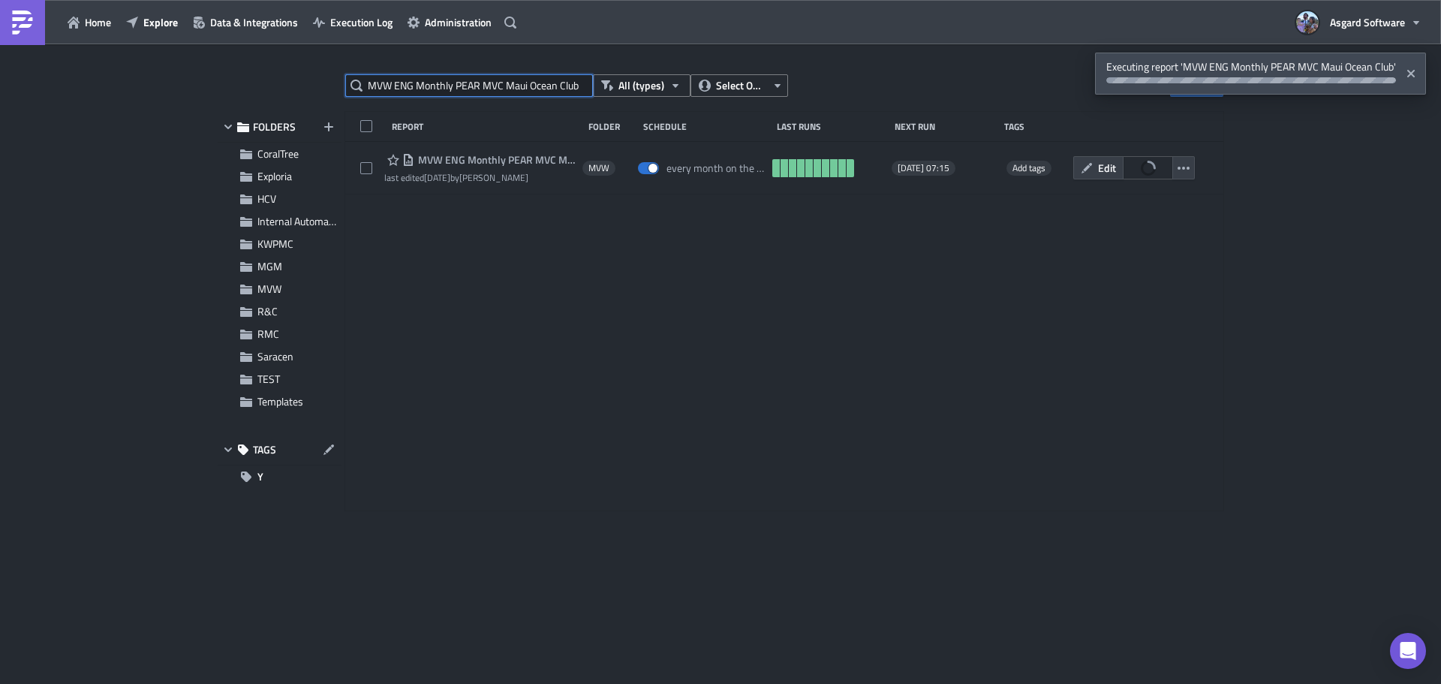
click at [519, 78] on input "MVW ENG Monthly PEAR MVC Maui Ocean Club" at bounding box center [469, 85] width 248 height 23
paste input "Guest Arrival Report"
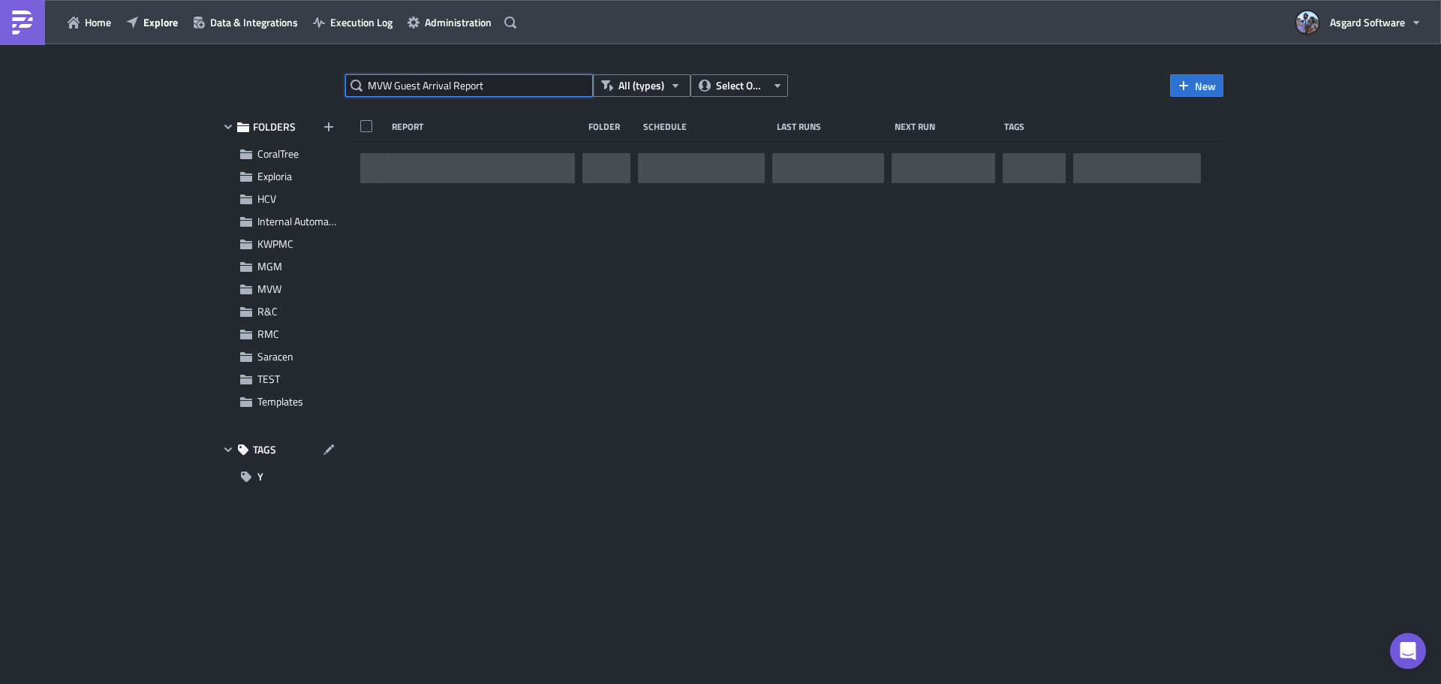
type input "MVW Guest Arrival Report"
click at [363, 22] on span "Execution Log" at bounding box center [361, 22] width 62 height 16
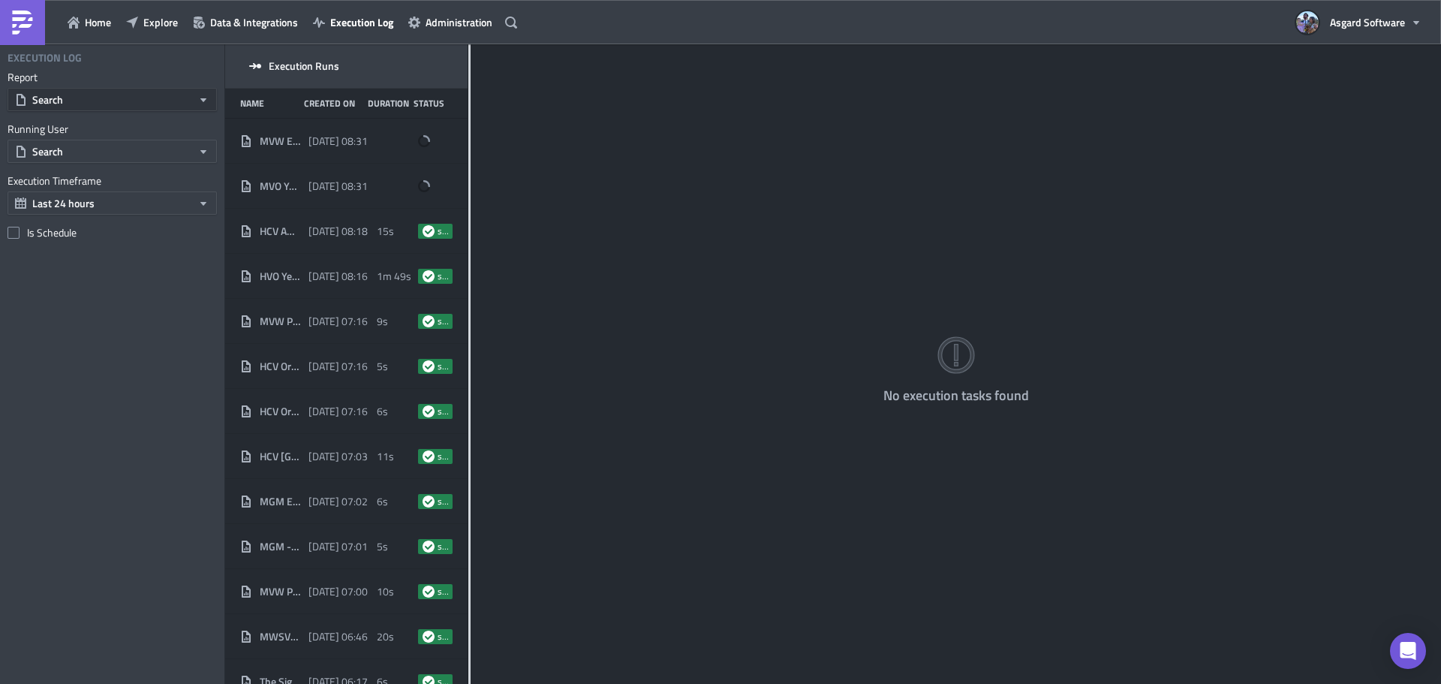
click at [119, 95] on button "Search" at bounding box center [112, 99] width 209 height 23
paste input "MVW Guest Arrival Report"
type input "MVW Guest Arrival Report"
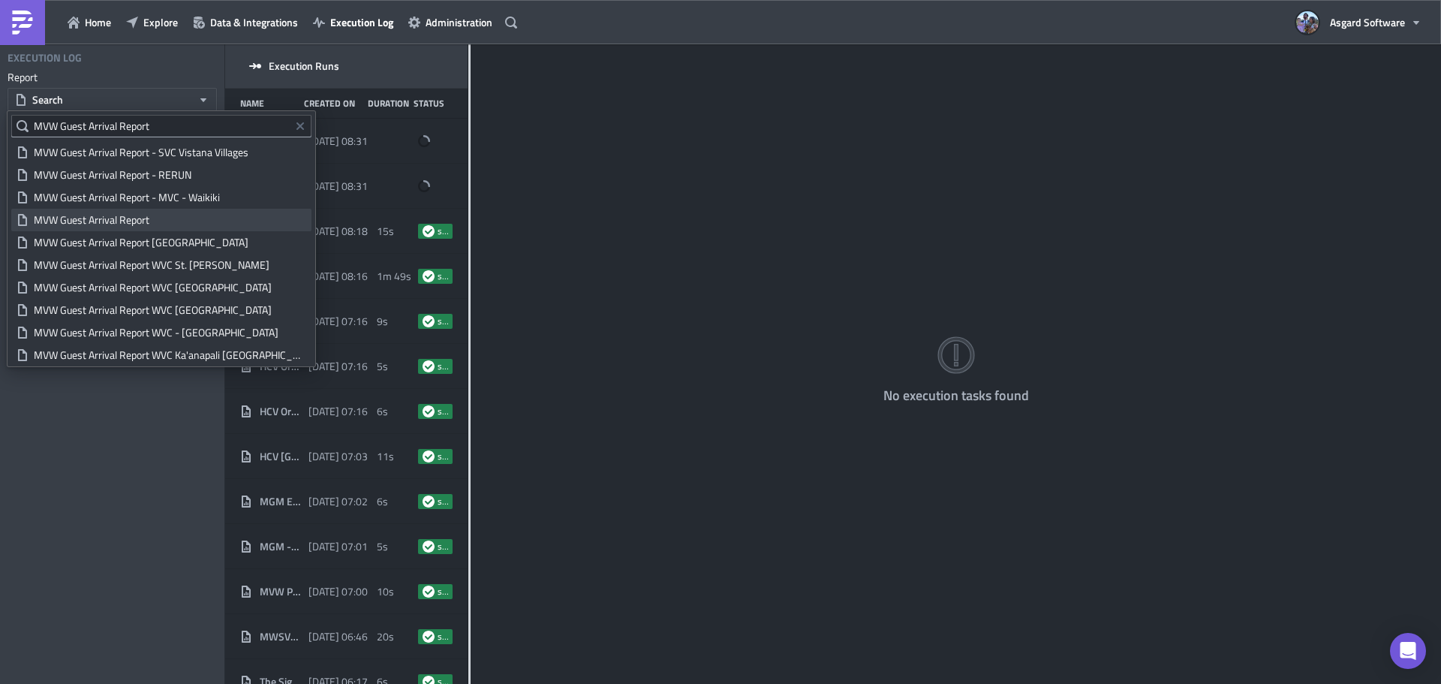
click at [167, 220] on div "MVW Guest Arrival Report" at bounding box center [170, 219] width 272 height 15
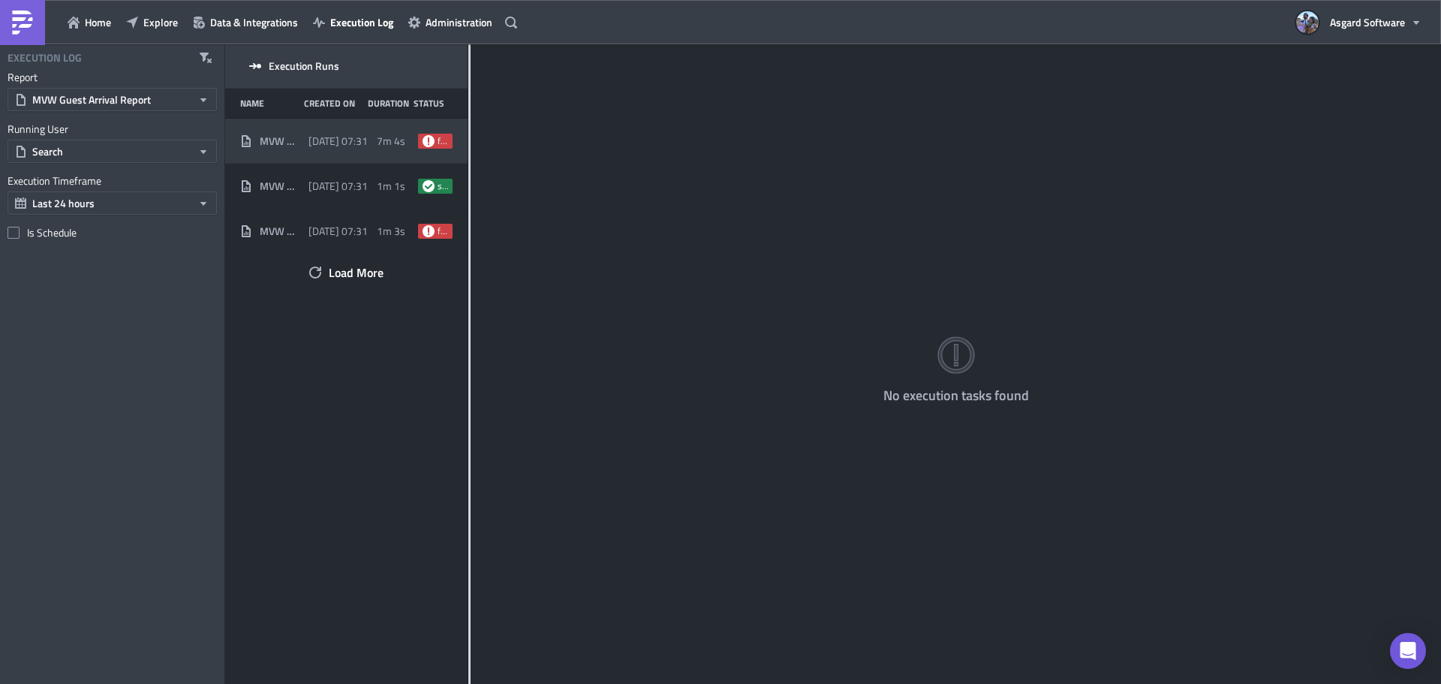
click at [375, 143] on div "MVW Guest Arrival Report 2025-09-01 07:31 7m 4s failed" at bounding box center [346, 141] width 242 height 45
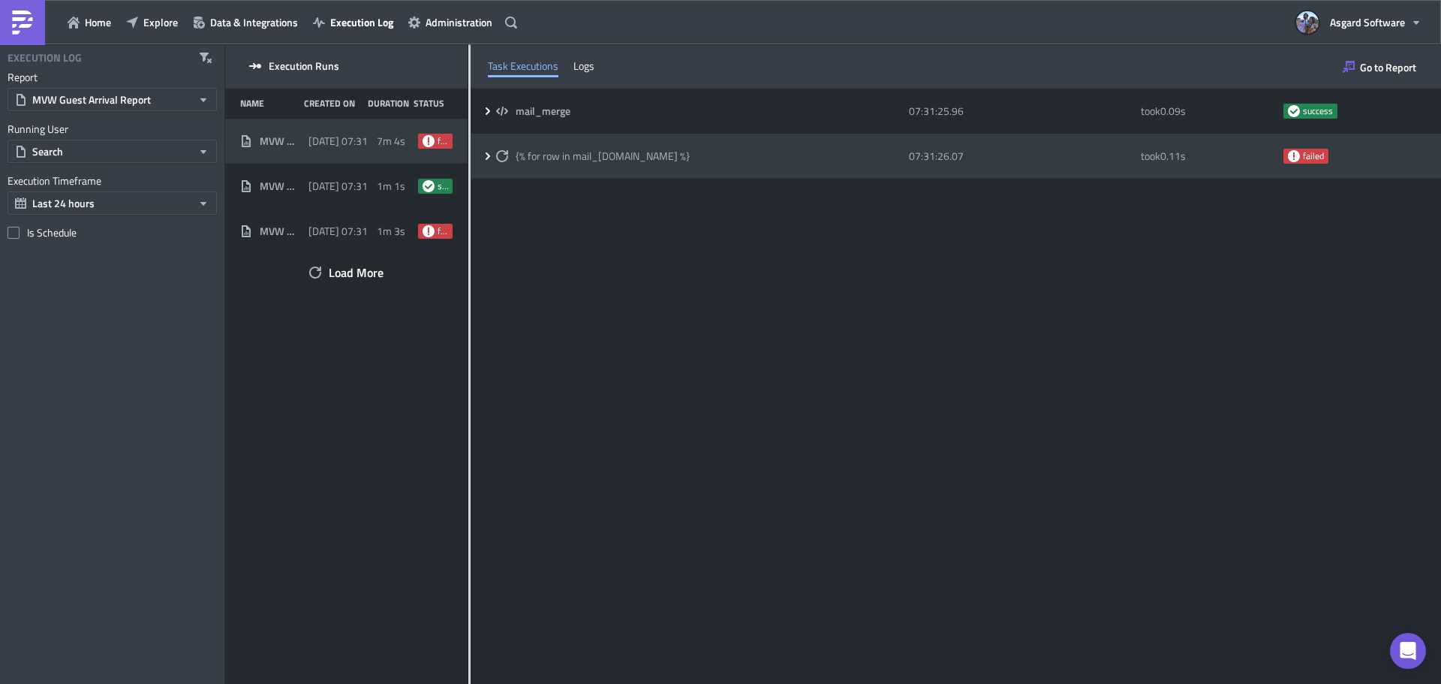
click at [587, 156] on span "{% for row in mail_[DOMAIN_NAME] %}" at bounding box center [603, 156] width 174 height 14
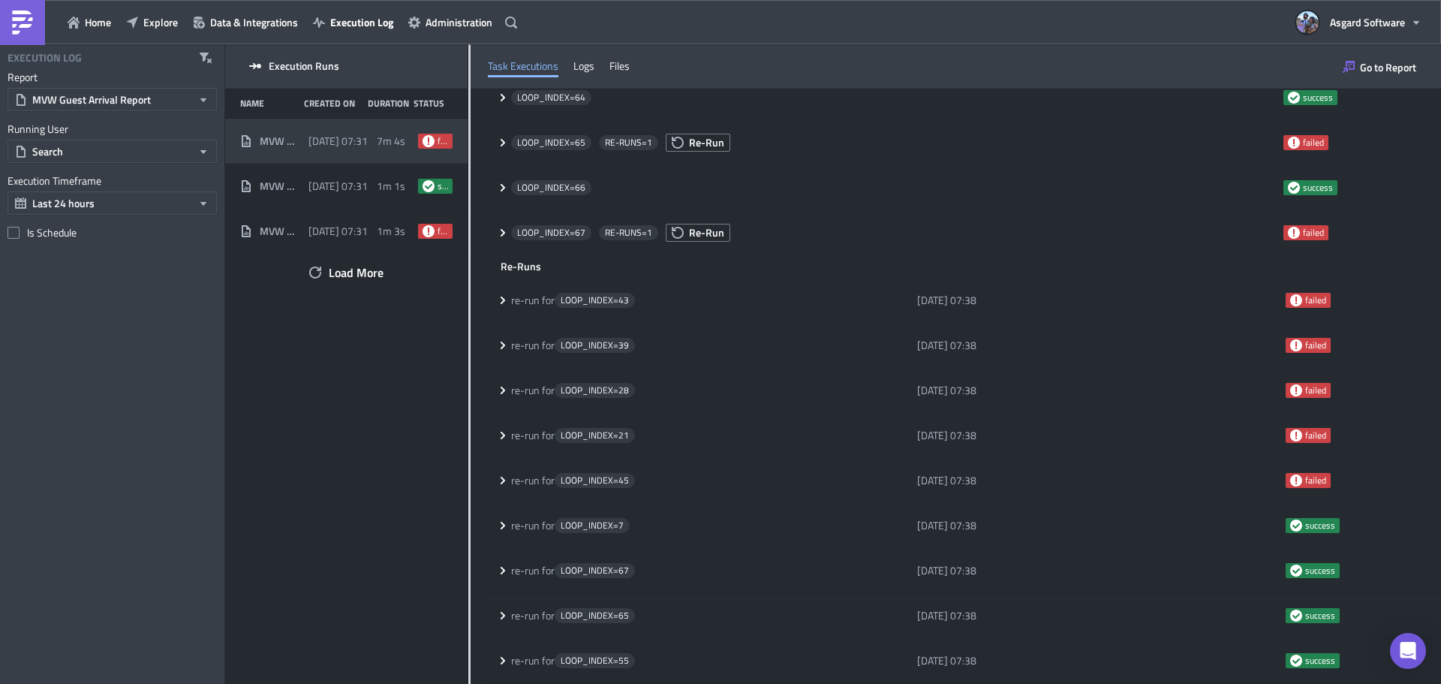
scroll to position [1635, 0]
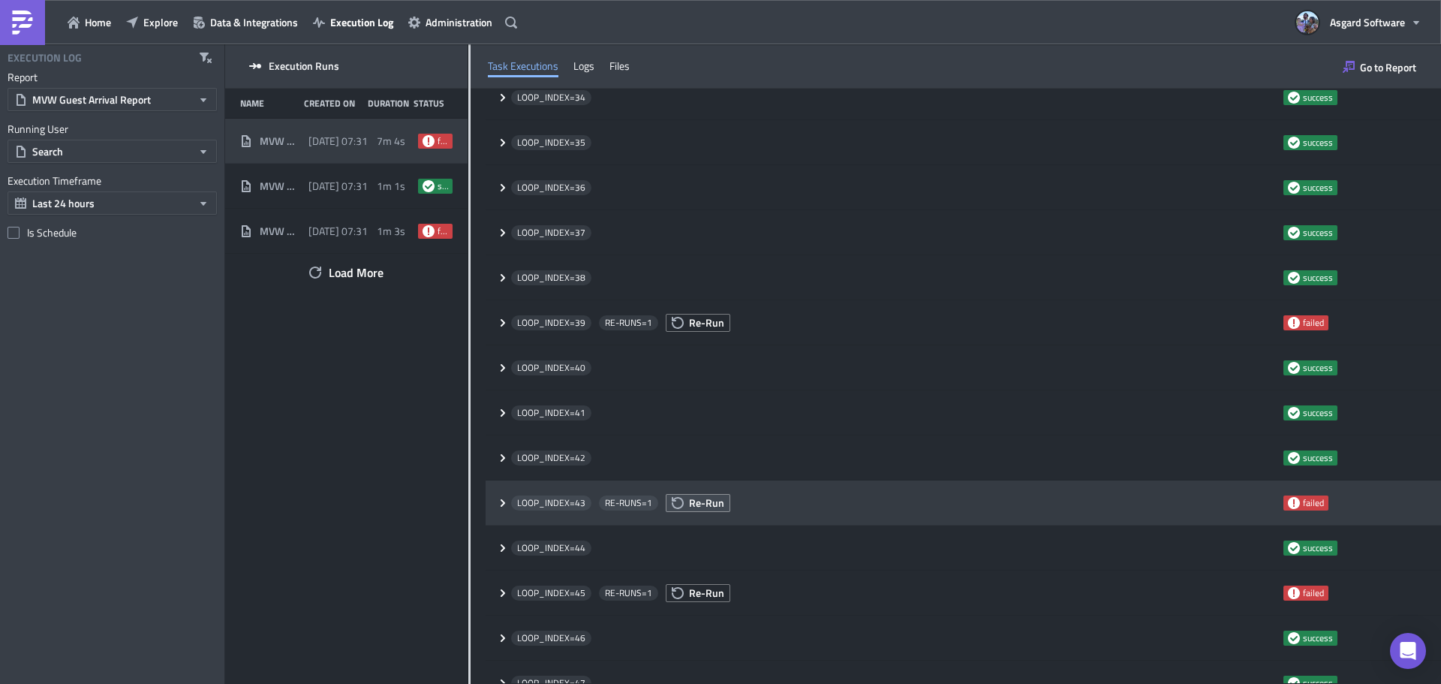
click at [708, 504] on span "Re-Run" at bounding box center [706, 503] width 35 height 16
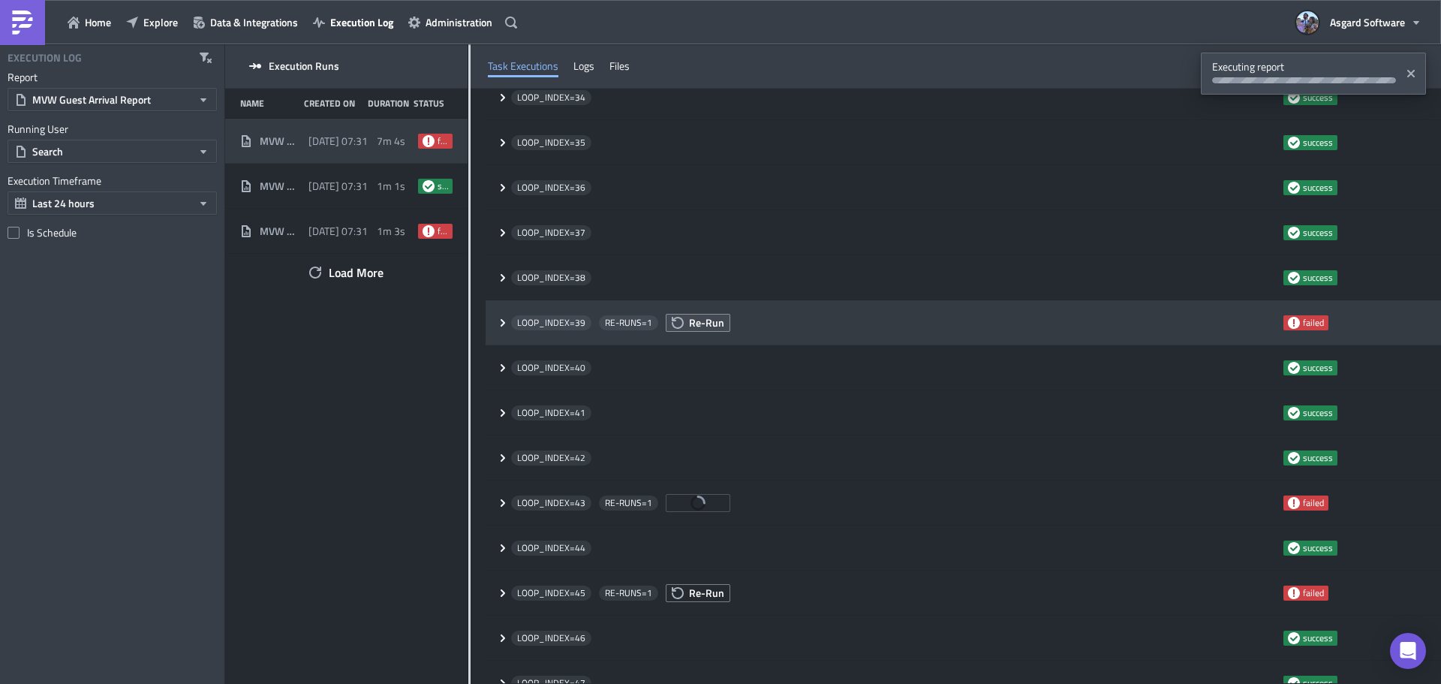
click at [707, 330] on span "Re-Run" at bounding box center [706, 323] width 35 height 16
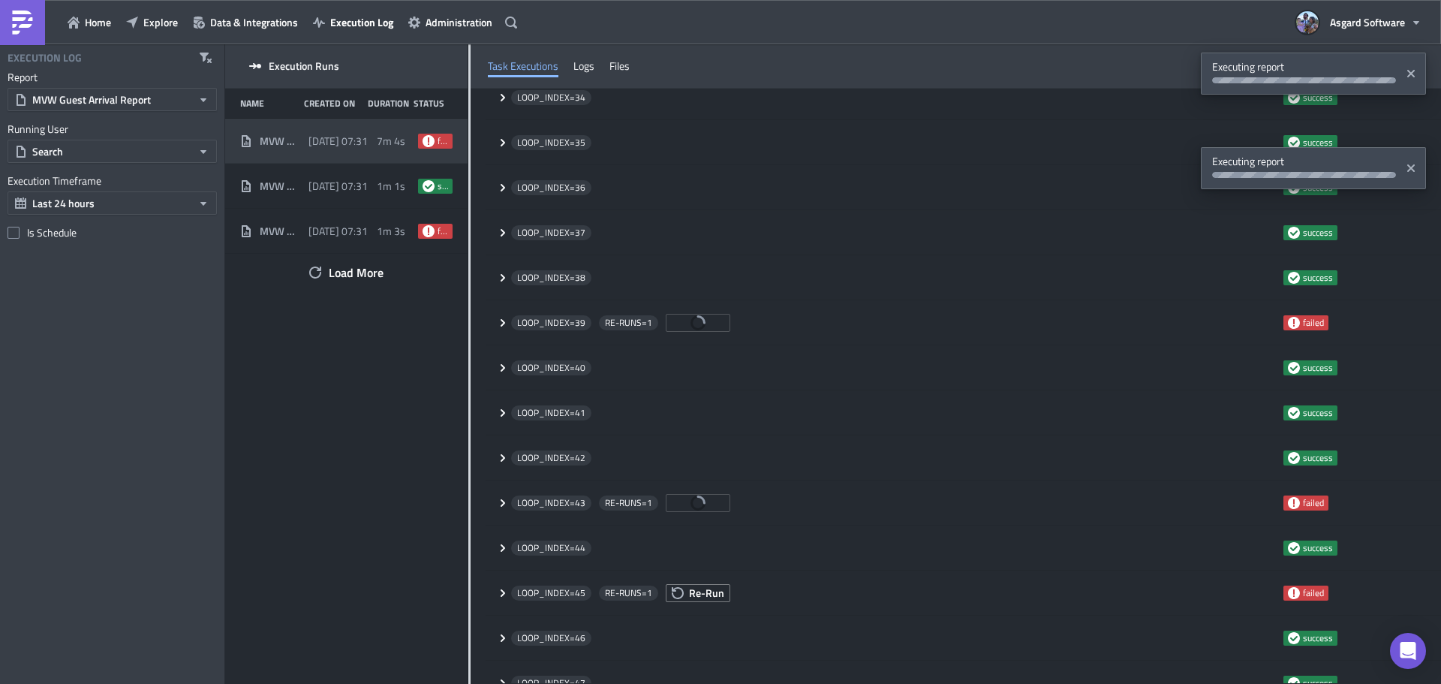
scroll to position [2986, 0]
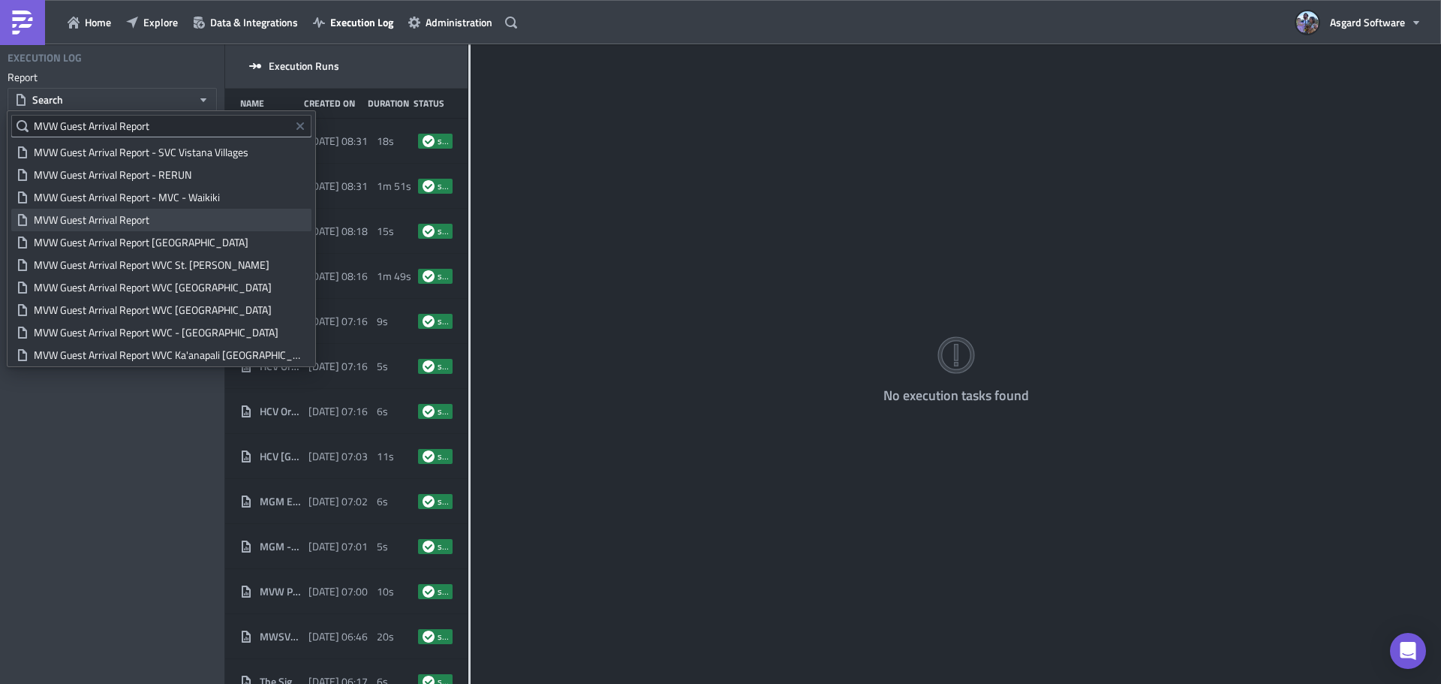
type input "MVW Guest Arrival Report"
click at [122, 224] on div "MVW Guest Arrival Report" at bounding box center [170, 219] width 272 height 15
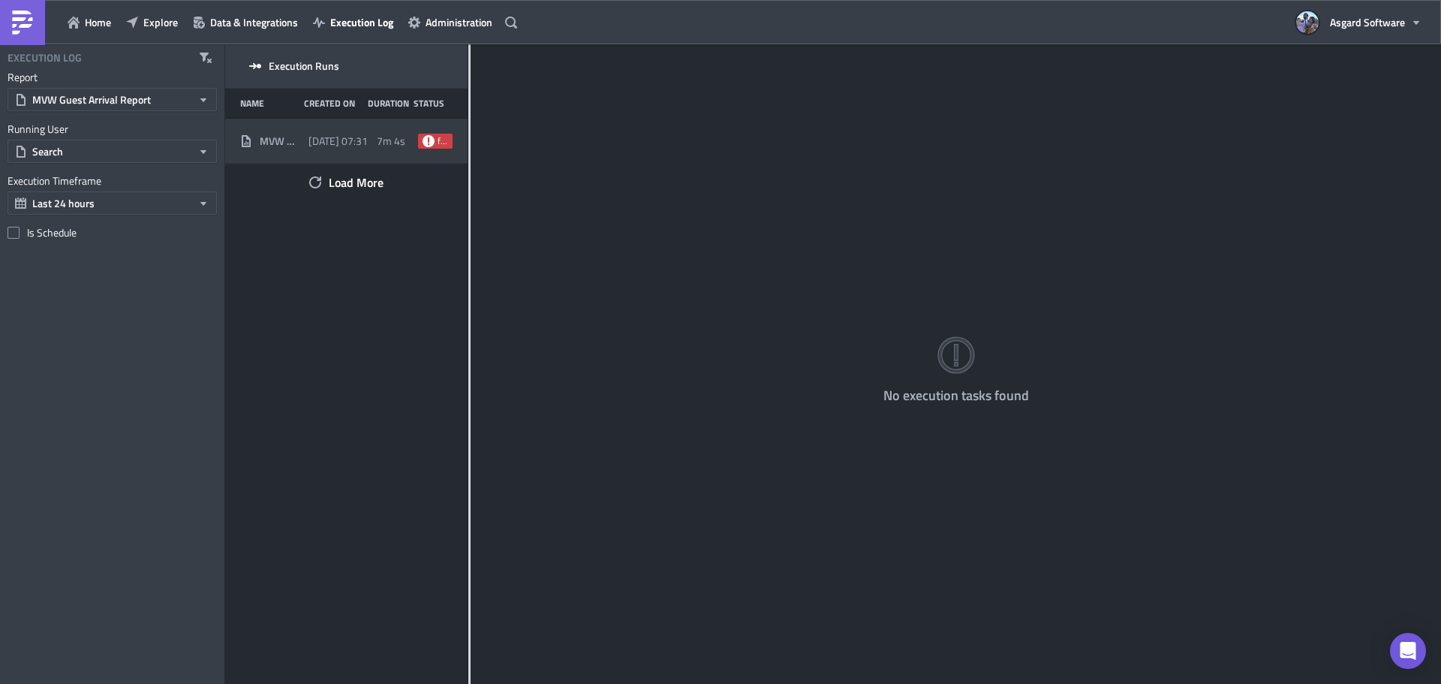
click at [394, 134] on span "7m 4s" at bounding box center [391, 141] width 29 height 14
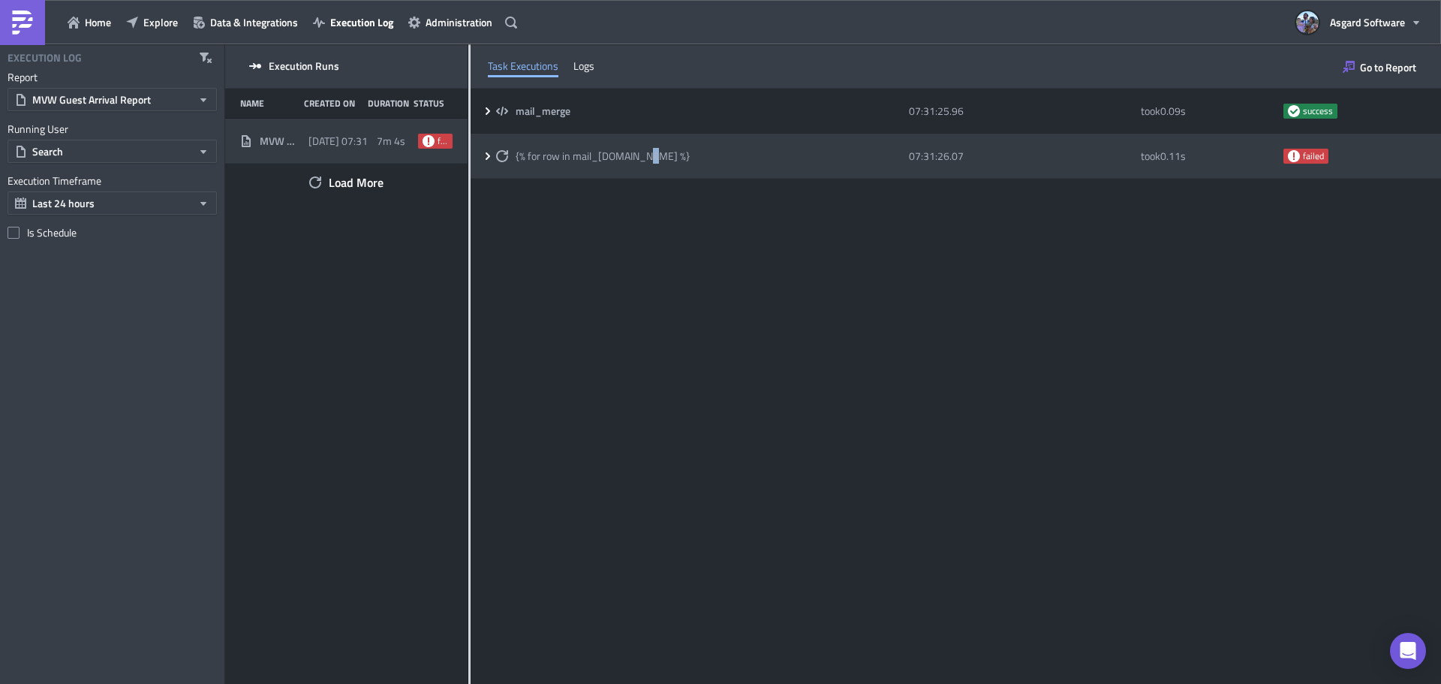
click at [646, 140] on div "{% for row in mail_[DOMAIN_NAME] %} 07:31:26.07 took 0.11 s failed" at bounding box center [956, 156] width 971 height 45
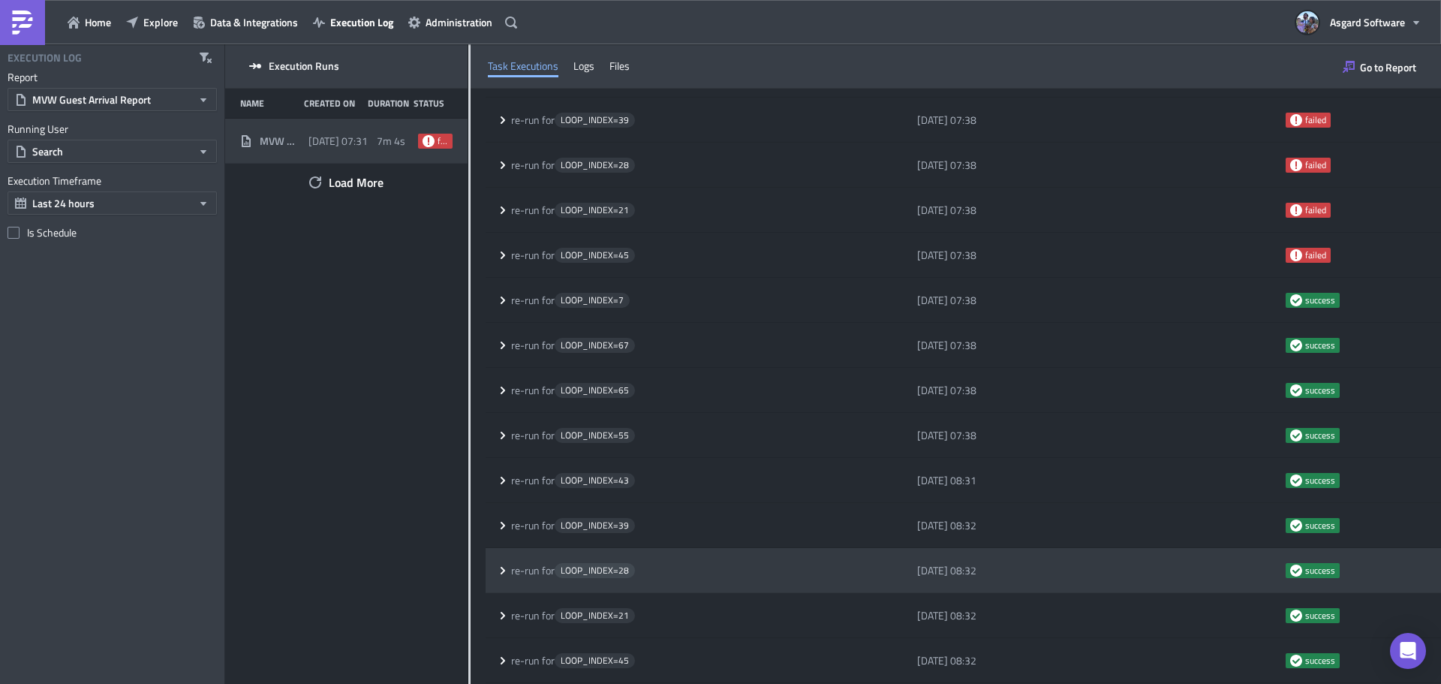
scroll to position [3211, 0]
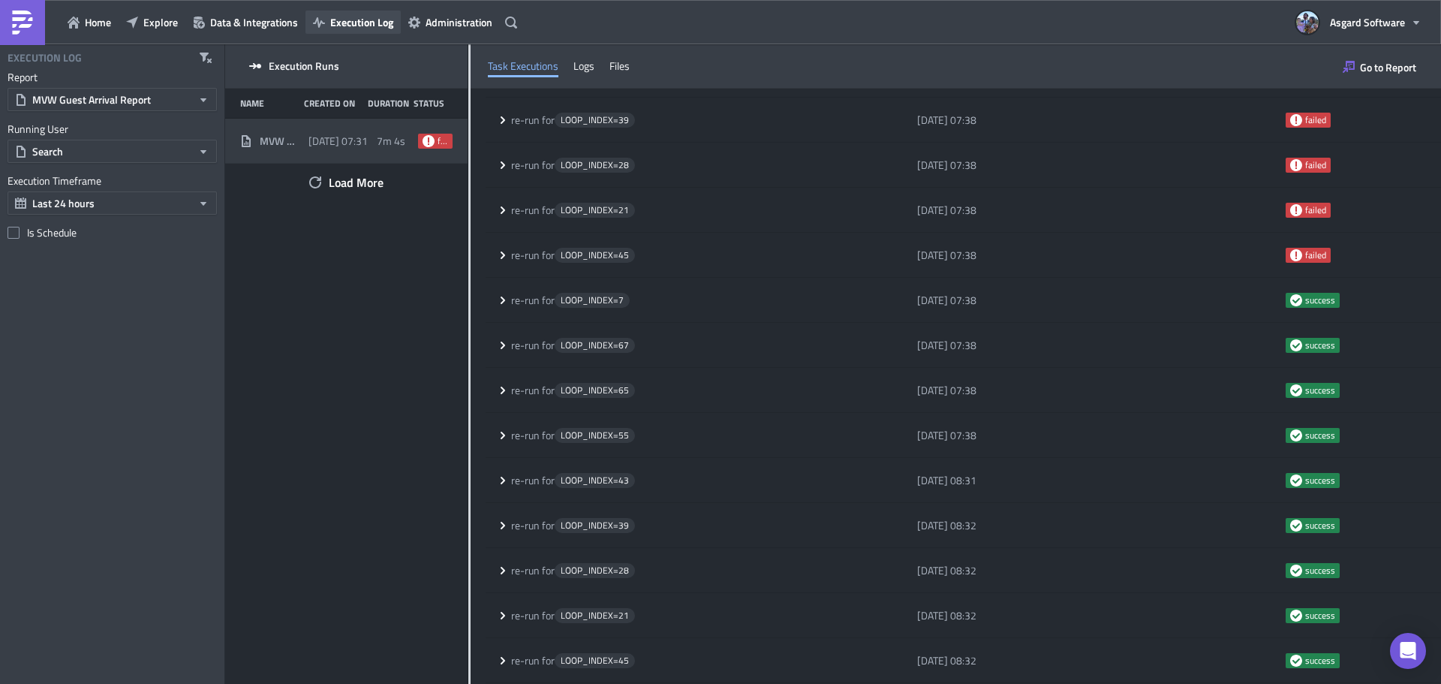
click at [368, 12] on button "Execution Log" at bounding box center [353, 22] width 95 height 23
click at [368, 21] on span "Execution Log" at bounding box center [361, 22] width 63 height 16
click at [337, 8] on div "Home Explore Data & Integrations Execution Log Administration" at bounding box center [261, 22] width 522 height 44
click at [345, 21] on span "Execution Log" at bounding box center [361, 22] width 63 height 16
click at [86, 33] on button "Home" at bounding box center [89, 22] width 59 height 23
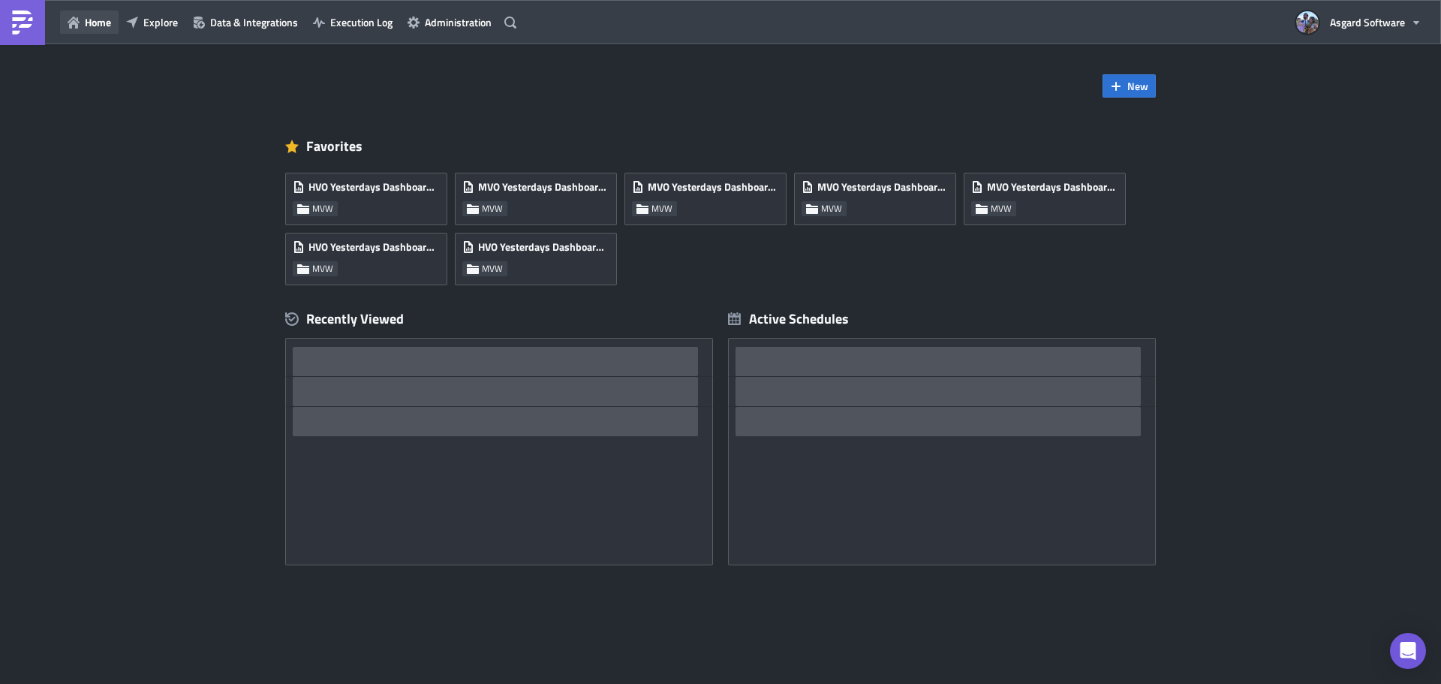
click at [87, 31] on button "Home" at bounding box center [89, 22] width 59 height 23
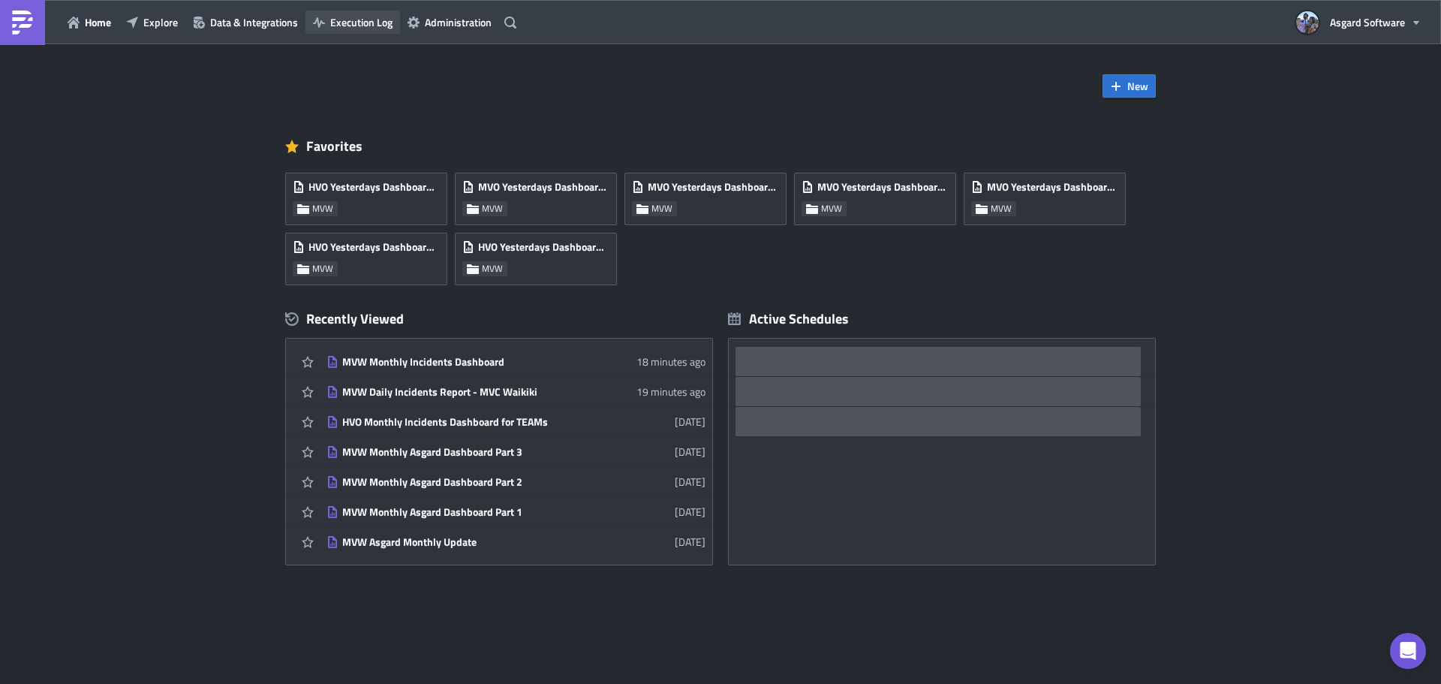
click at [377, 18] on span "Execution Log" at bounding box center [361, 22] width 62 height 16
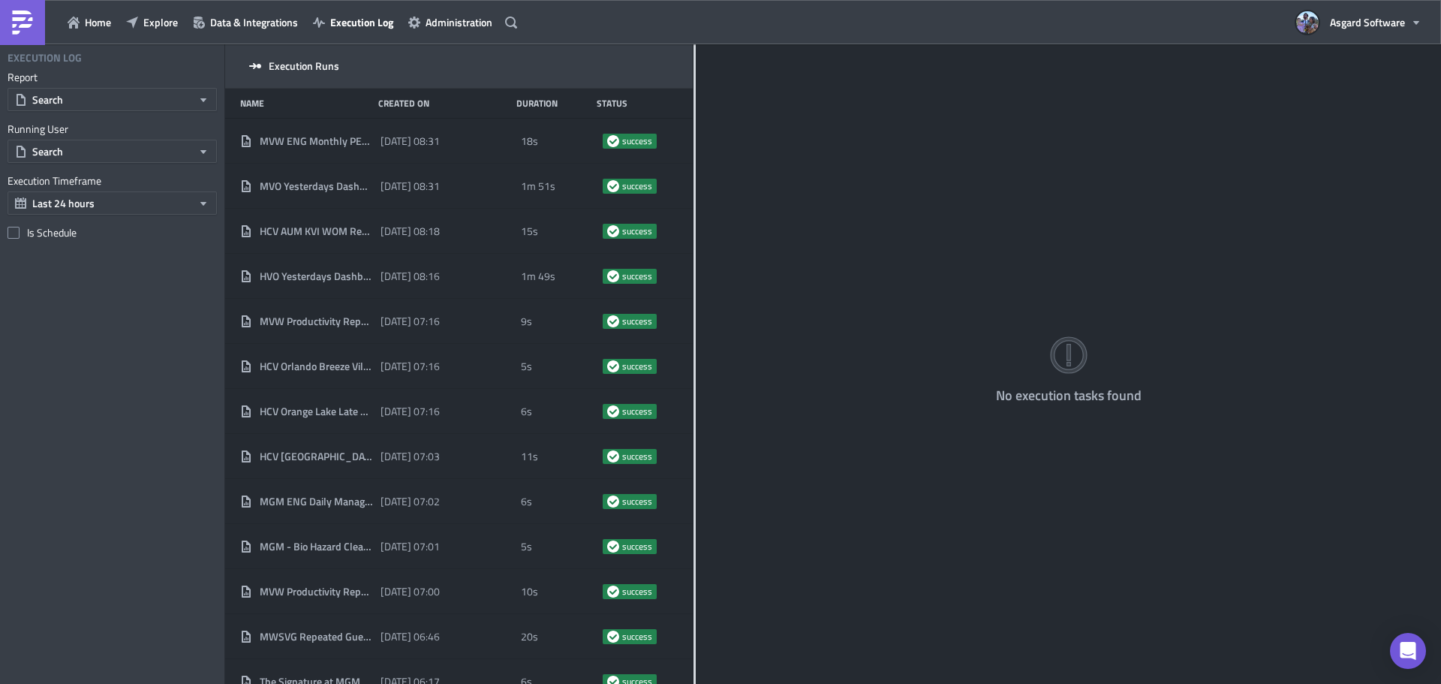
drag, startPoint x: 468, startPoint y: 117, endPoint x: 803, endPoint y: 218, distance: 349.8
click at [696, 192] on div at bounding box center [695, 365] width 2 height 642
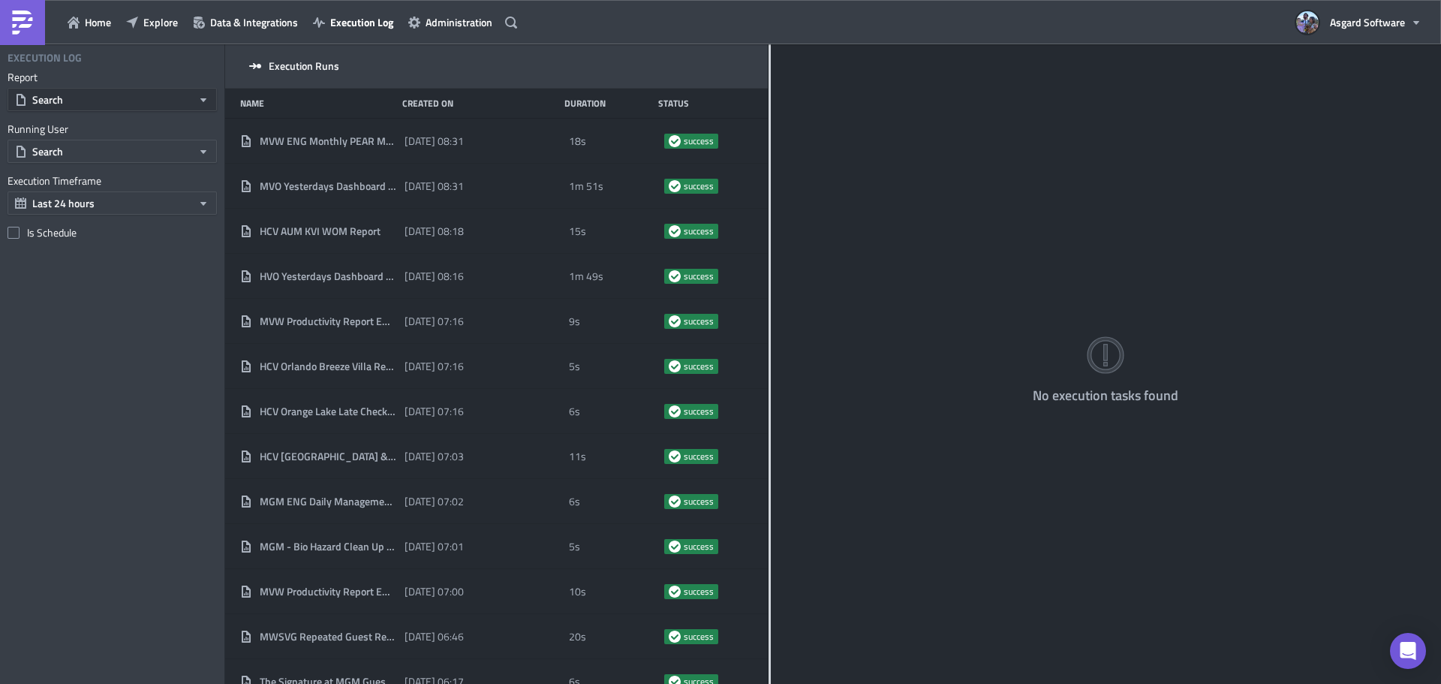
click at [114, 101] on button "Search" at bounding box center [112, 99] width 209 height 23
type input "villa care"
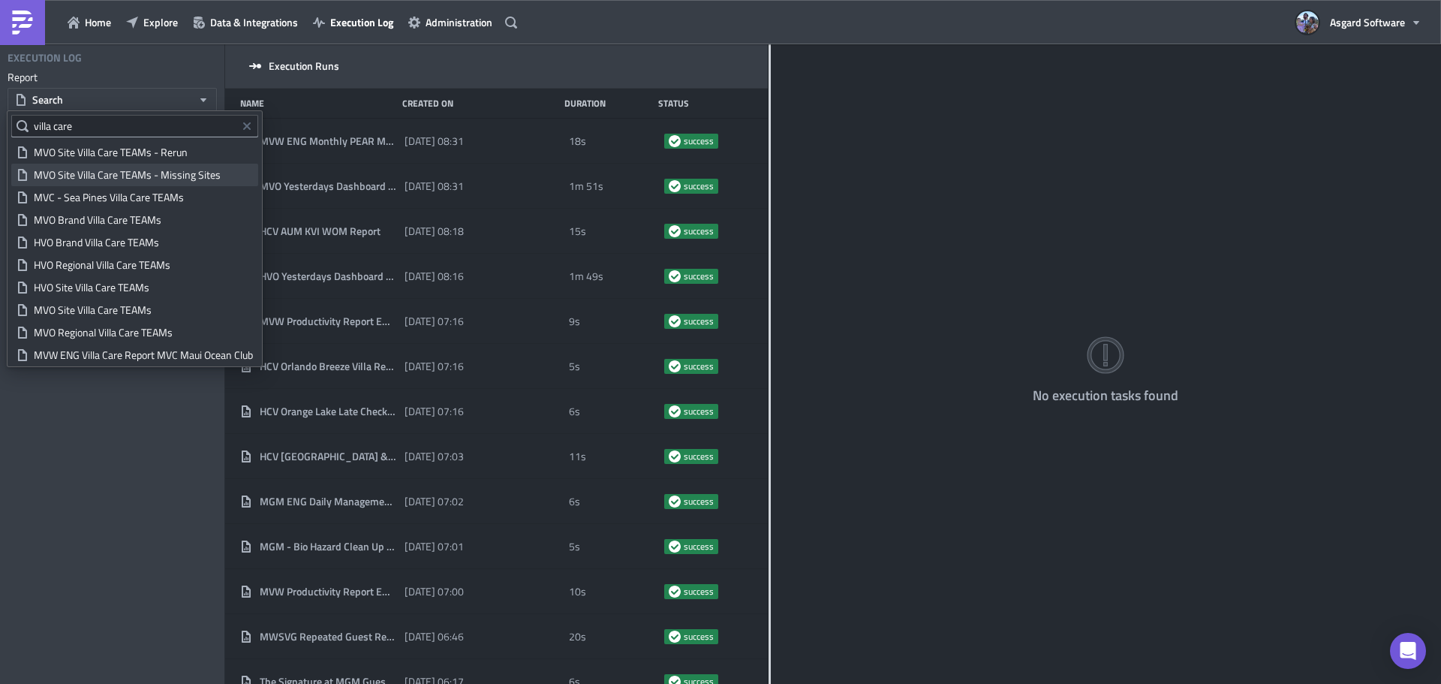
click at [151, 177] on div "MVO Site Villa Care TEAMs - Missing Sites" at bounding box center [143, 174] width 219 height 15
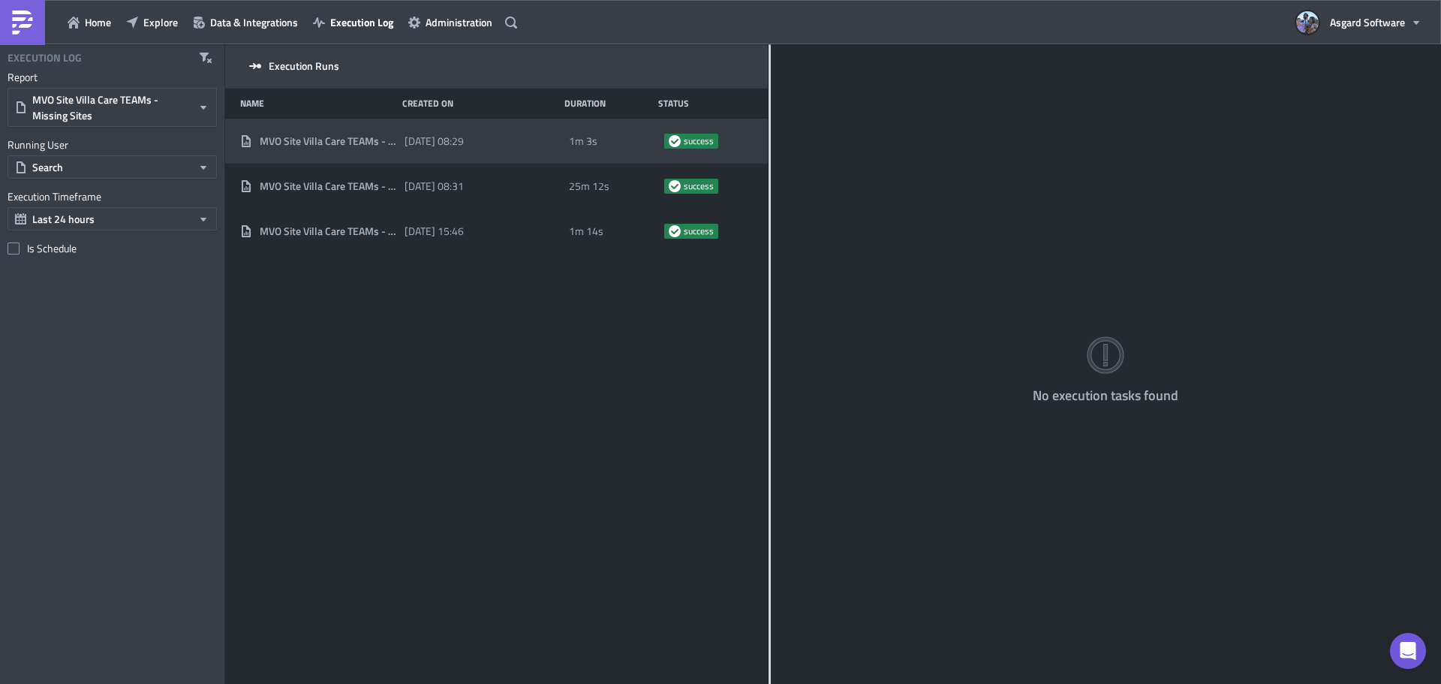
click at [438, 155] on div "MVO Site Villa Care TEAMs - Missing Sites 2025-05-02 08:29 1m 3s success" at bounding box center [496, 141] width 543 height 45
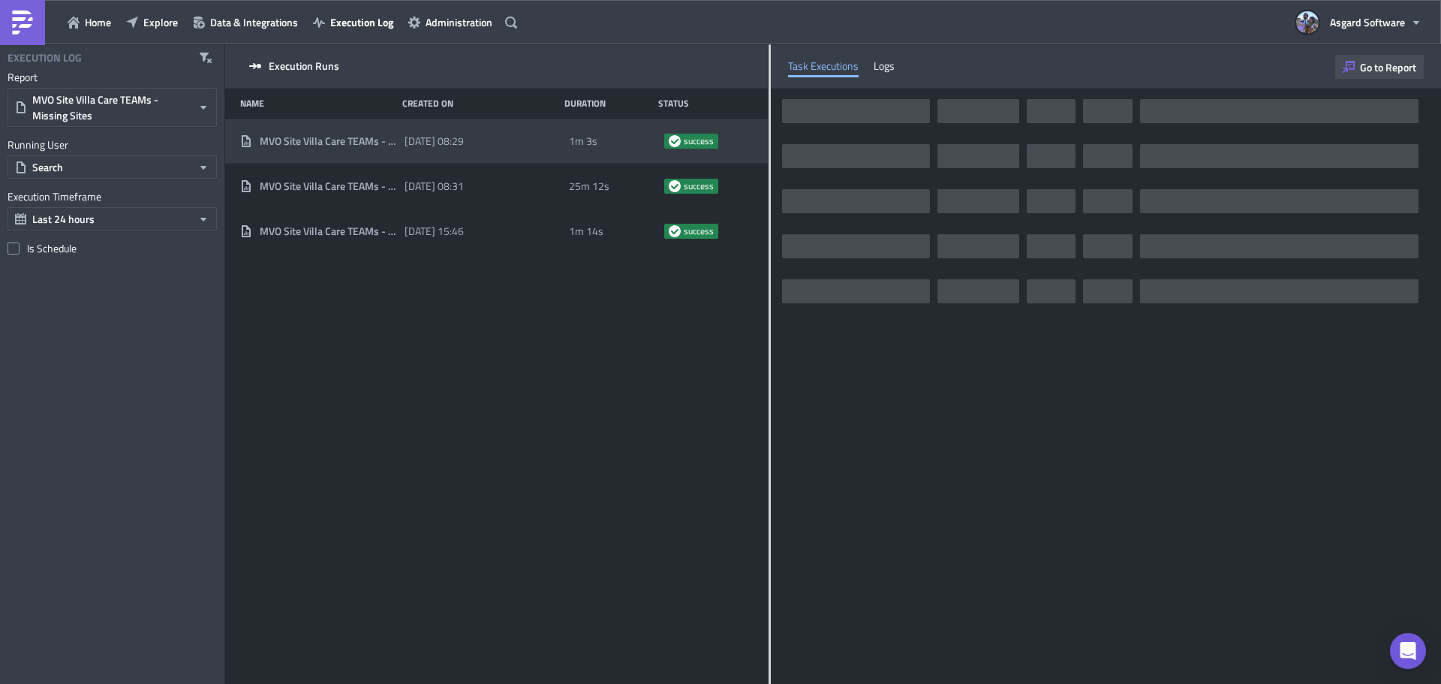
click at [1368, 72] on span "Go to Report" at bounding box center [1388, 67] width 56 height 16
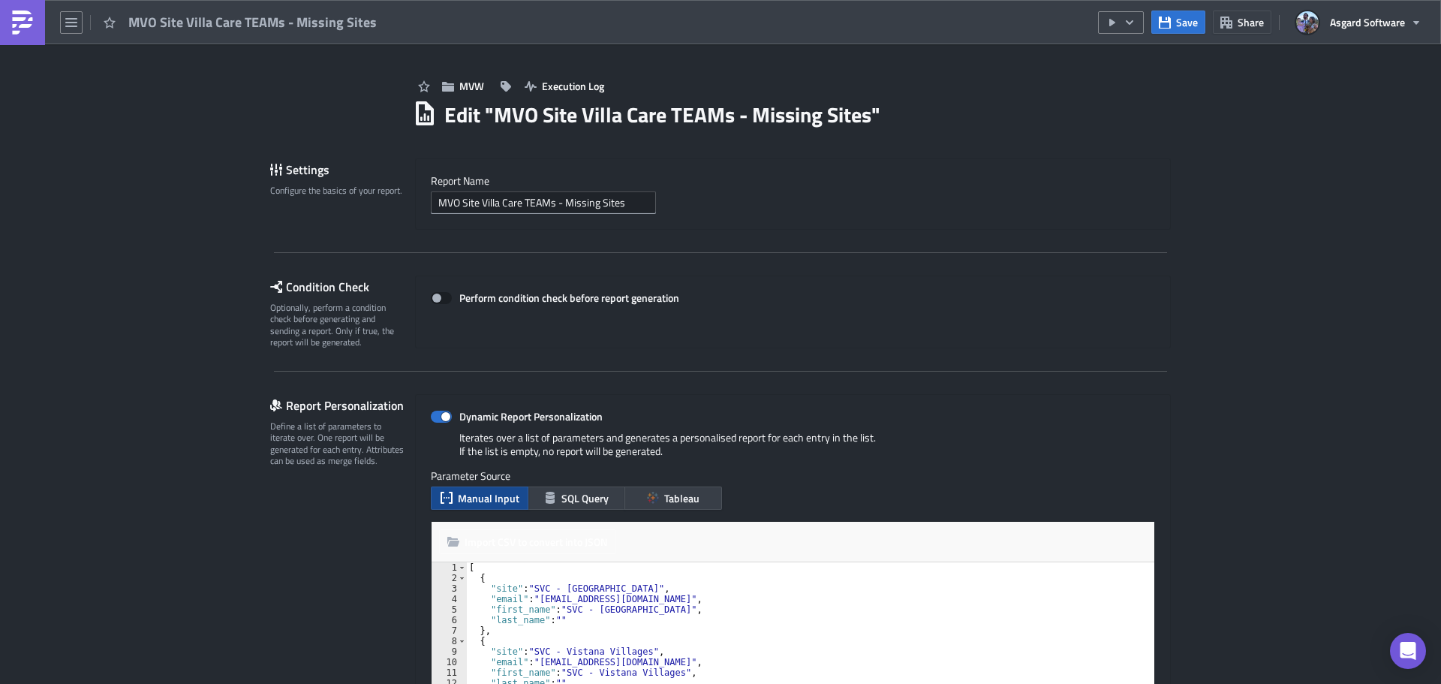
scroll to position [75, 0]
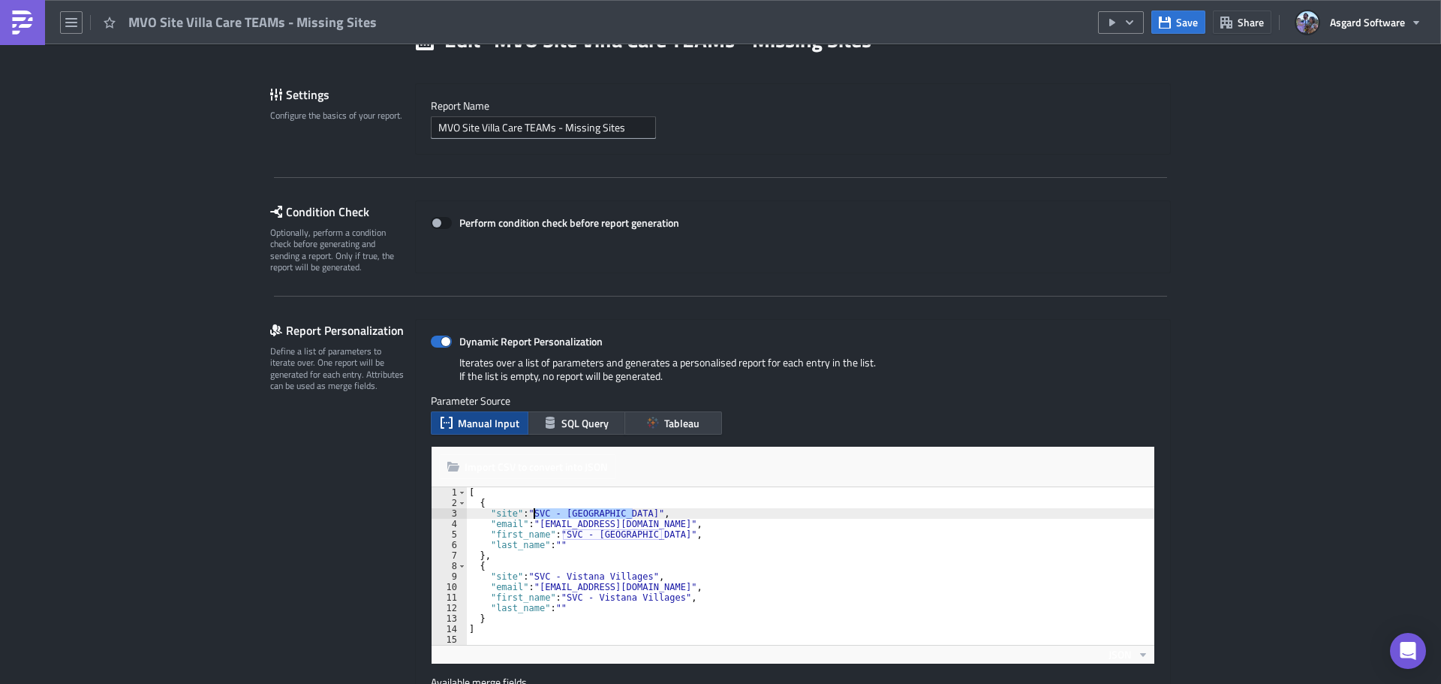
drag, startPoint x: 625, startPoint y: 511, endPoint x: 530, endPoint y: 514, distance: 95.4
click at [530, 514] on div "[ { "site" : "SVC - Vistana Resort" , "email" : "mvoteamsdistribution@asgardsof…" at bounding box center [810, 576] width 688 height 179
paste textarea "MVC - Newport Coast Villas"
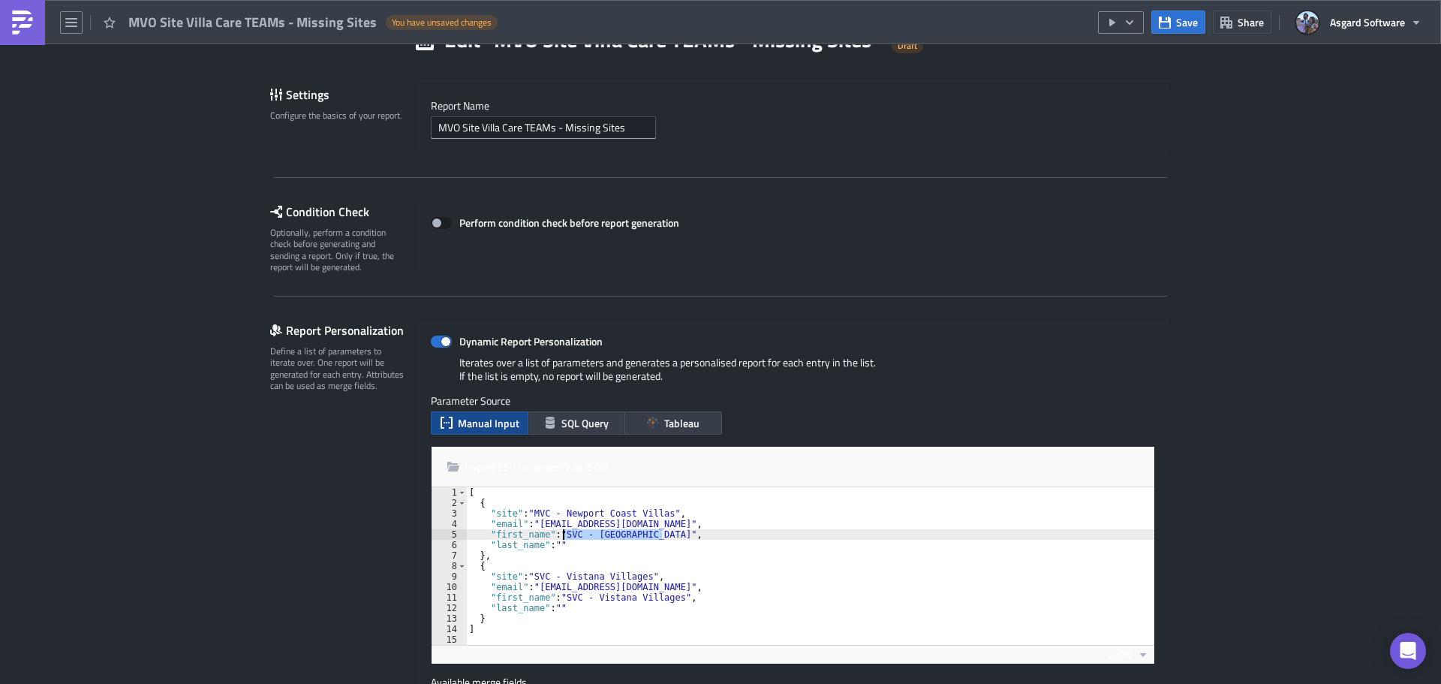
drag, startPoint x: 659, startPoint y: 533, endPoint x: 559, endPoint y: 537, distance: 99.9
click at [559, 537] on div "[ { "site" : "MVC - Newport Coast Villas" , "email" : "mvoteamsdistribution@asg…" at bounding box center [810, 576] width 688 height 179
paste textarea "MVC - Newport Coast Villas"
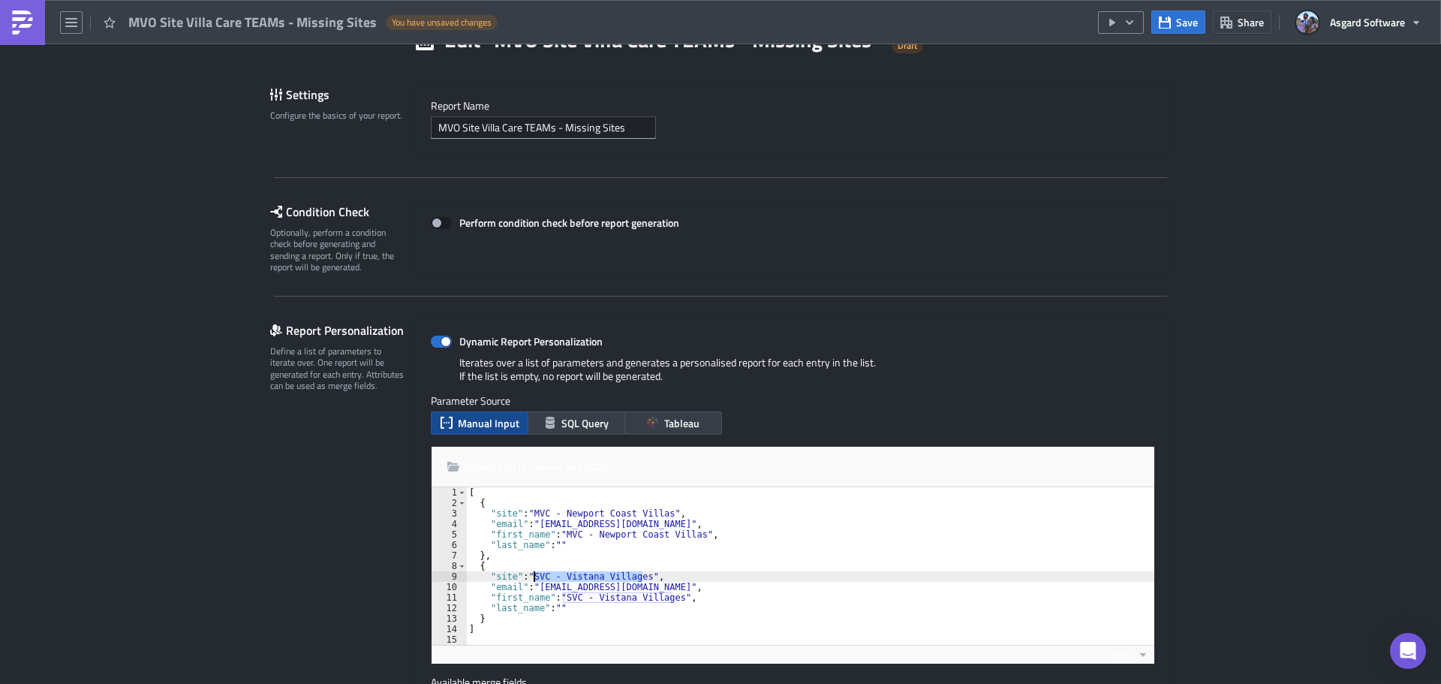
drag, startPoint x: 637, startPoint y: 576, endPoint x: 529, endPoint y: 579, distance: 108.1
click at [529, 579] on div "[ { "site" : "MVC - Newport Coast Villas" , "email" : "mvoteamsdistribution@asg…" at bounding box center [810, 576] width 688 height 179
paste textarea "MVC - Ocean Pointe"
drag, startPoint x: 666, startPoint y: 596, endPoint x: 558, endPoint y: 599, distance: 108.1
click at [558, 599] on div "[ { "site" : "MVC - Newport Coast Villas" , "email" : "mvoteamsdistribution@asg…" at bounding box center [810, 576] width 688 height 179
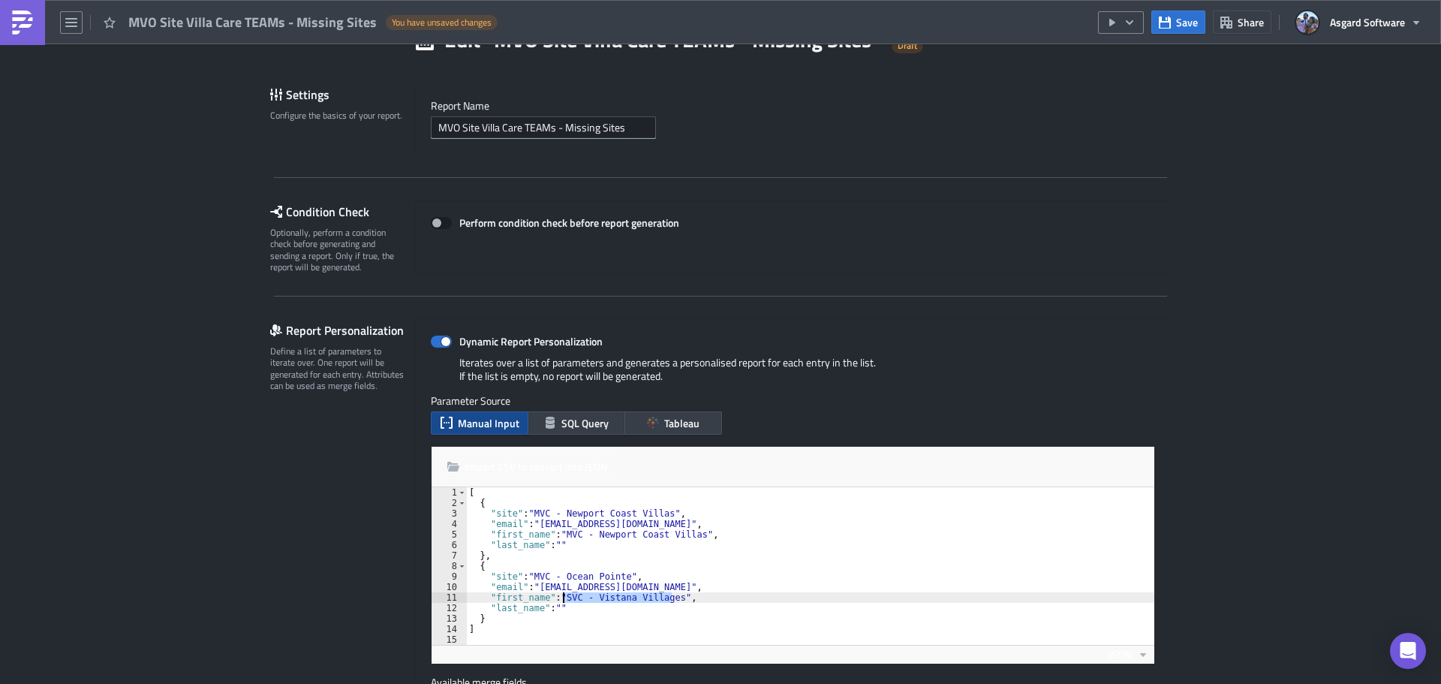
paste textarea "MVC - Ocean Pointe"
click at [902, 572] on div "[ { "site" : "MVC - Newport Coast Villas" , "email" : "mvoteamsdistribution@asg…" at bounding box center [810, 576] width 688 height 179
type textarea ""site": "MVC - Ocean Pointe","
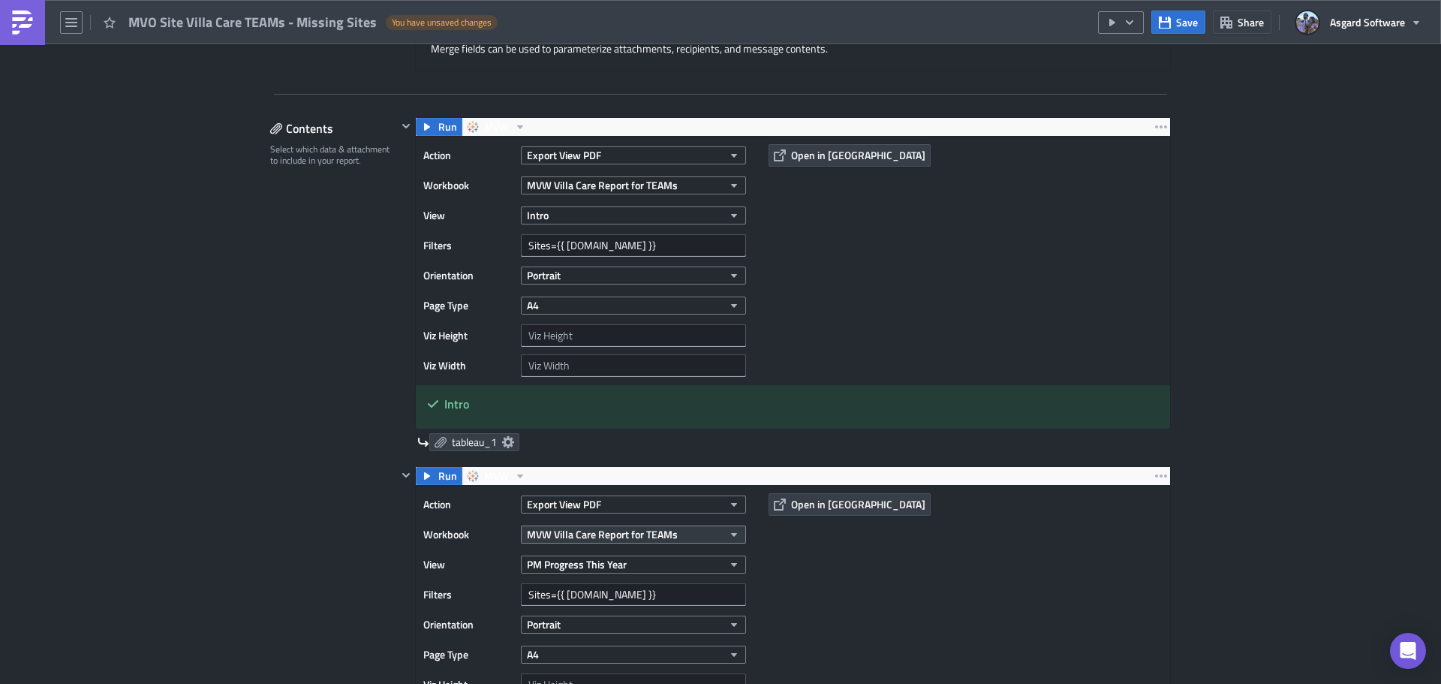
scroll to position [676, 0]
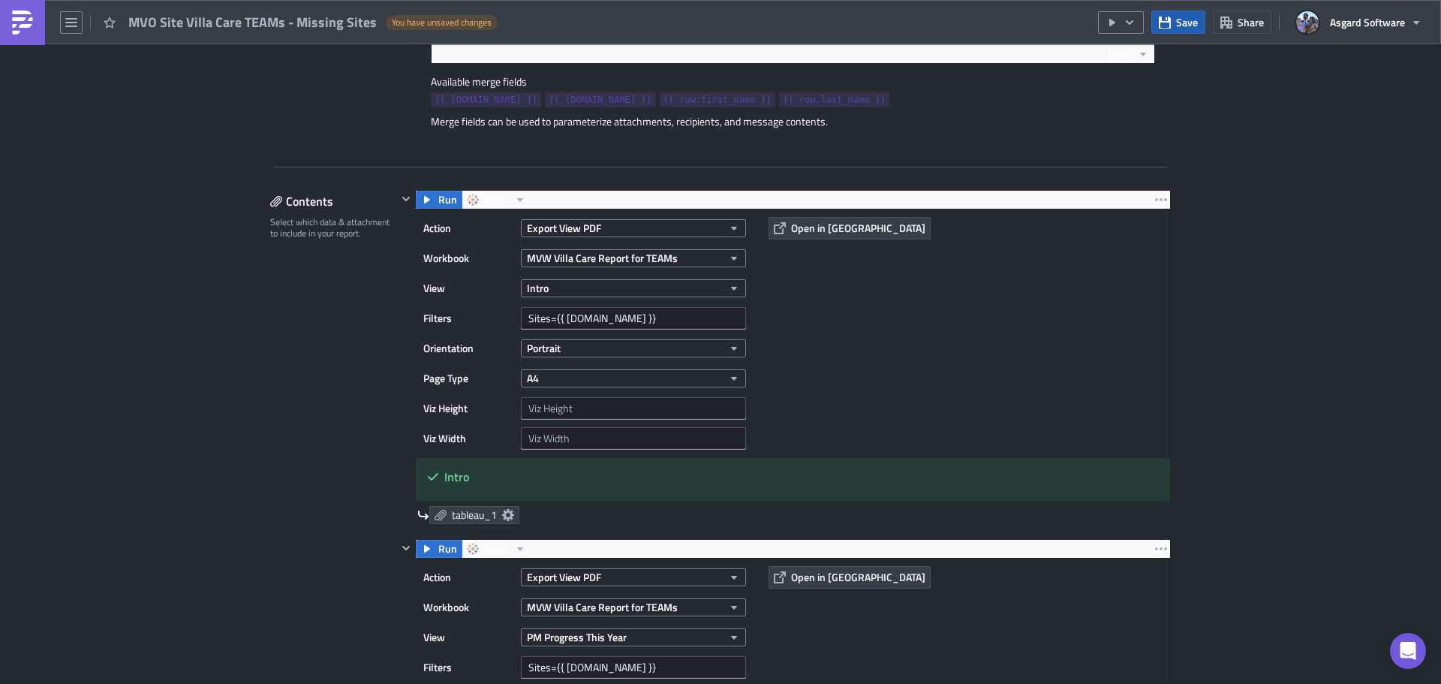
click at [1171, 26] on icon "button" at bounding box center [1165, 22] width 12 height 12
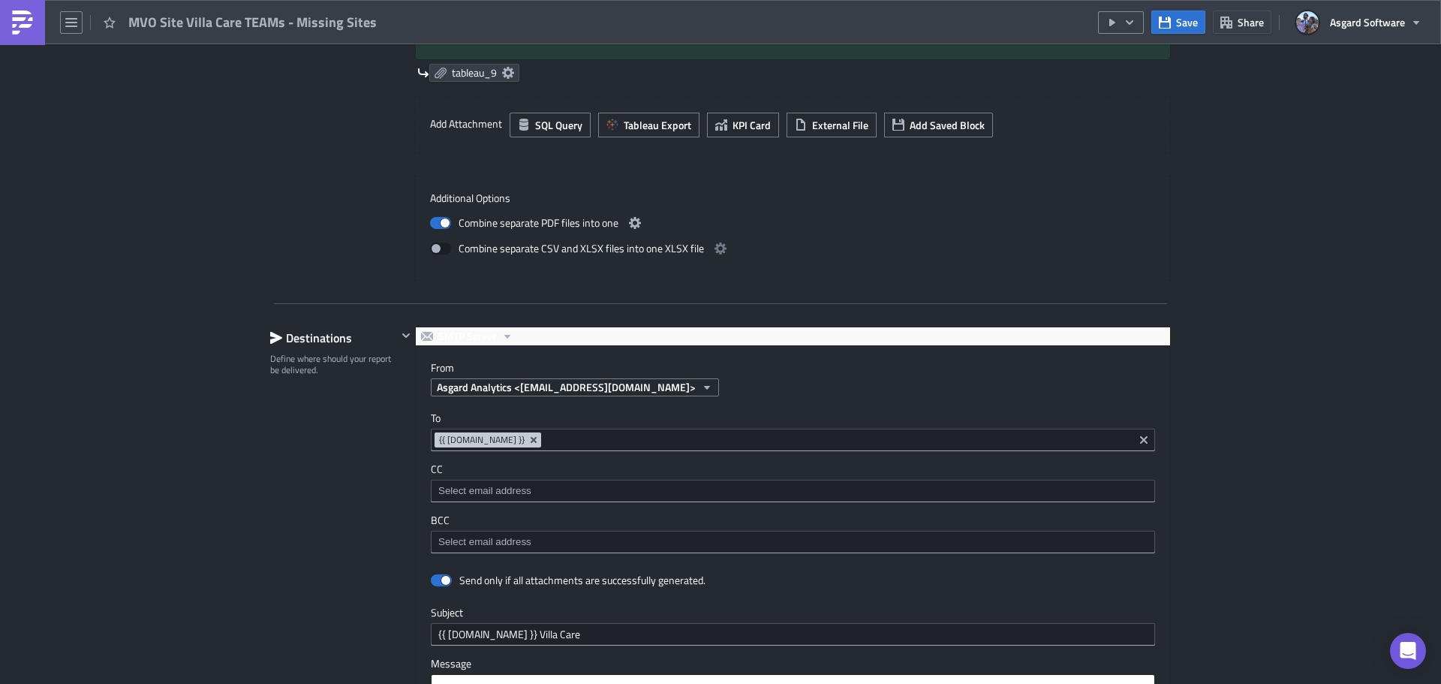
scroll to position [3153, 0]
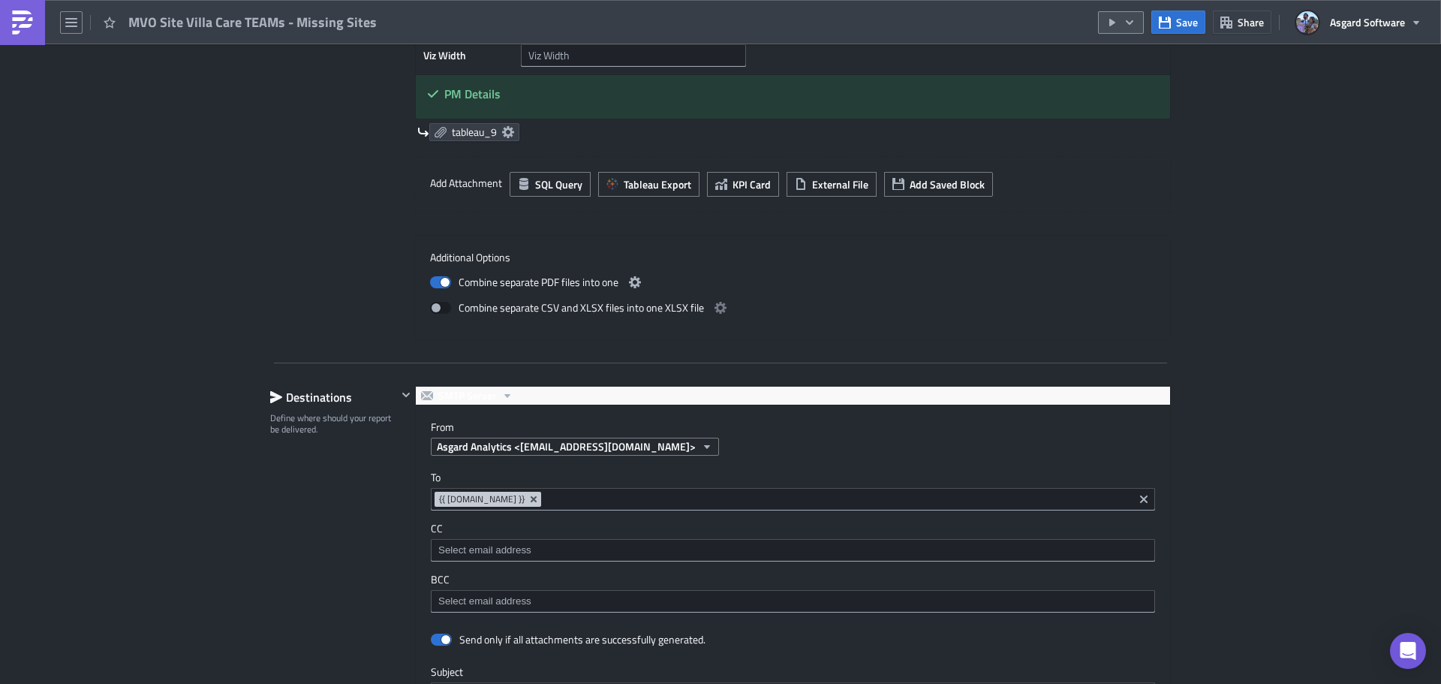
click at [1136, 25] on icon "button" at bounding box center [1130, 23] width 12 height 12
click at [1156, 82] on div "Run Report" at bounding box center [1166, 82] width 117 height 15
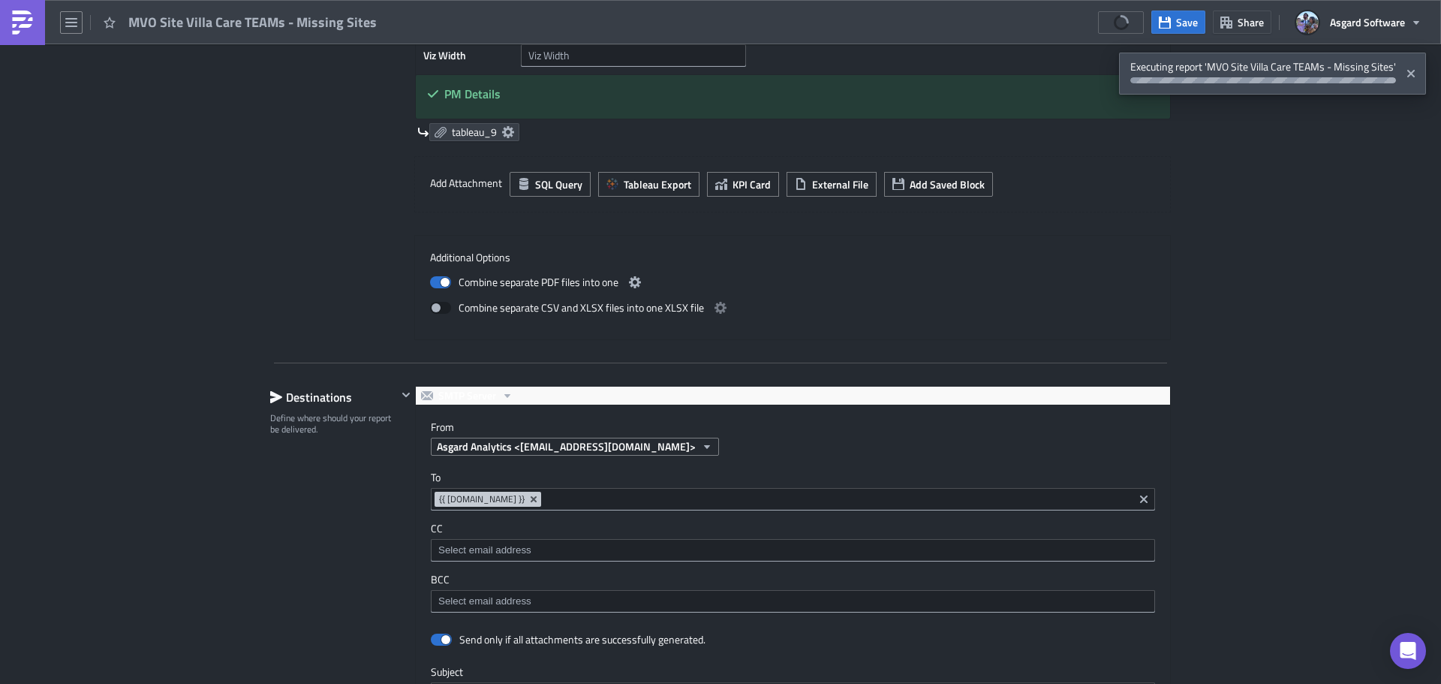
click at [34, 20] on img at bounding box center [23, 23] width 24 height 24
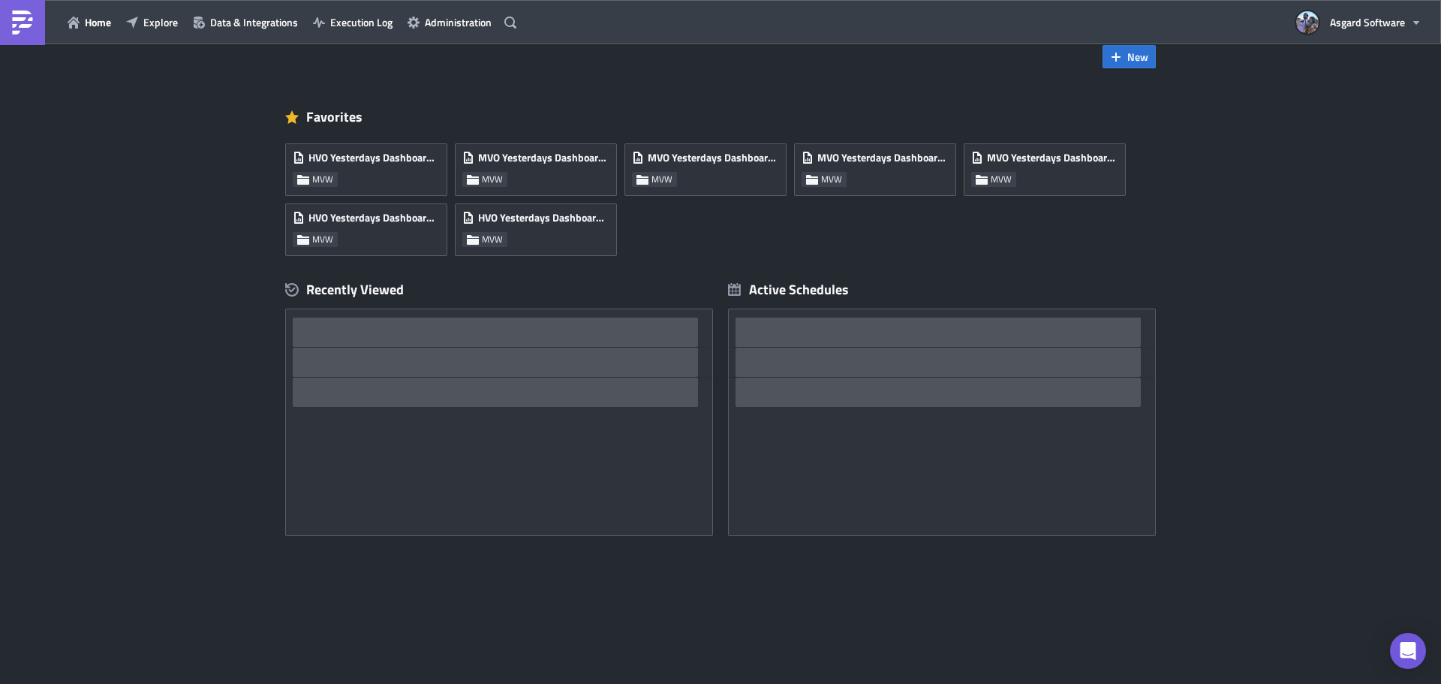
scroll to position [29, 0]
click at [351, 22] on span "Execution Log" at bounding box center [361, 22] width 62 height 16
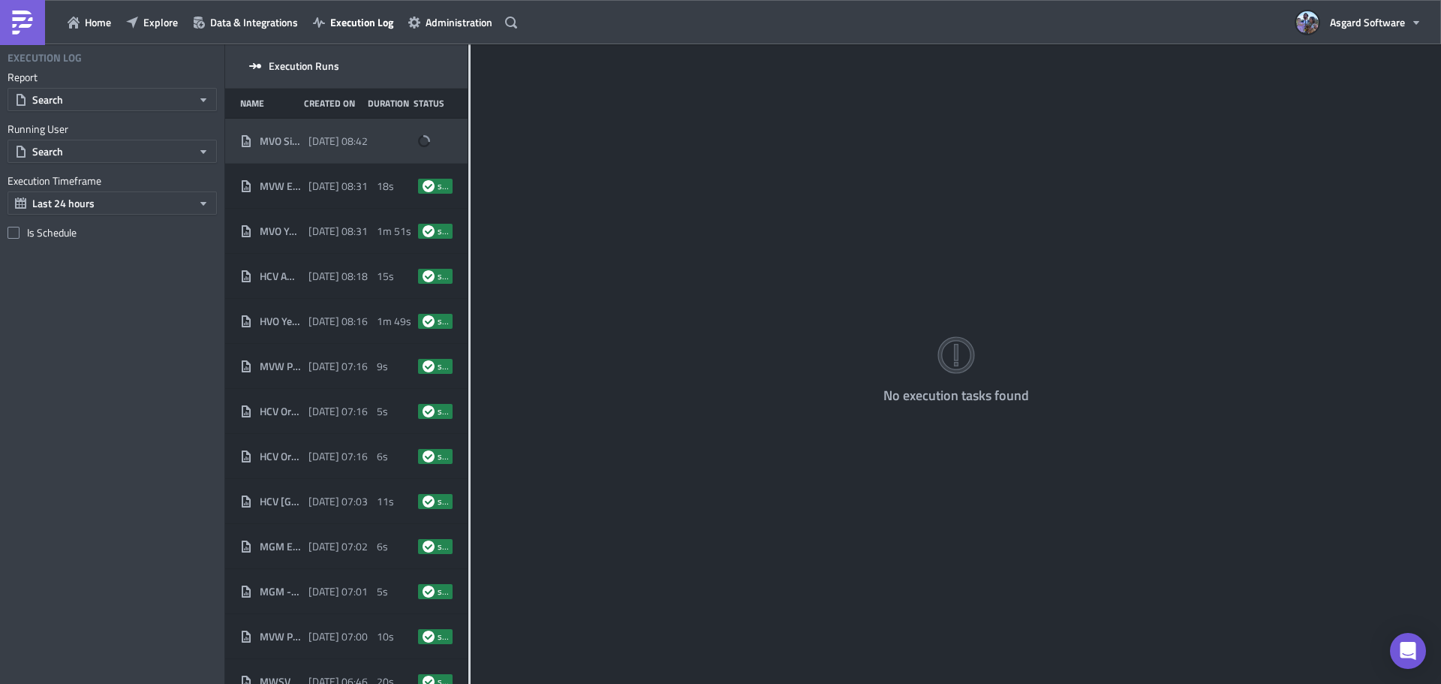
click at [324, 134] on span "[DATE] 08:42" at bounding box center [338, 141] width 59 height 14
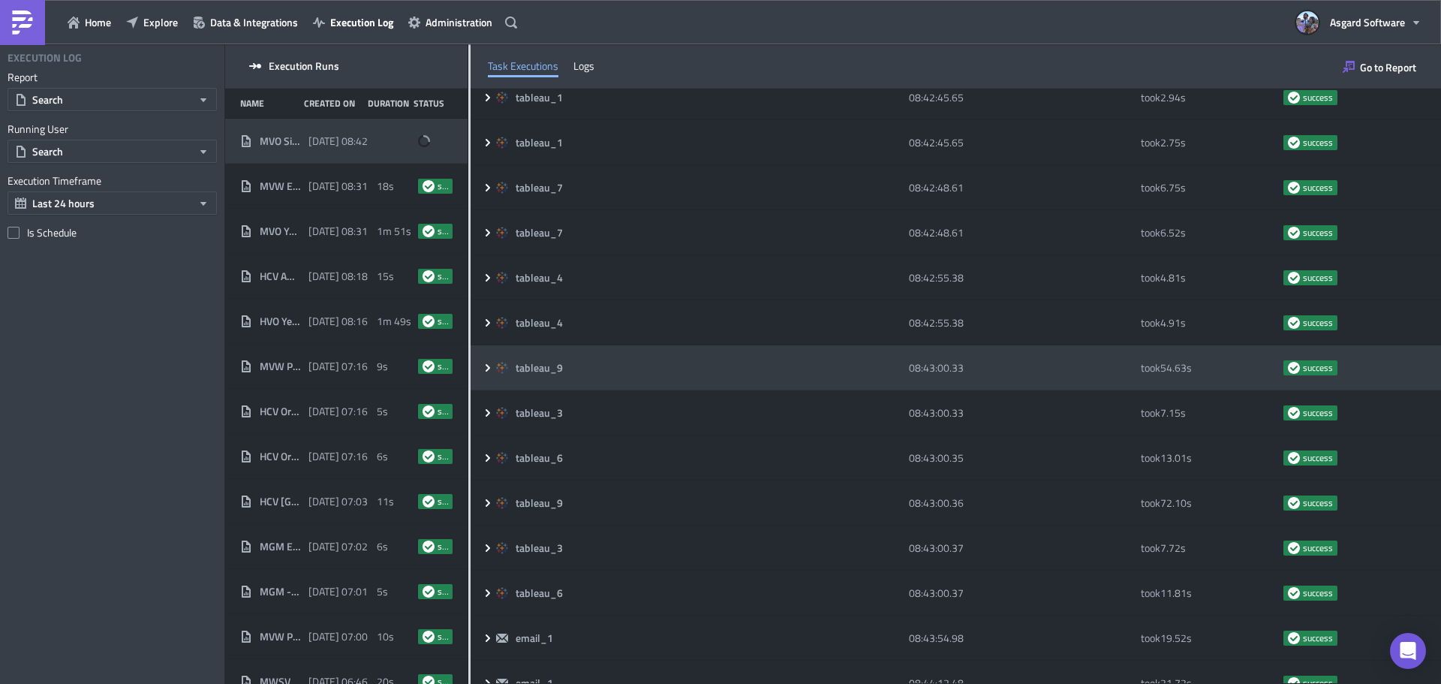
scroll to position [577, 0]
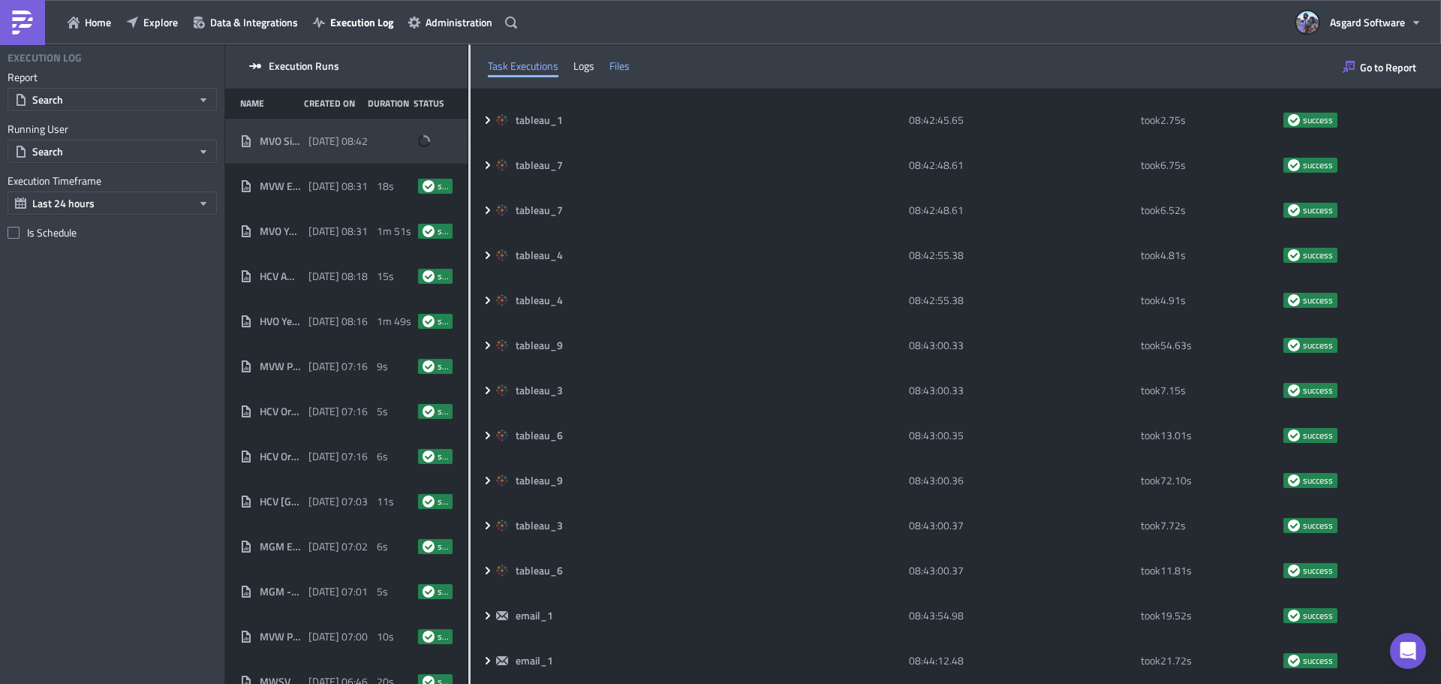
click at [628, 63] on div "Files" at bounding box center [620, 66] width 20 height 23
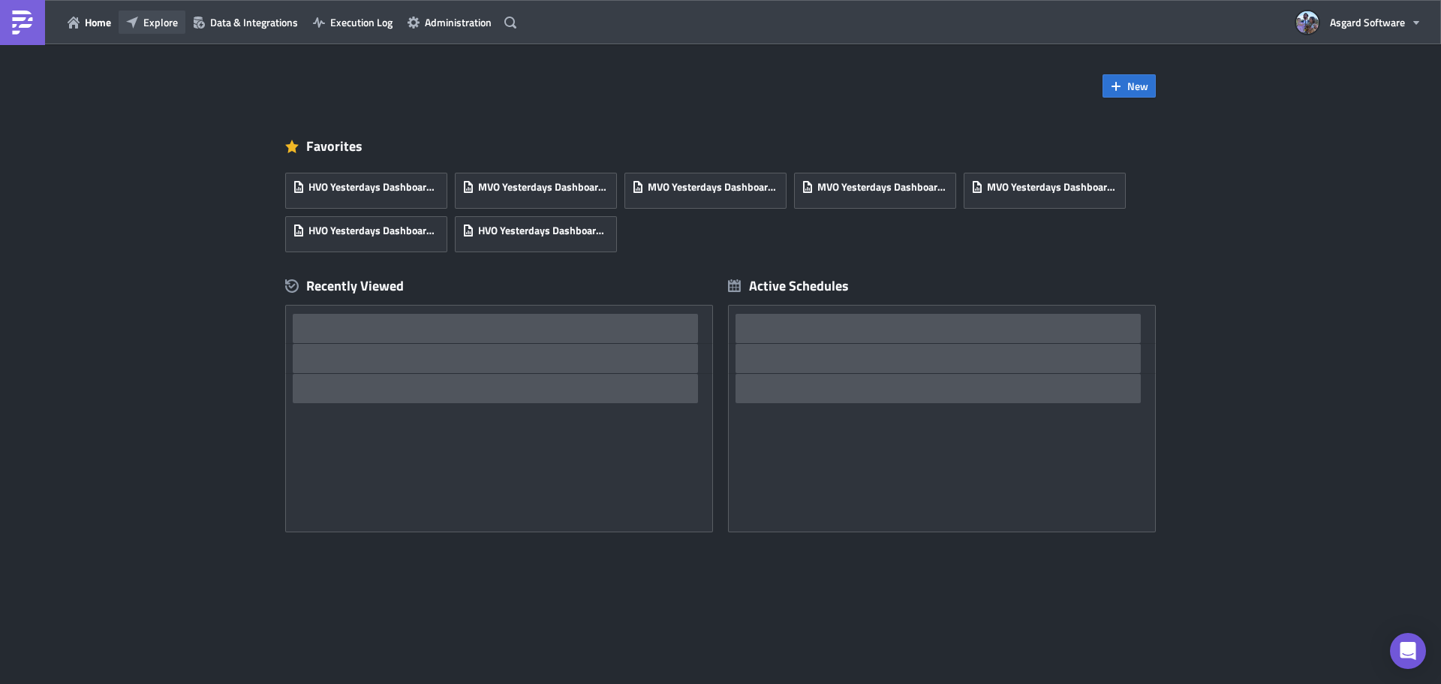
click at [165, 22] on span "Explore" at bounding box center [160, 22] width 35 height 16
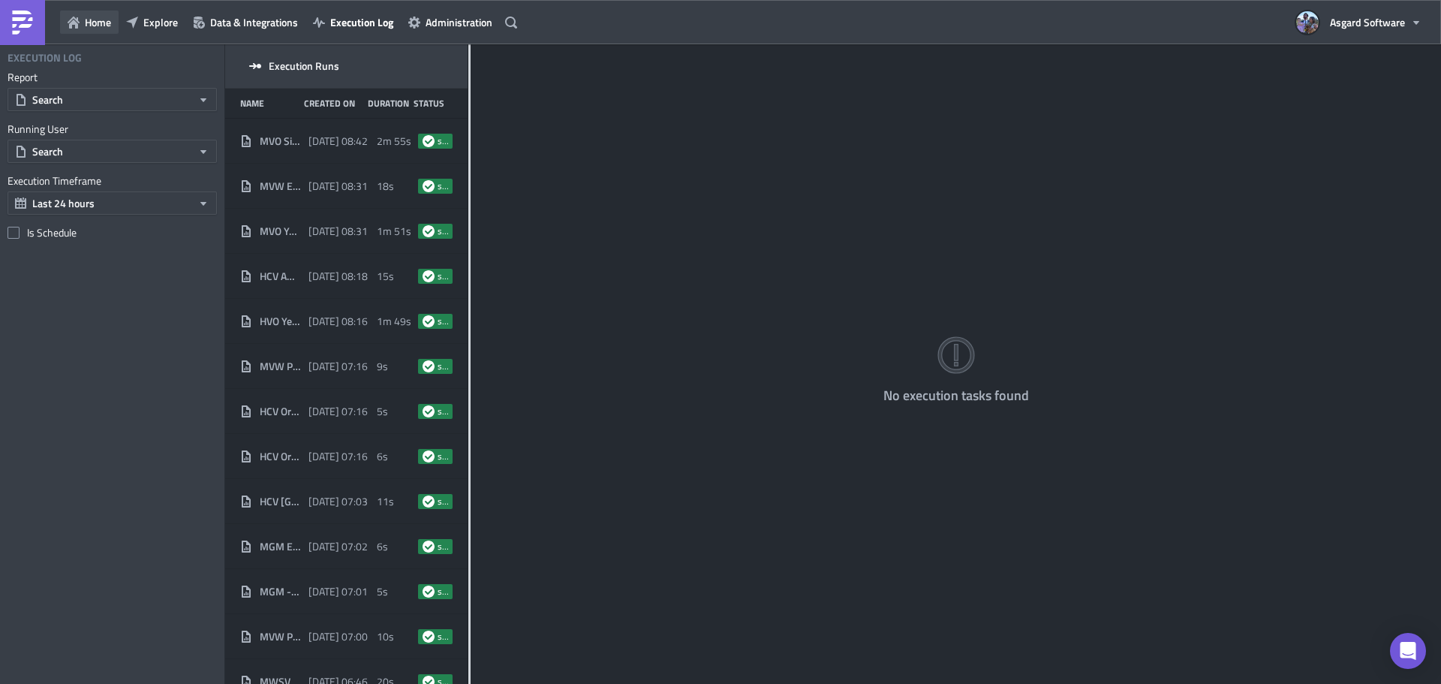
click at [95, 13] on button "Home" at bounding box center [89, 22] width 59 height 23
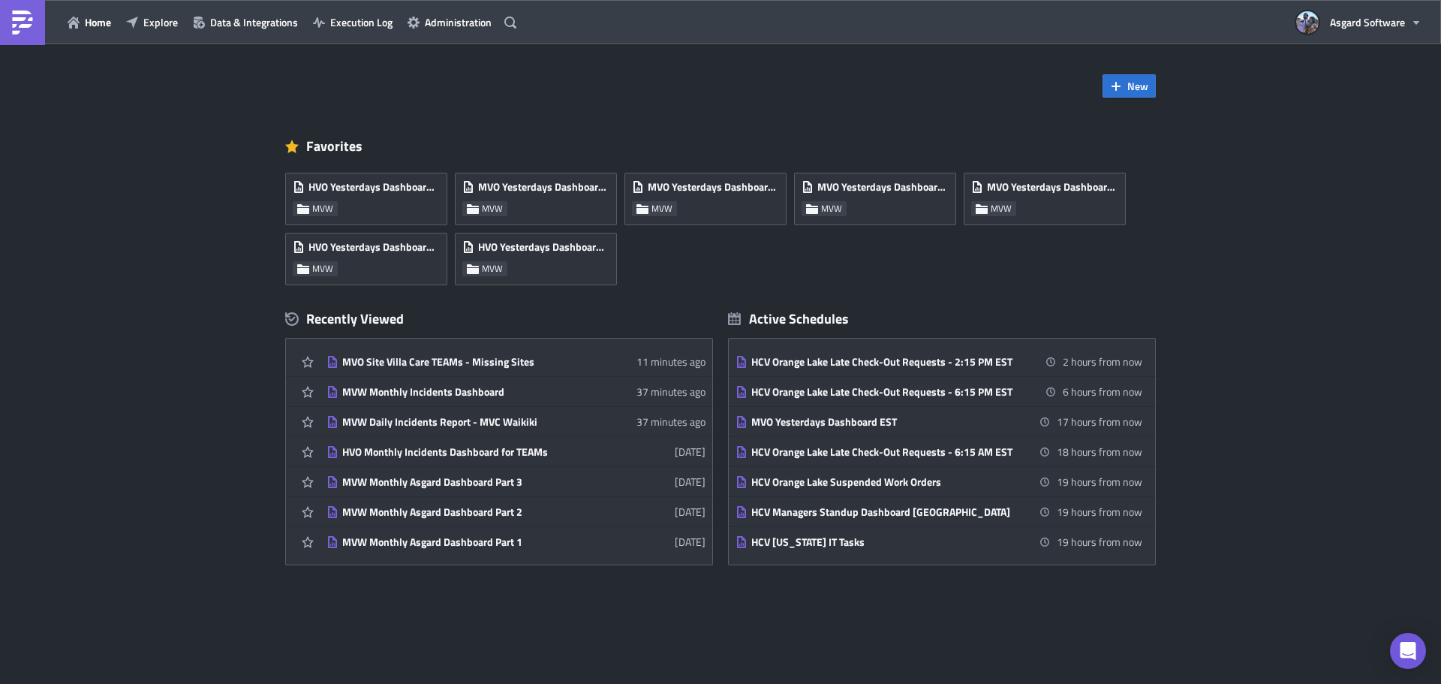
click at [1282, 153] on div "New Favorites HVO Yesterdays Dashboard EST MVW MVO Yesterdays Dashboard PST MVW…" at bounding box center [720, 379] width 1441 height 671
click at [149, 29] on span "Explore" at bounding box center [160, 22] width 35 height 16
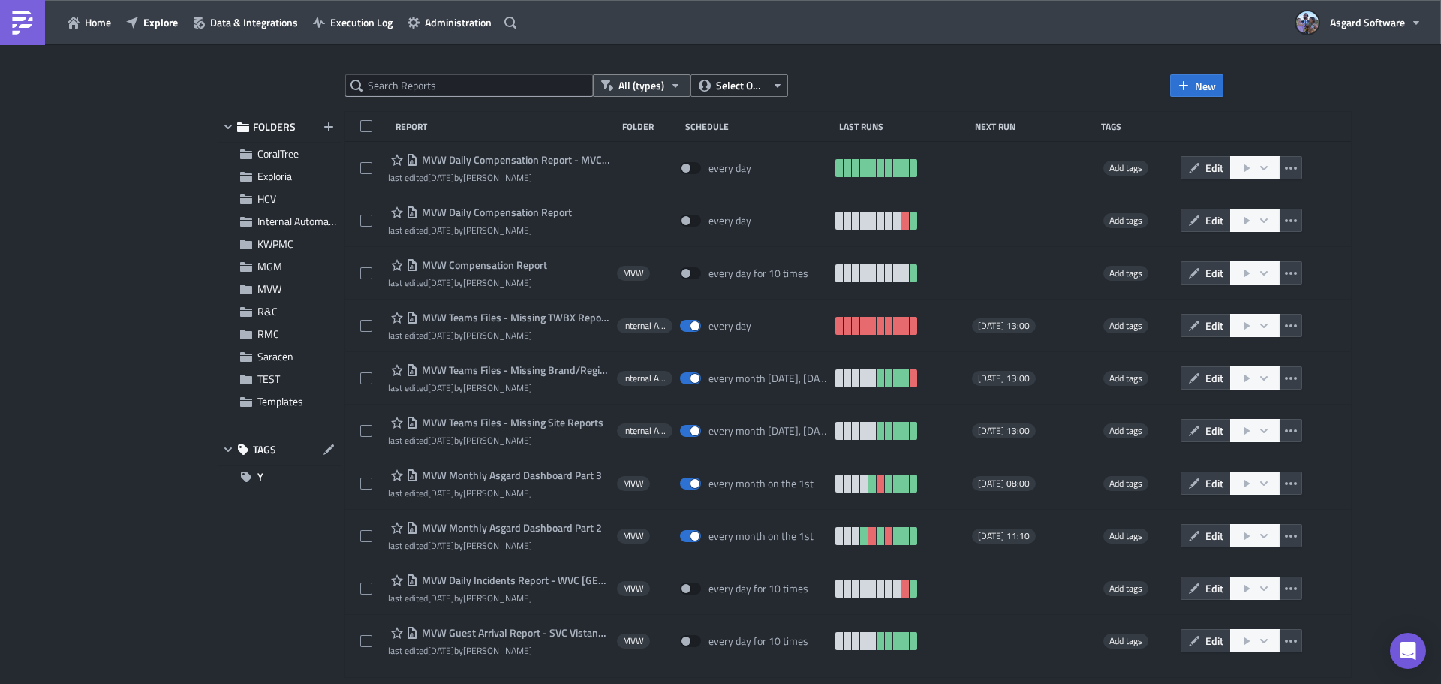
click at [656, 86] on span "All (types)" at bounding box center [642, 85] width 46 height 17
click at [692, 178] on div "Tableau Dashboard Embed" at bounding box center [677, 179] width 116 height 15
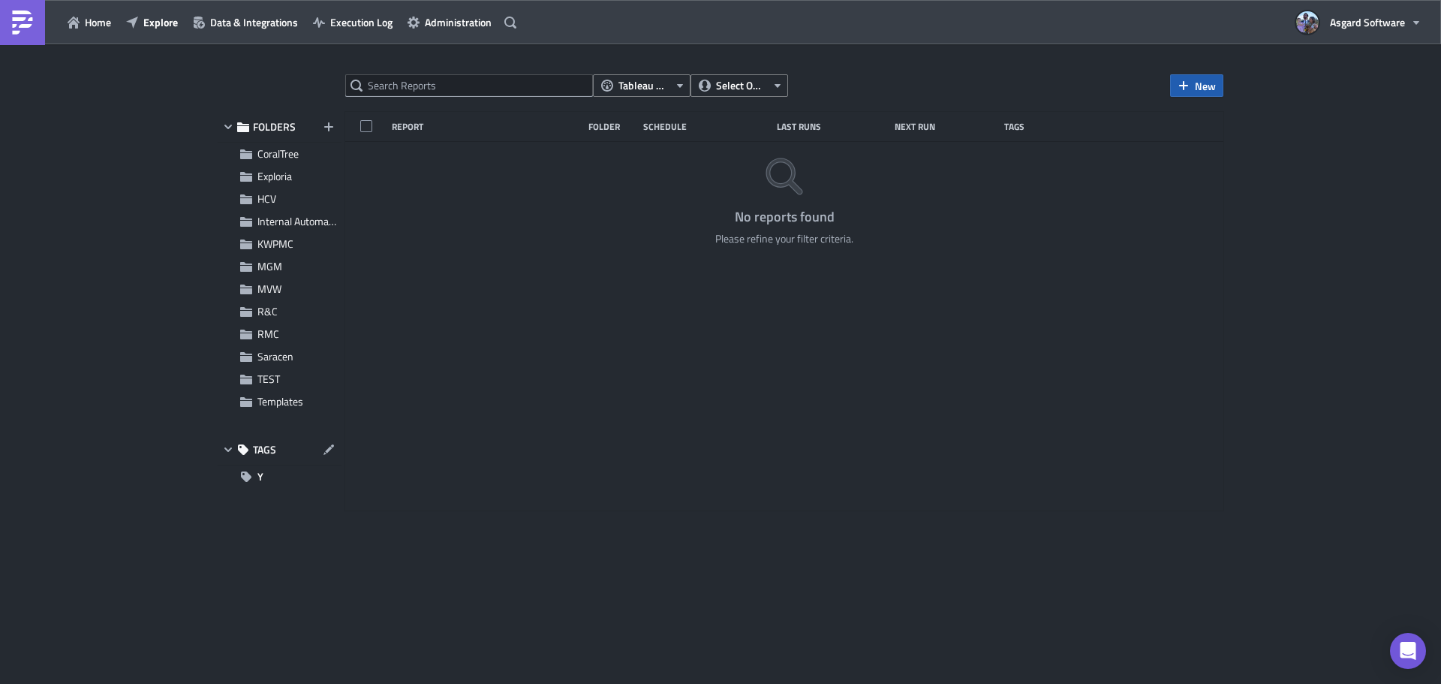
click at [1185, 81] on icon "button" at bounding box center [1184, 86] width 12 height 12
click at [859, 35] on div "Home Explore Data & Integrations Execution Log Administration Asgard Software" at bounding box center [720, 22] width 1441 height 44
click at [89, 24] on span "Home" at bounding box center [98, 22] width 26 height 16
